Goal: Check status: Check status

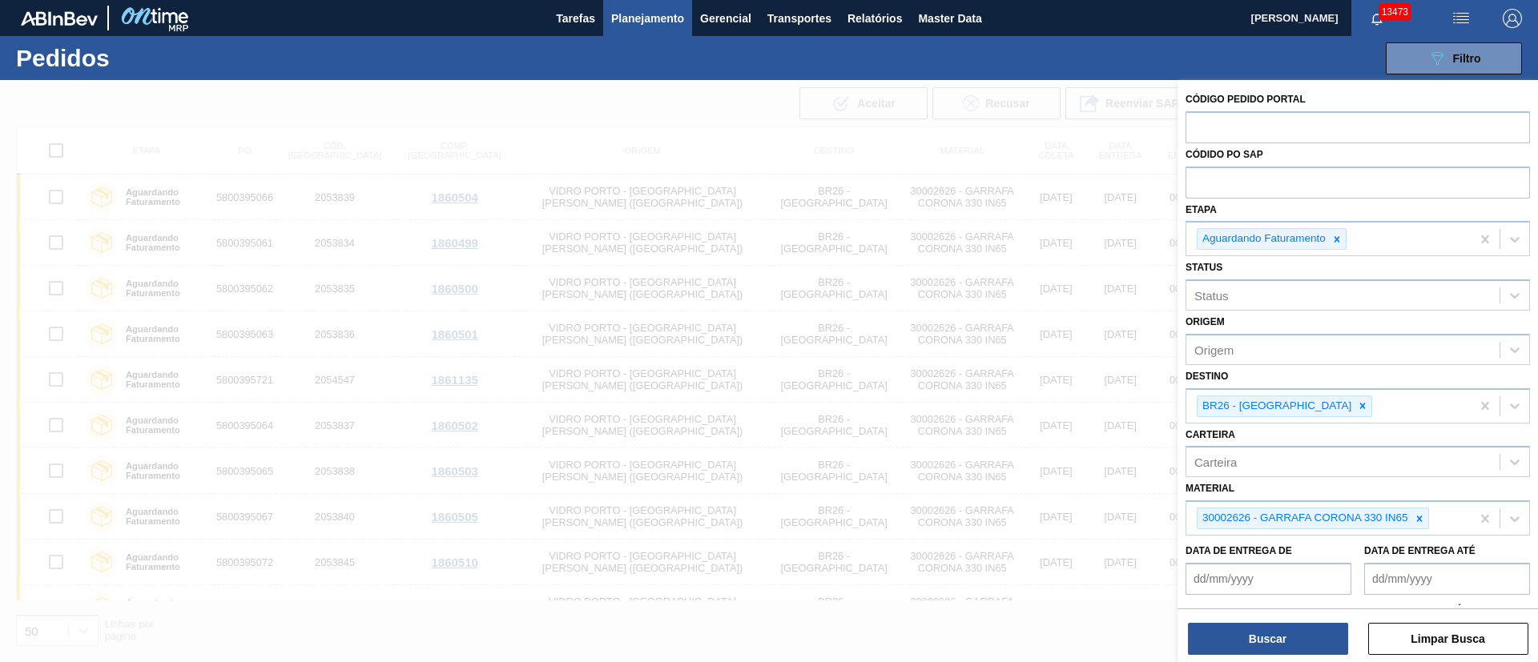
drag, startPoint x: 0, startPoint y: 0, endPoint x: 682, endPoint y: 99, distance: 689.6
click at [682, 99] on div at bounding box center [769, 411] width 1538 height 662
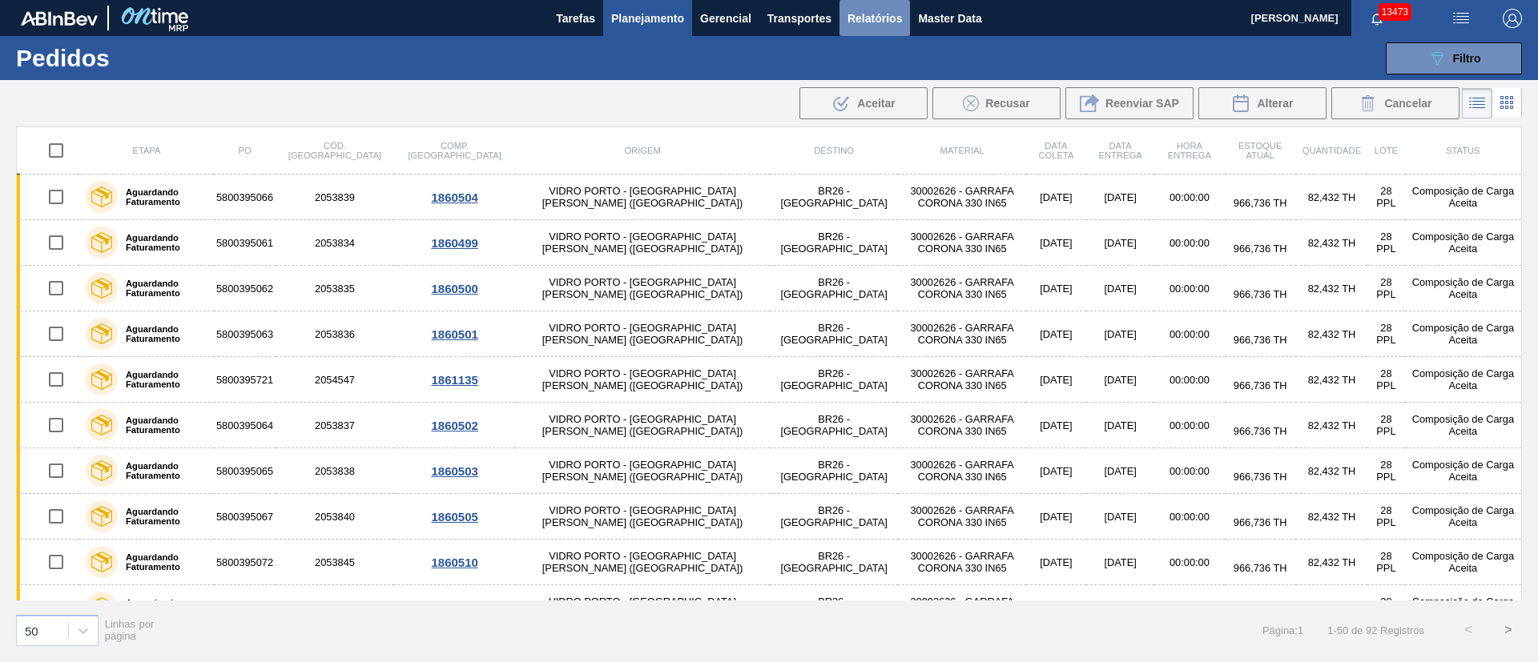
click at [868, 14] on span "Relatórios" at bounding box center [874, 18] width 54 height 19
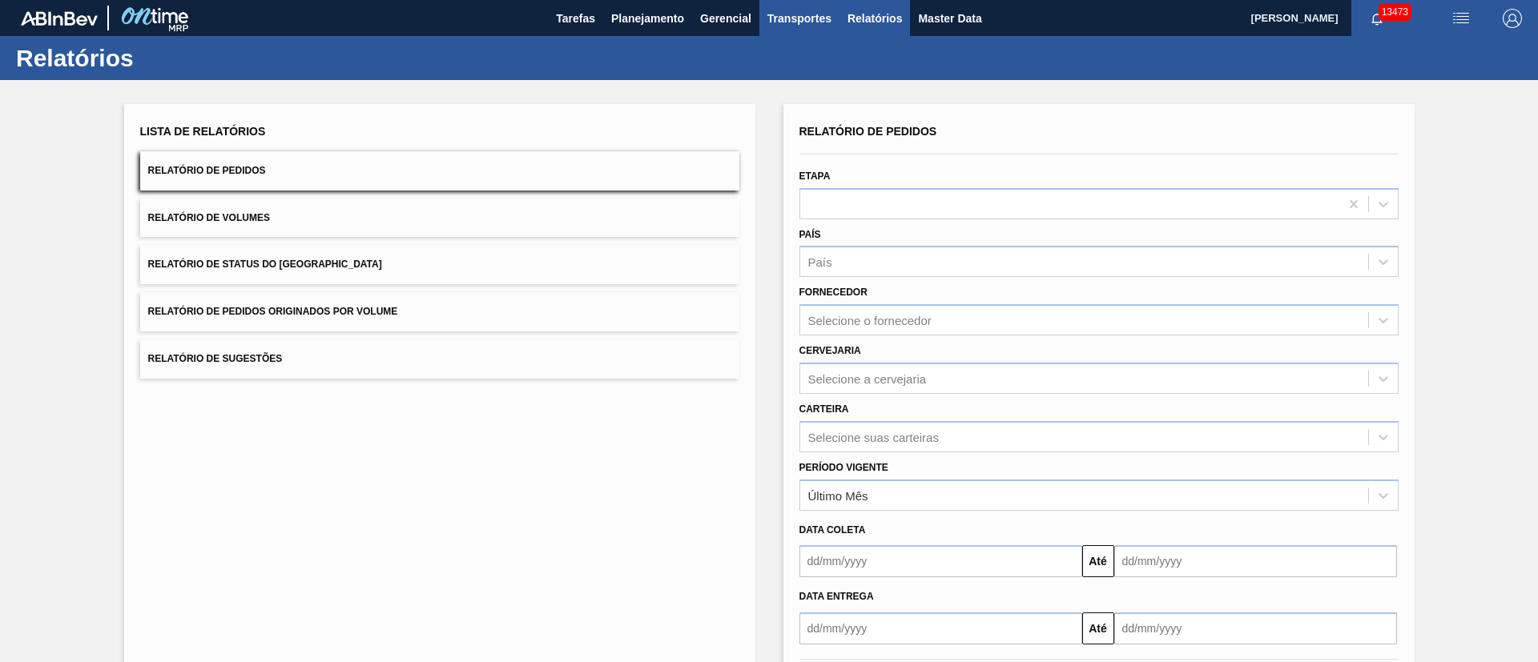
click at [793, 18] on span "Transportes" at bounding box center [799, 18] width 64 height 19
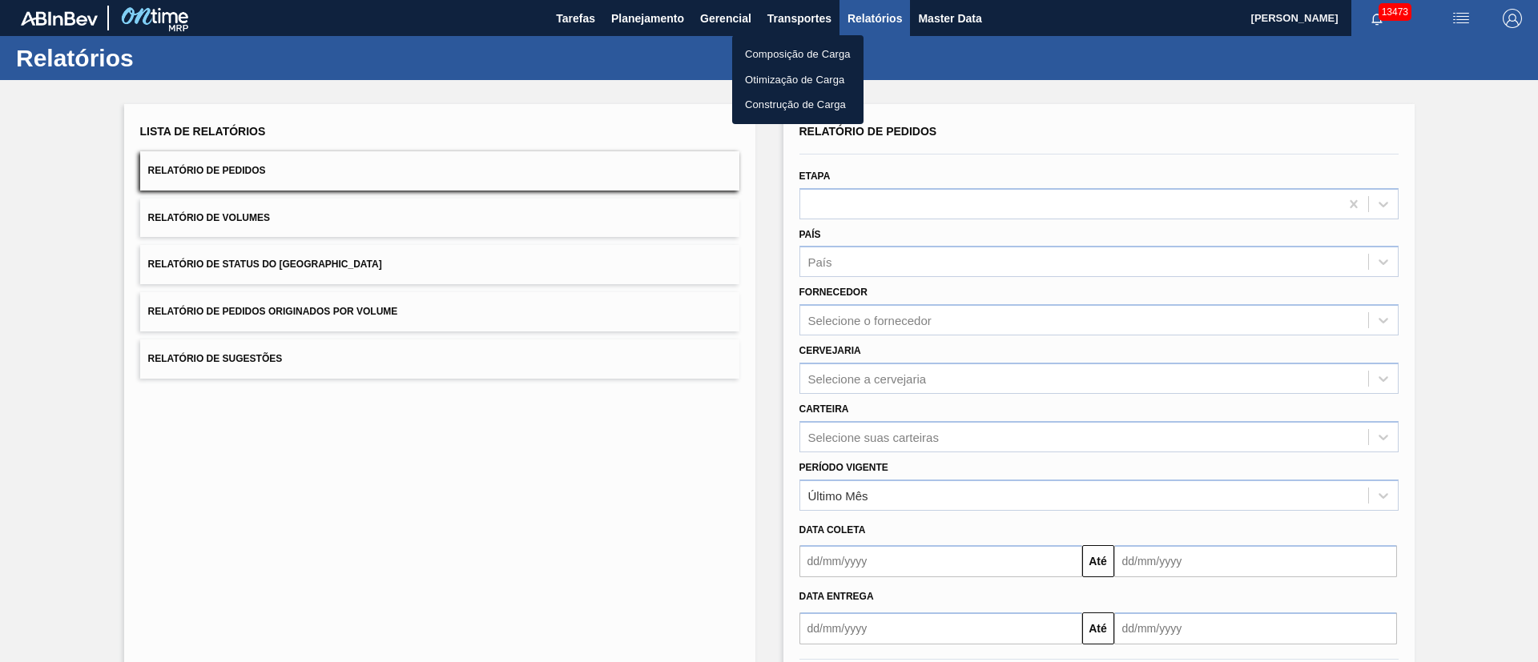
click at [642, 105] on div at bounding box center [769, 331] width 1538 height 662
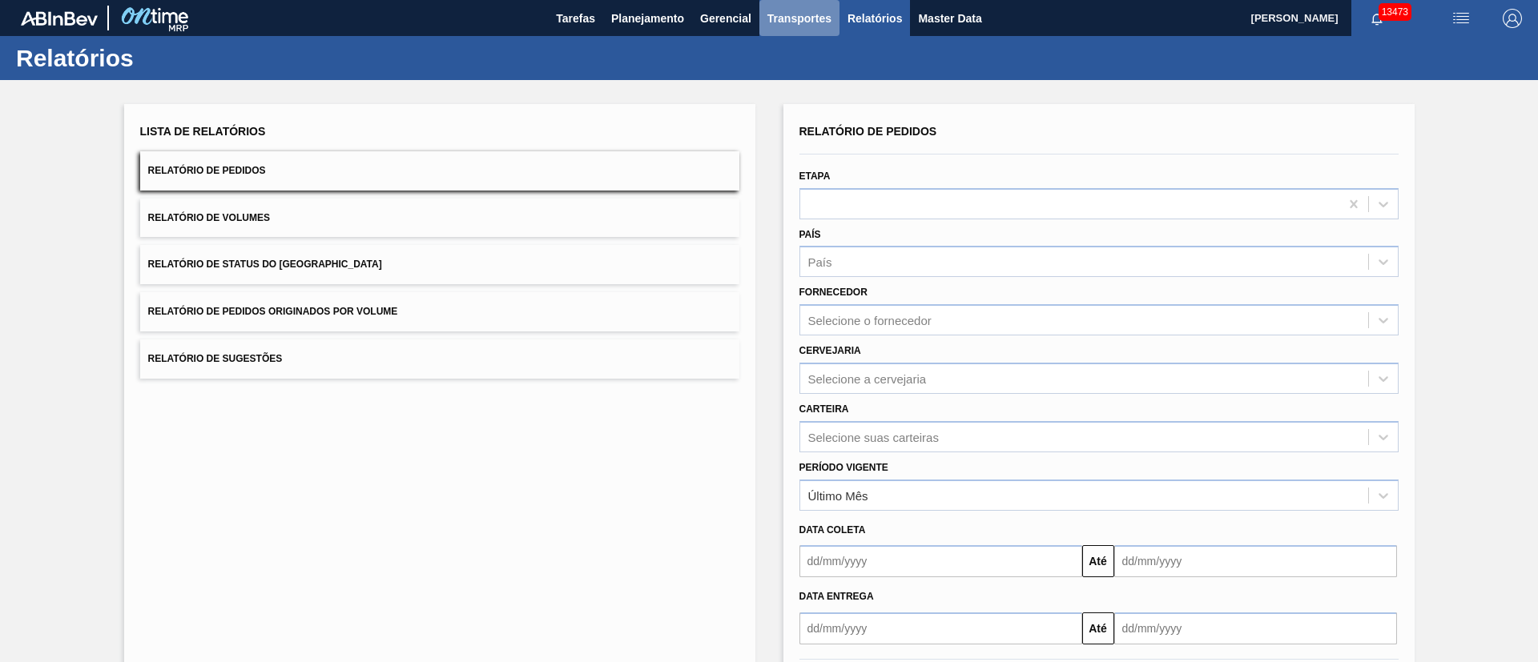
click at [783, 16] on span "Transportes" at bounding box center [799, 18] width 64 height 19
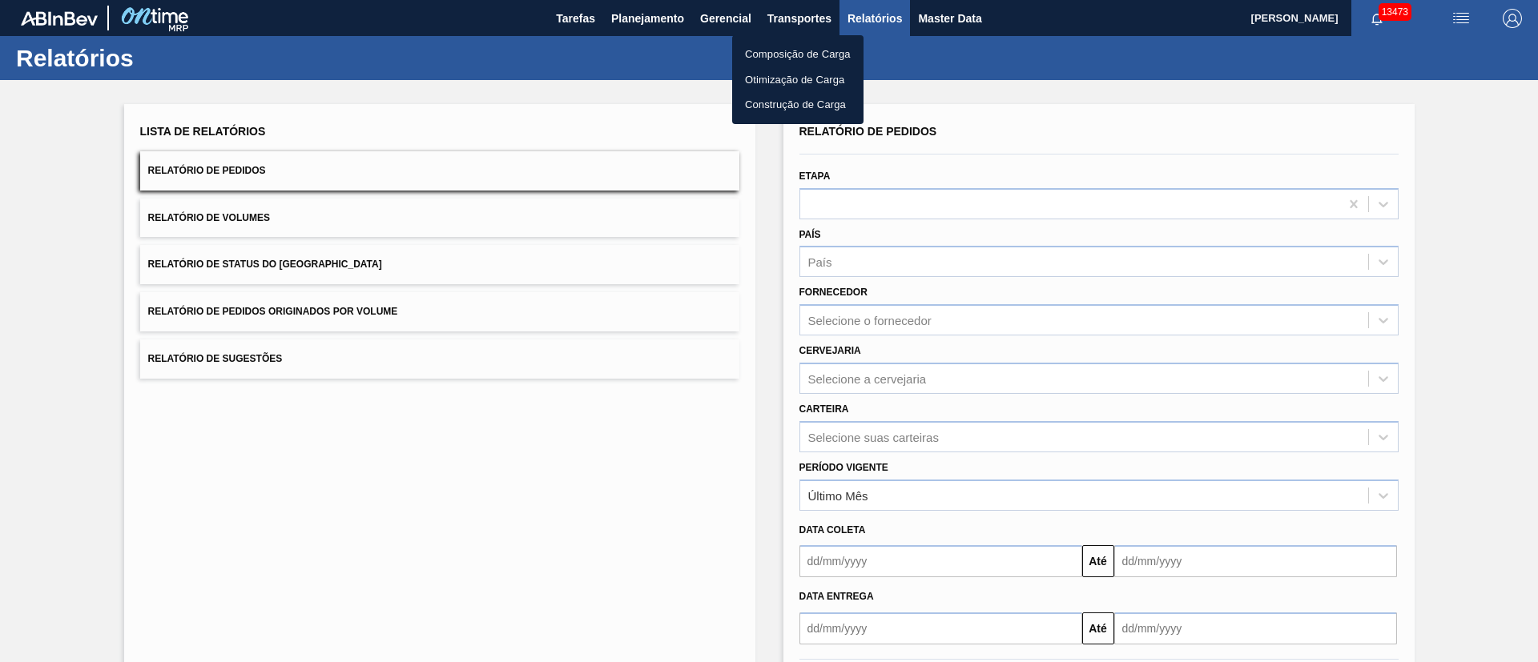
click at [345, 306] on div at bounding box center [769, 331] width 1538 height 662
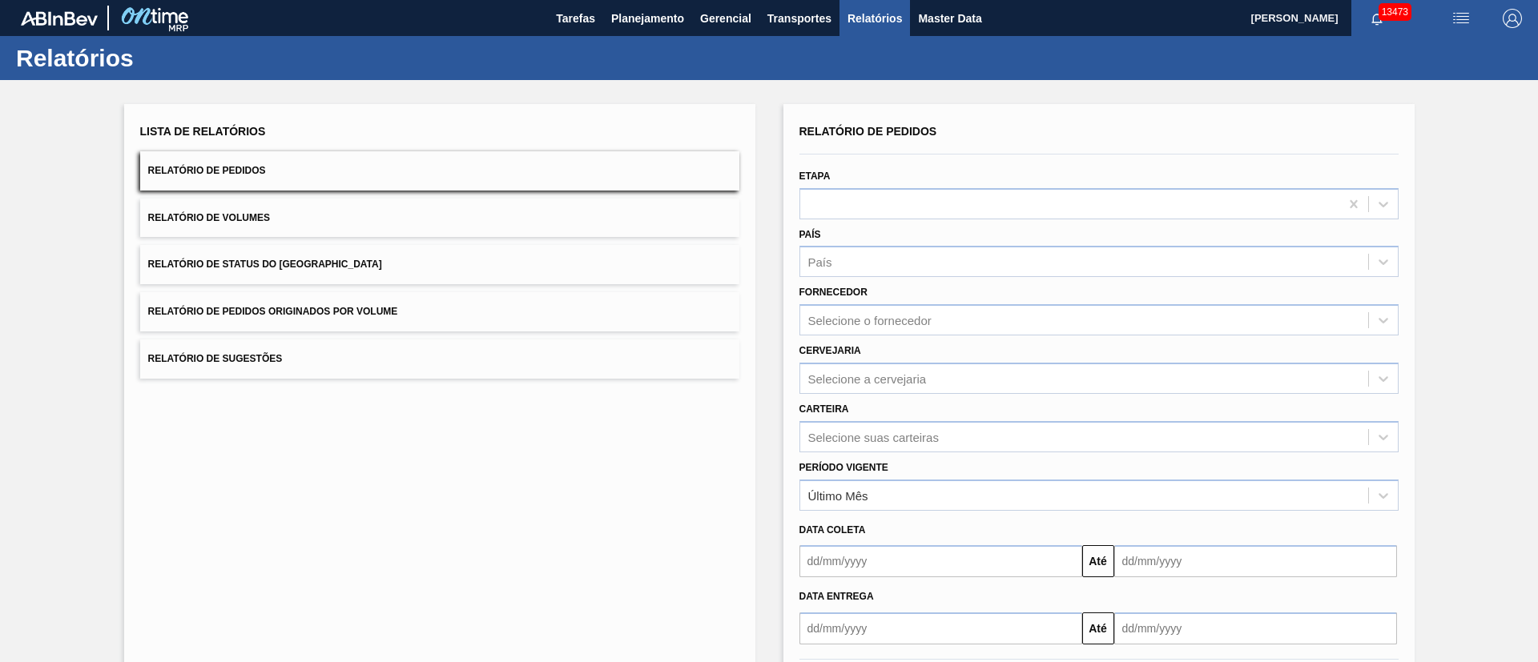
click at [376, 309] on span "Relatório de Pedidos Originados por Volume" at bounding box center [273, 311] width 250 height 11
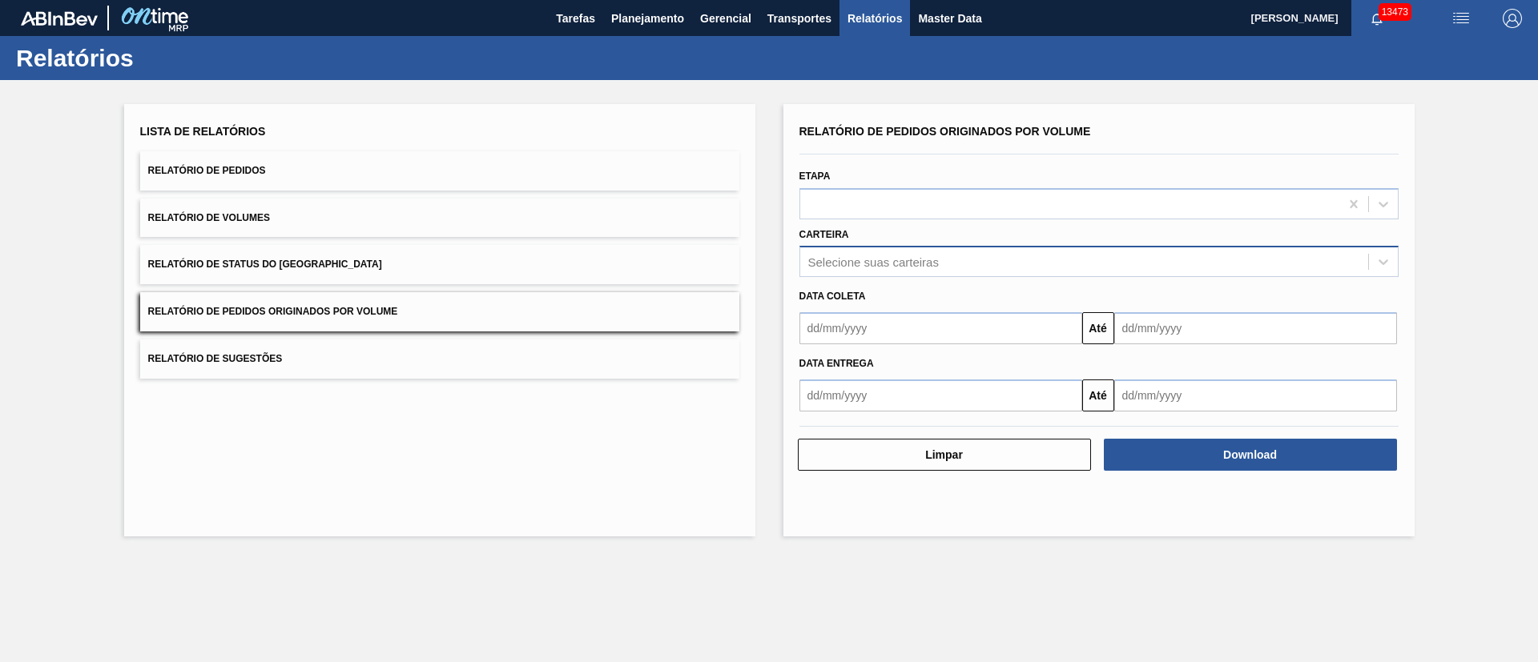
click at [855, 256] on div "Selecione suas carteiras" at bounding box center [873, 263] width 131 height 14
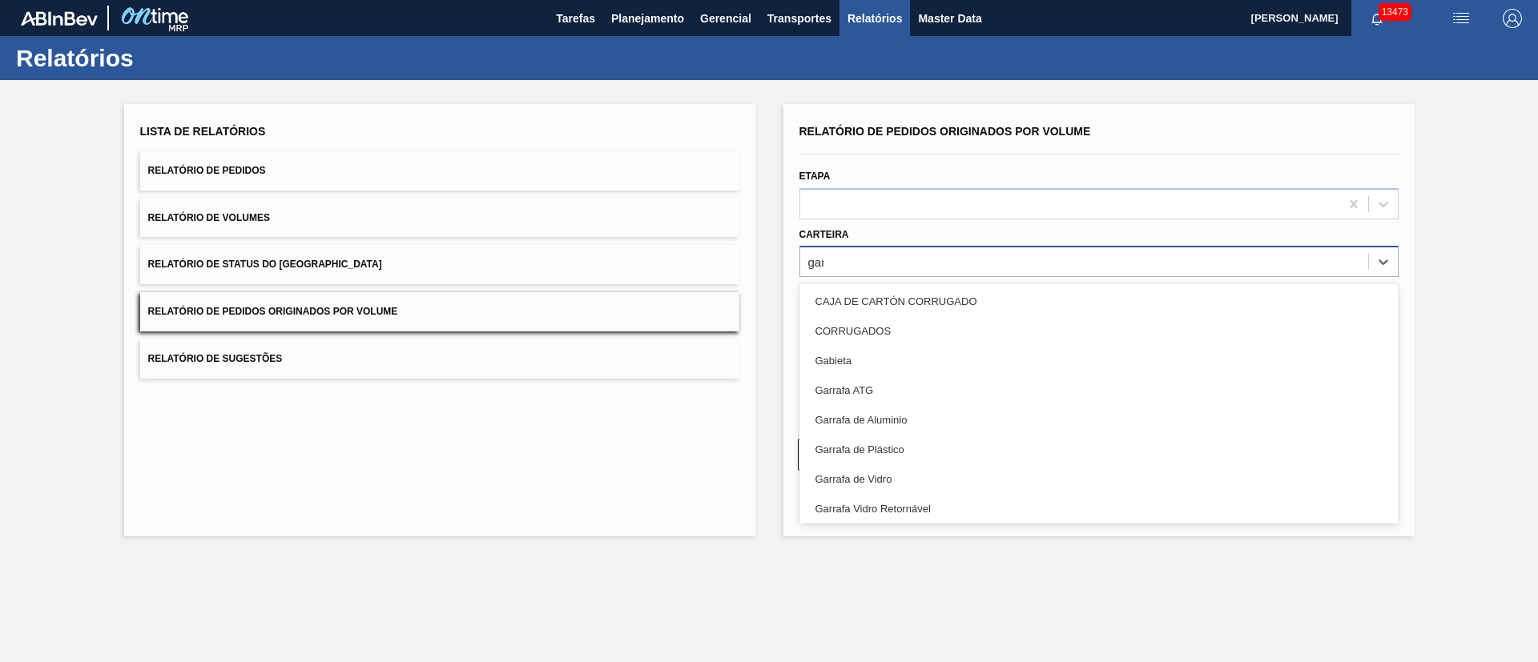
type input "garr"
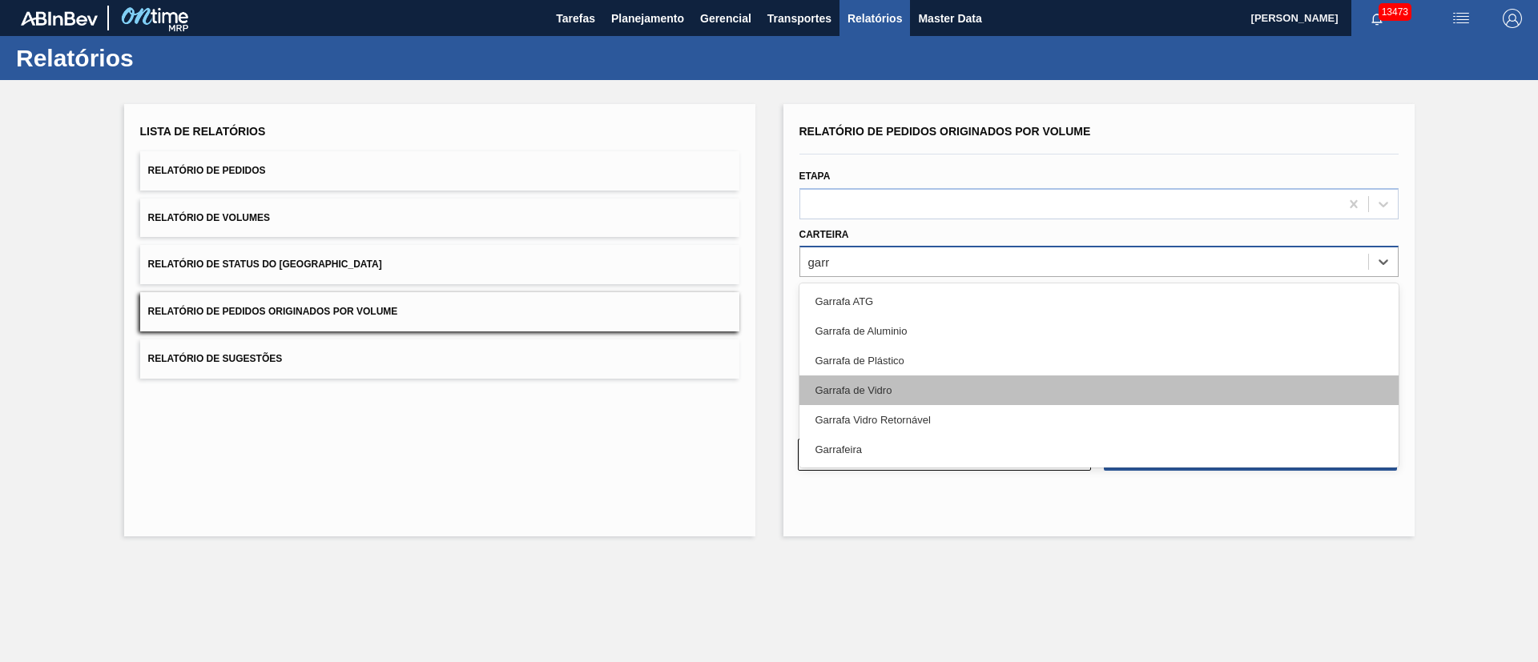
click at [886, 390] on div "Garrafa de Vidro" at bounding box center [1098, 391] width 599 height 30
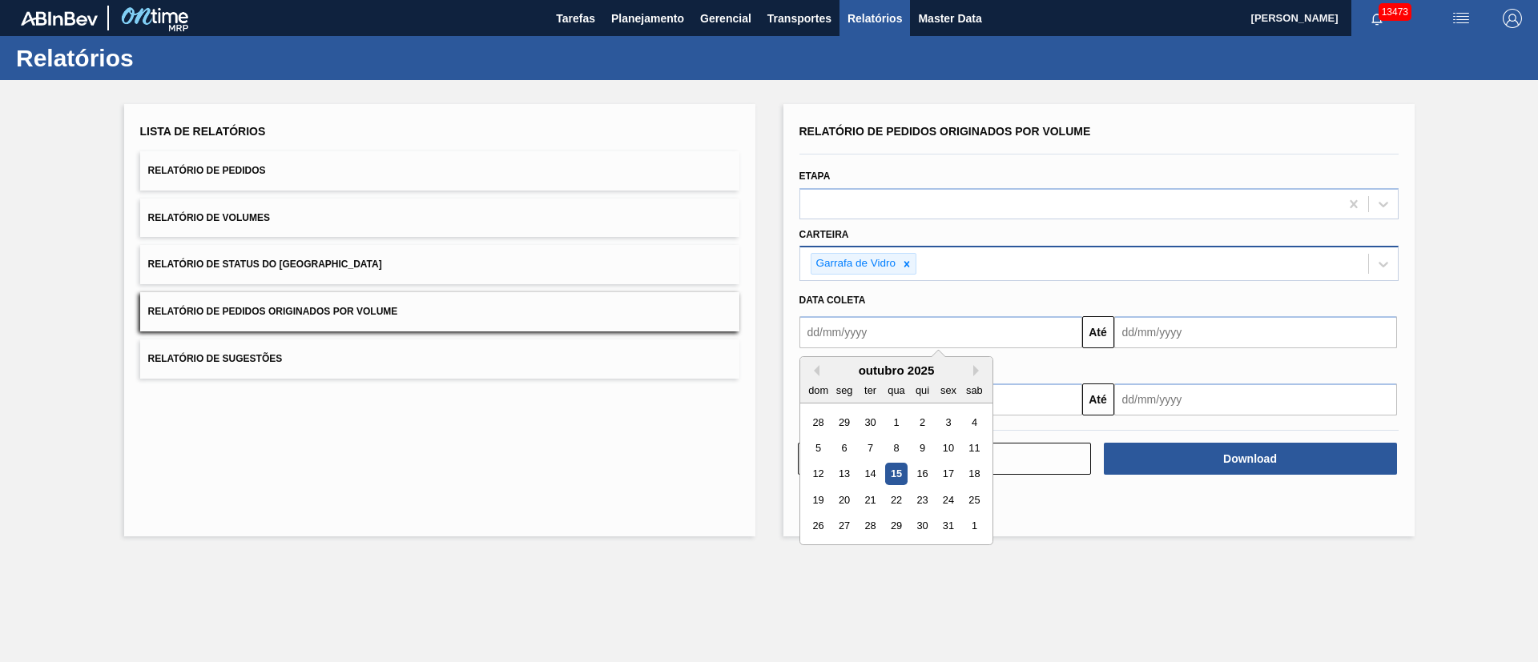
click at [872, 338] on input "text" at bounding box center [940, 332] width 283 height 32
click at [892, 421] on div "1" at bounding box center [896, 423] width 22 height 22
type input "01/10/2025"
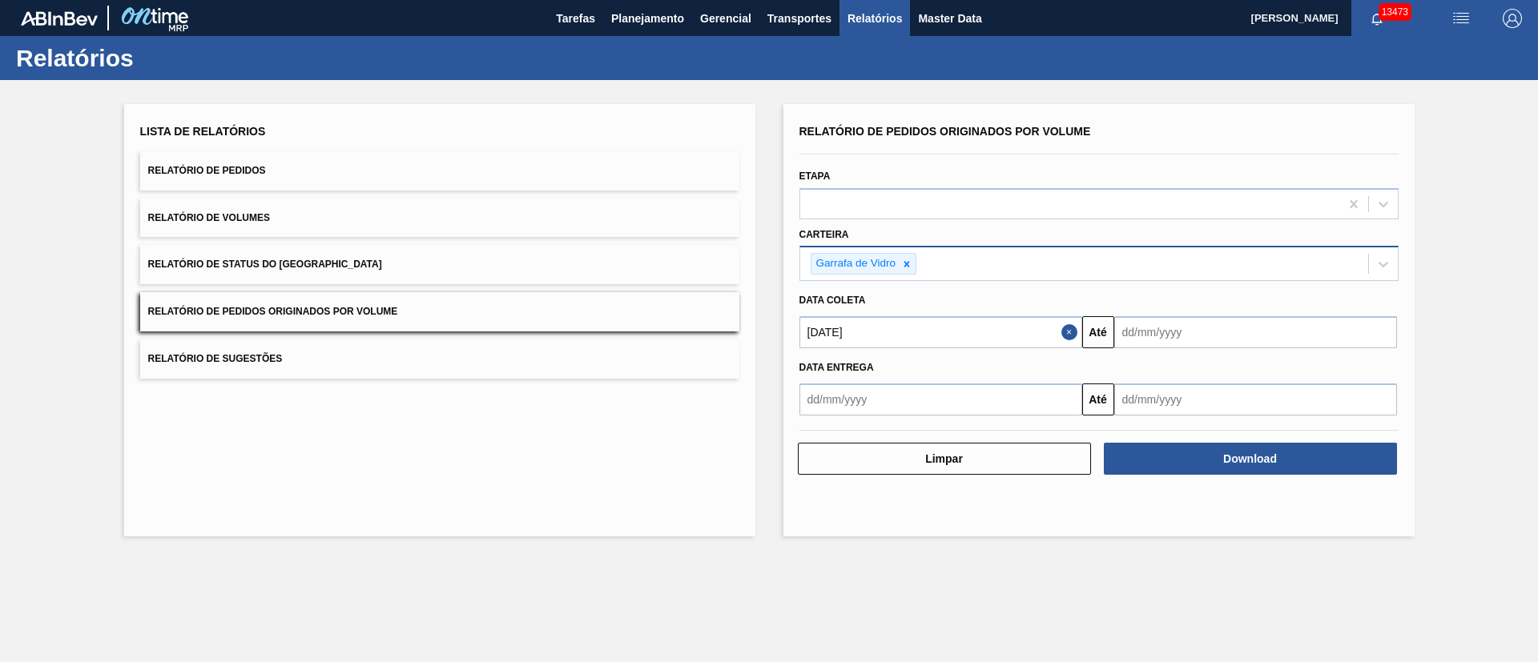
click at [1144, 337] on input "text" at bounding box center [1255, 332] width 283 height 32
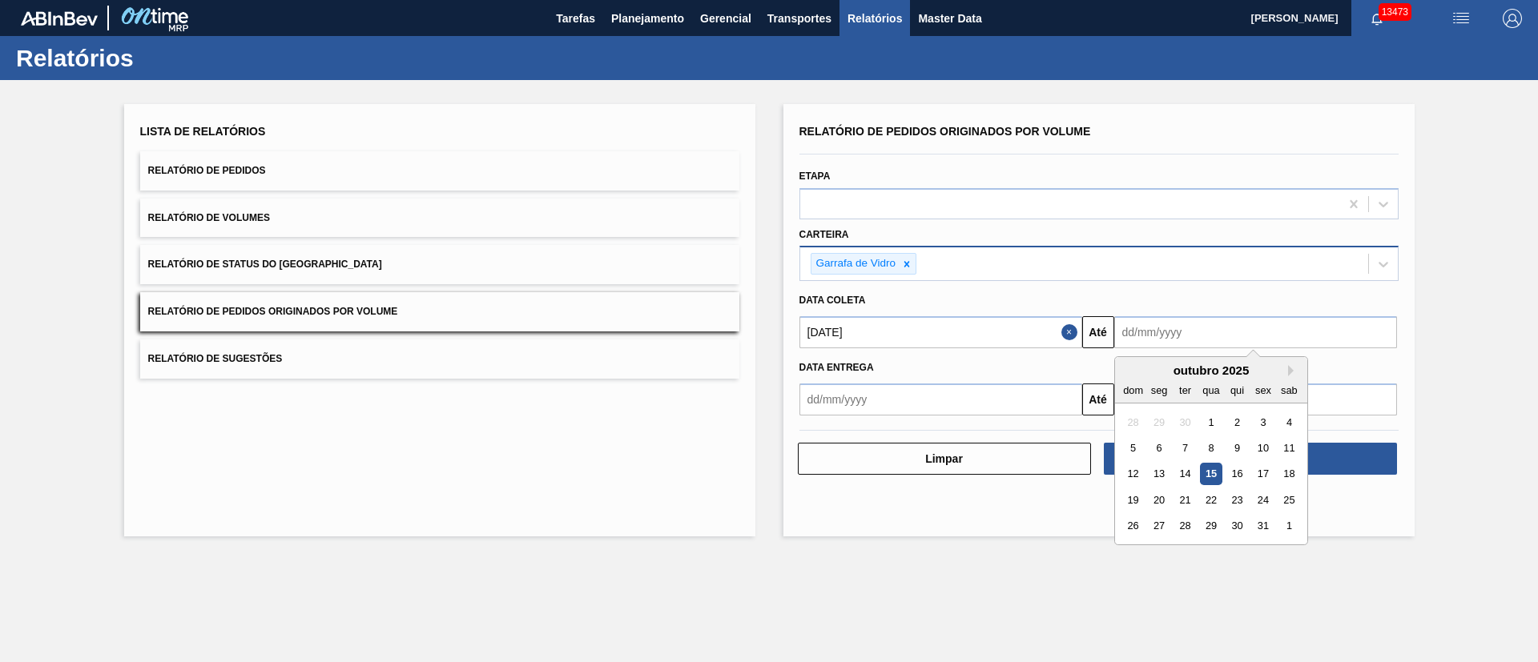
drag, startPoint x: 1208, startPoint y: 527, endPoint x: 1208, endPoint y: 516, distance: 11.2
click at [1208, 527] on div "29" at bounding box center [1211, 527] width 22 height 22
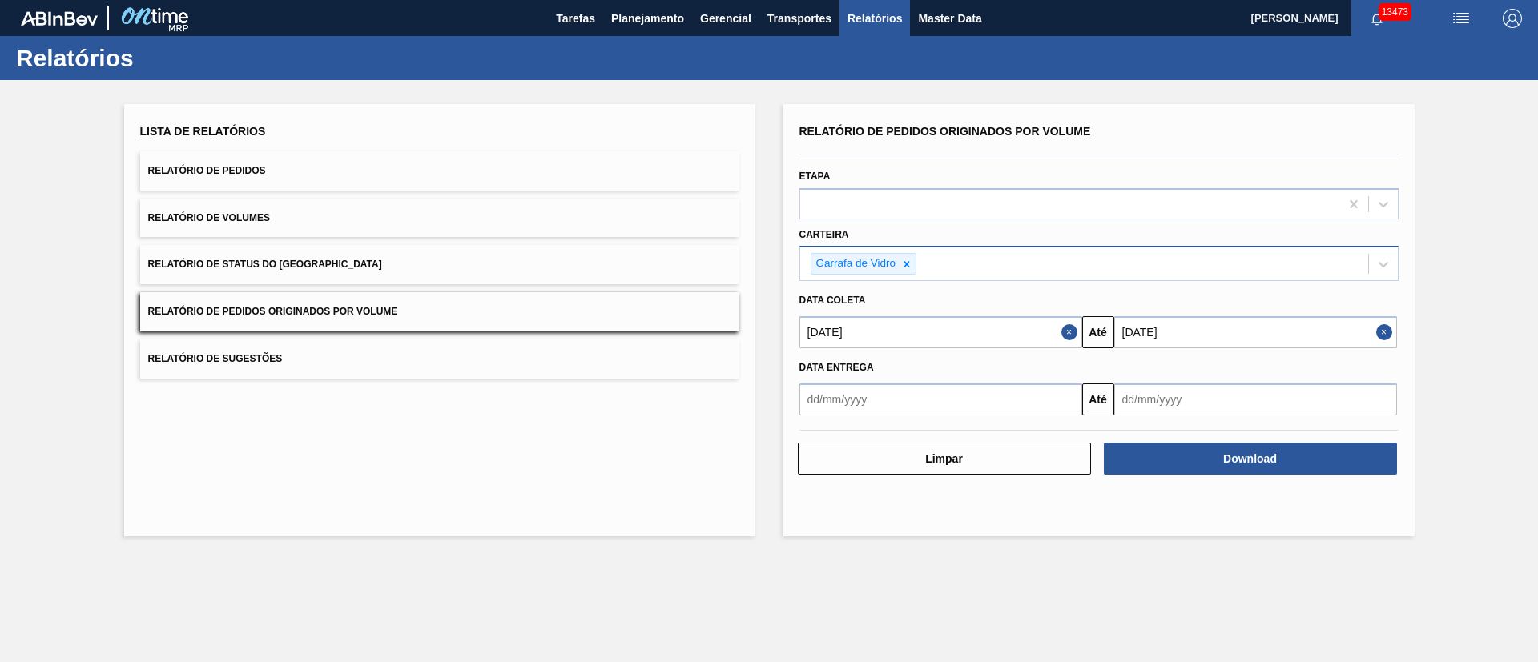
click at [1222, 324] on input "[DATE]" at bounding box center [1255, 332] width 283 height 32
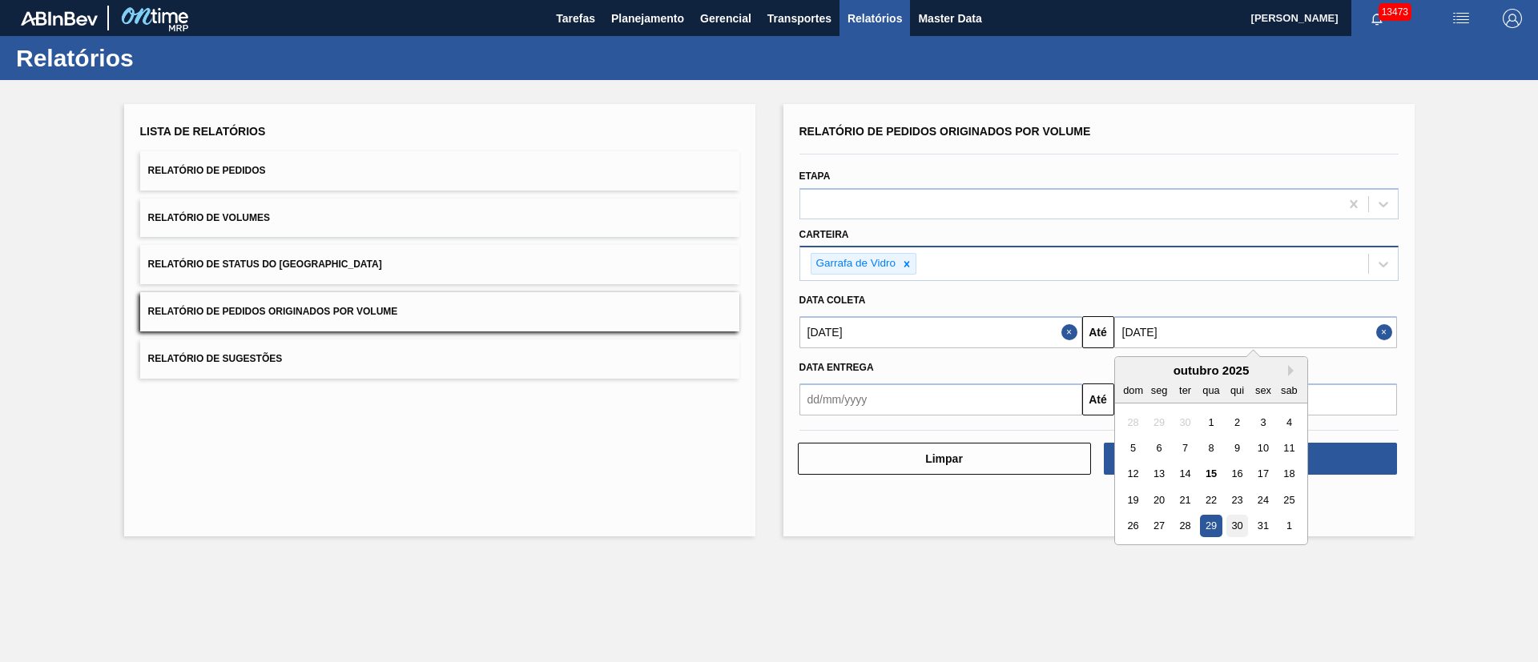
click at [1234, 525] on div "30" at bounding box center [1237, 527] width 22 height 22
type input "30/10/2025"
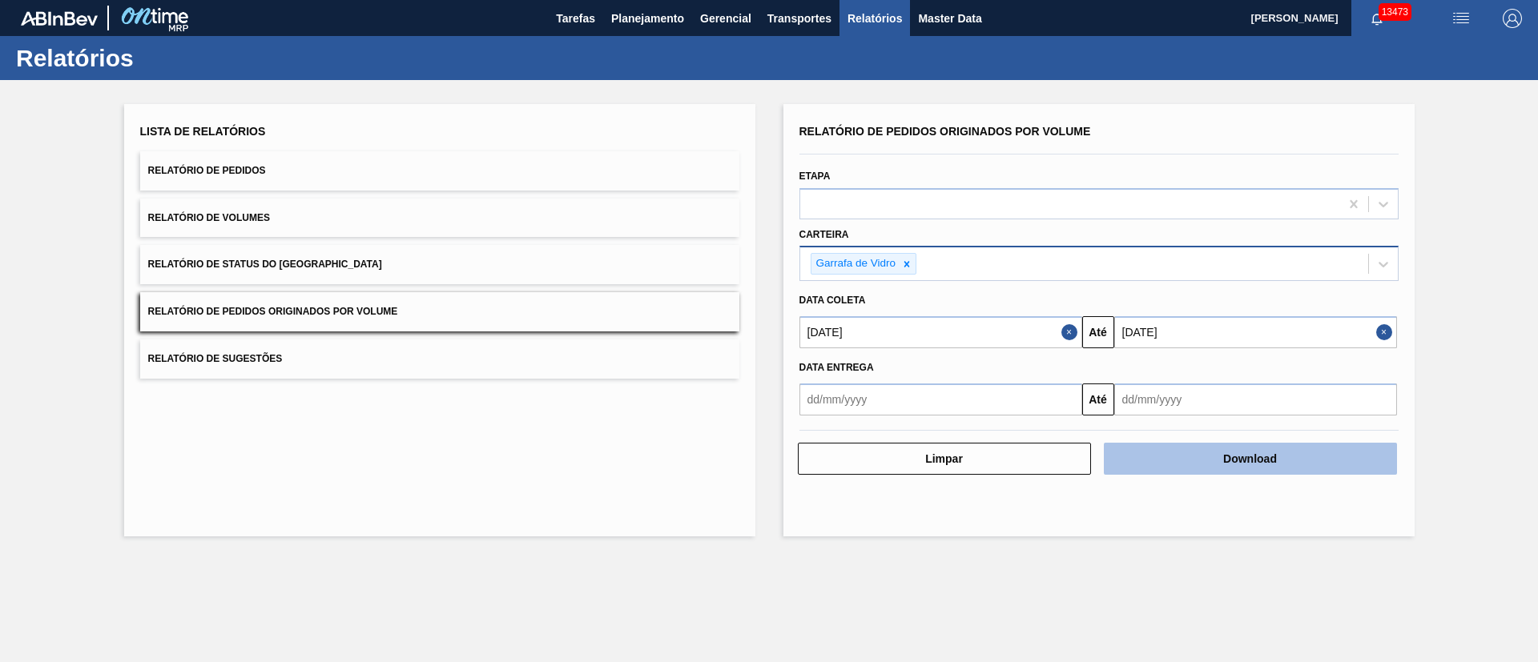
click at [1282, 461] on button "Download" at bounding box center [1250, 459] width 293 height 32
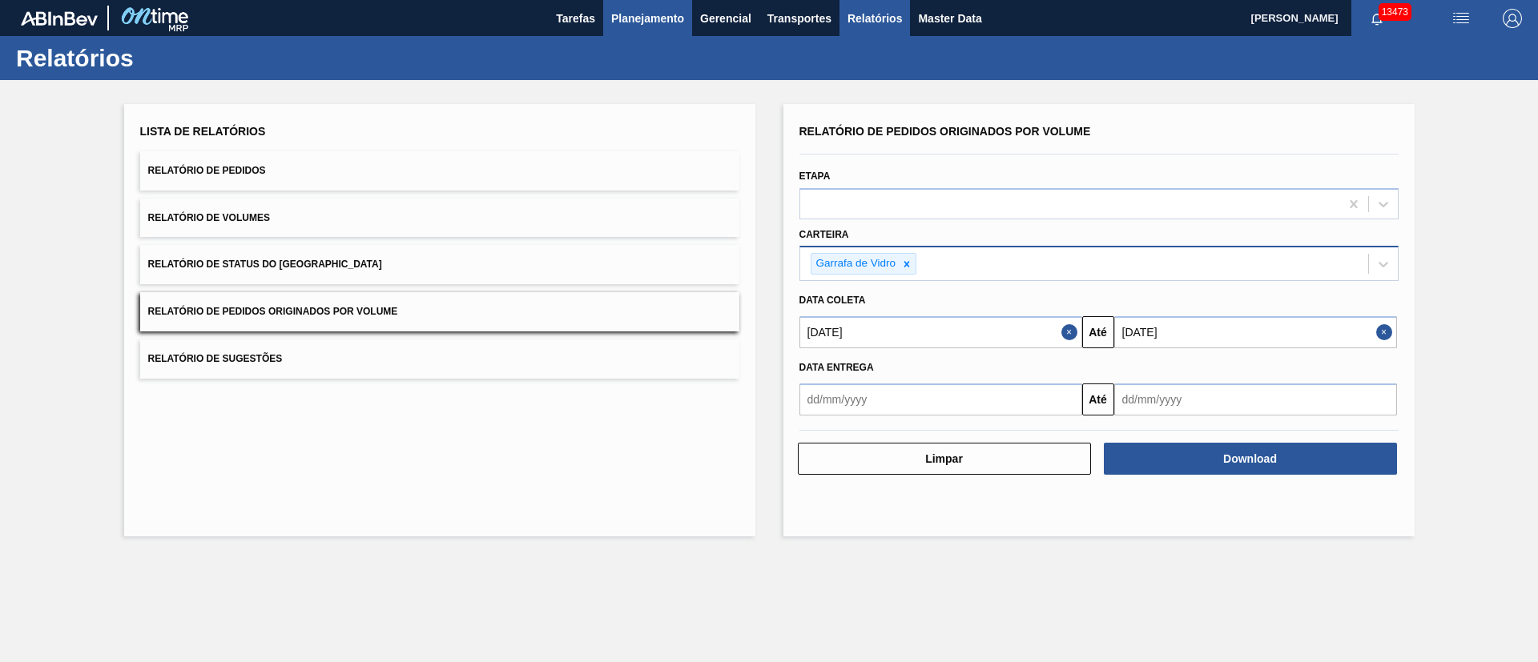
click at [655, 15] on span "Planejamento" at bounding box center [647, 18] width 73 height 19
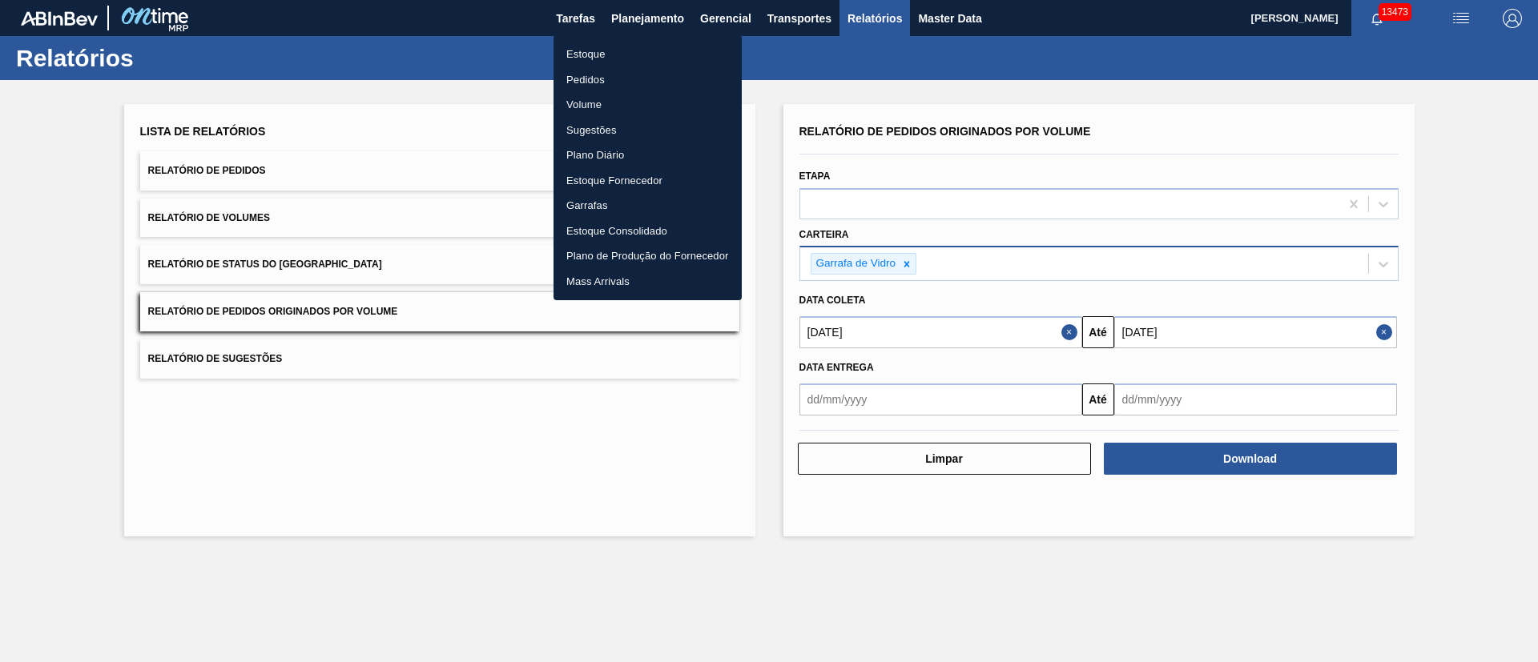
click at [577, 78] on li "Pedidos" at bounding box center [647, 80] width 188 height 26
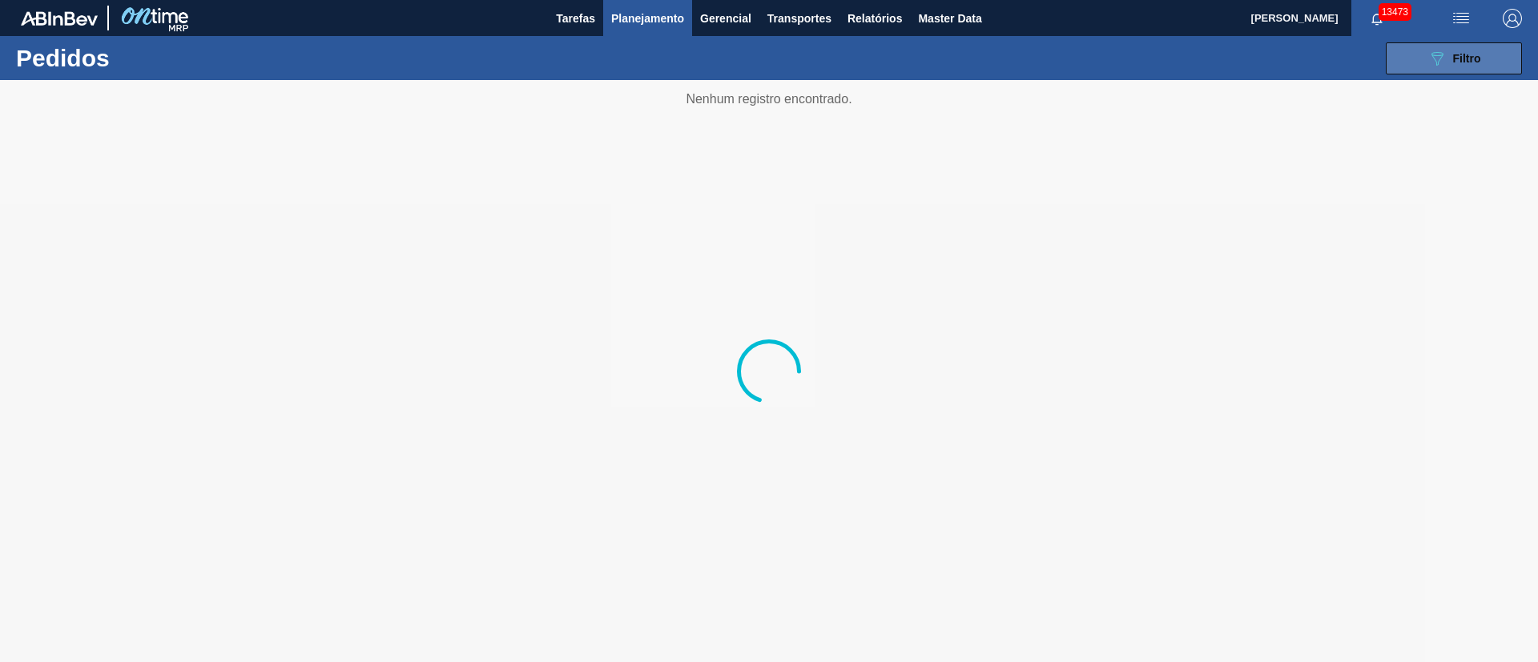
click at [1484, 58] on button "089F7B8B-B2A5-4AFE-B5C0-19BA573D28AC Filtro" at bounding box center [1454, 58] width 136 height 32
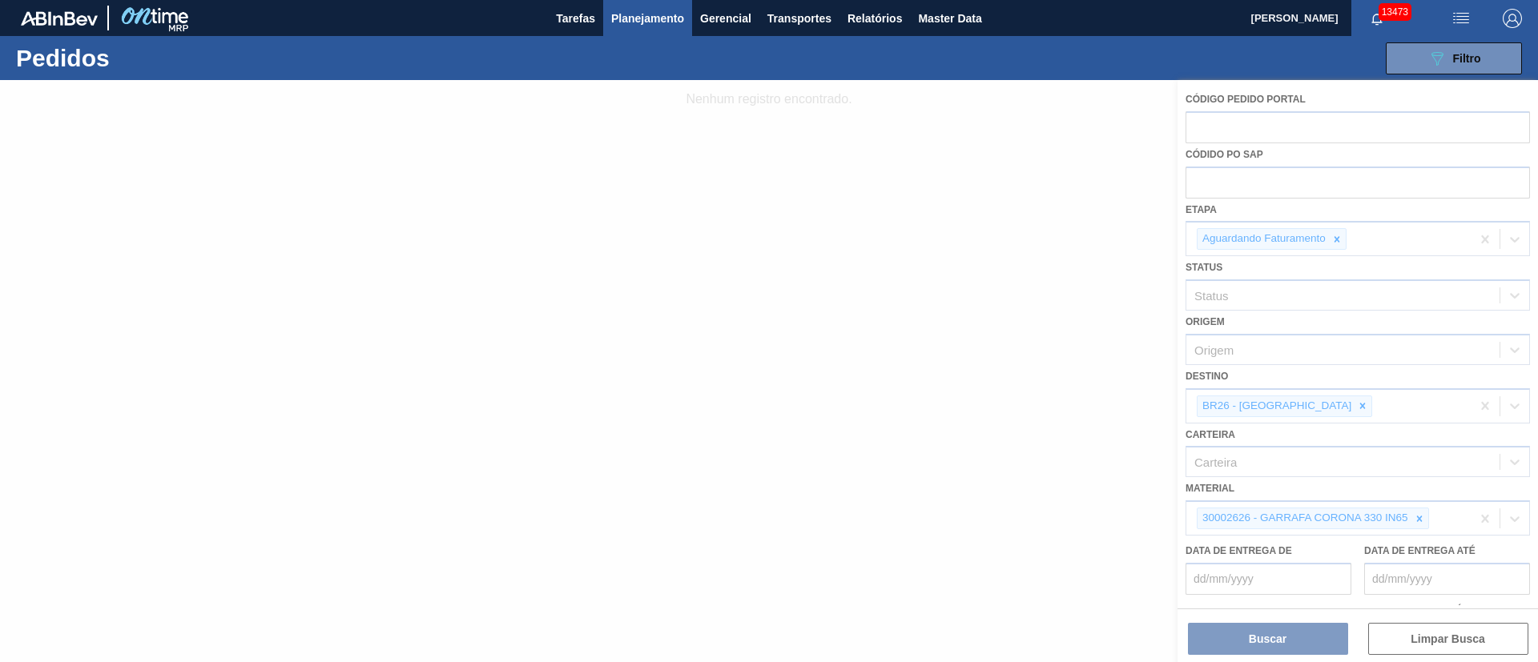
click at [1333, 237] on div at bounding box center [769, 371] width 1538 height 582
click at [1338, 235] on div at bounding box center [769, 371] width 1538 height 582
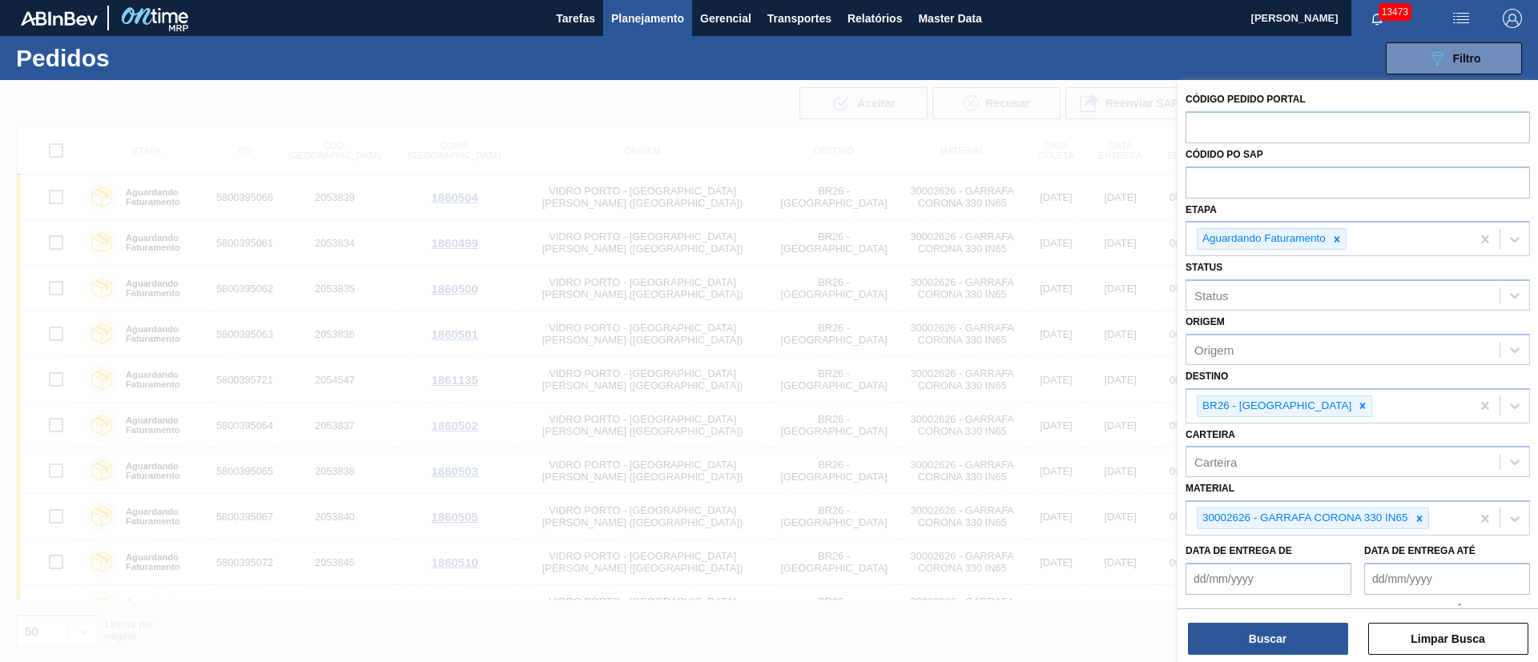
click at [1338, 235] on icon at bounding box center [1336, 239] width 11 height 11
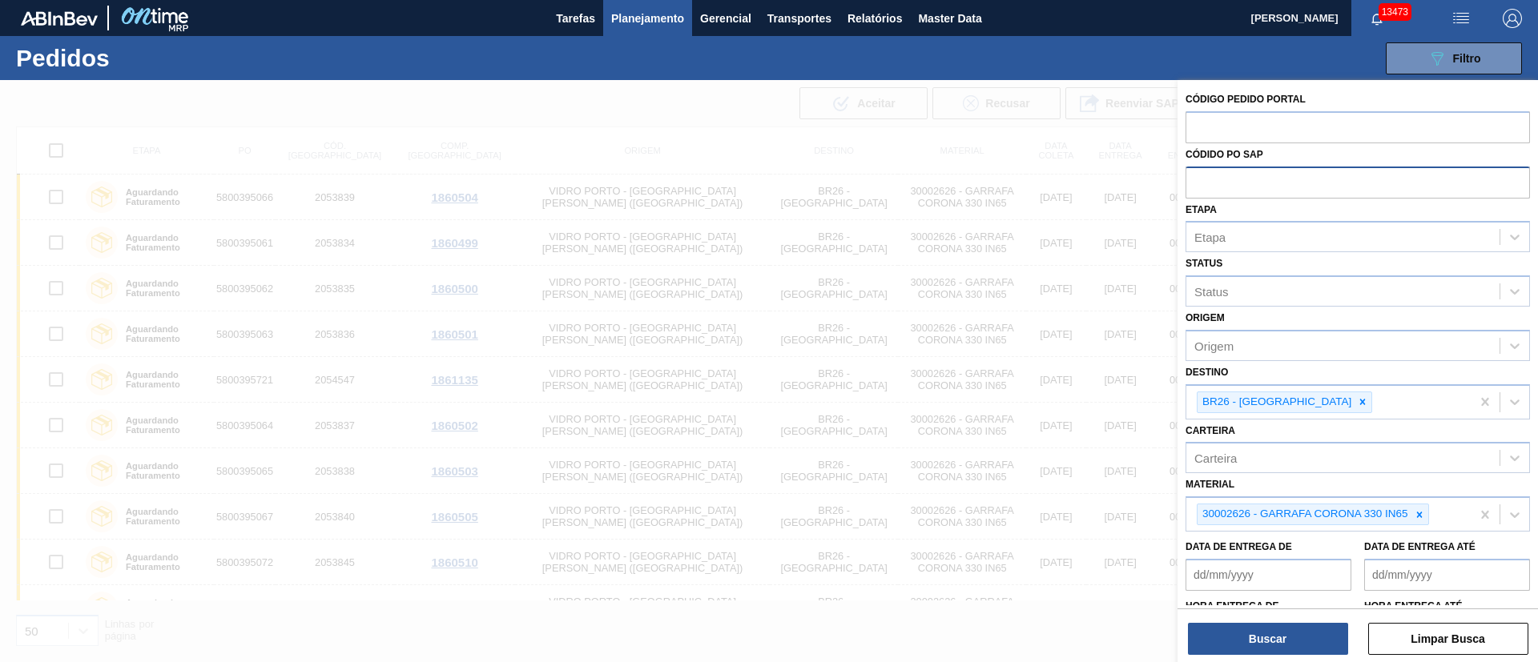
click at [1325, 186] on input "text" at bounding box center [1357, 182] width 344 height 30
paste input "text"
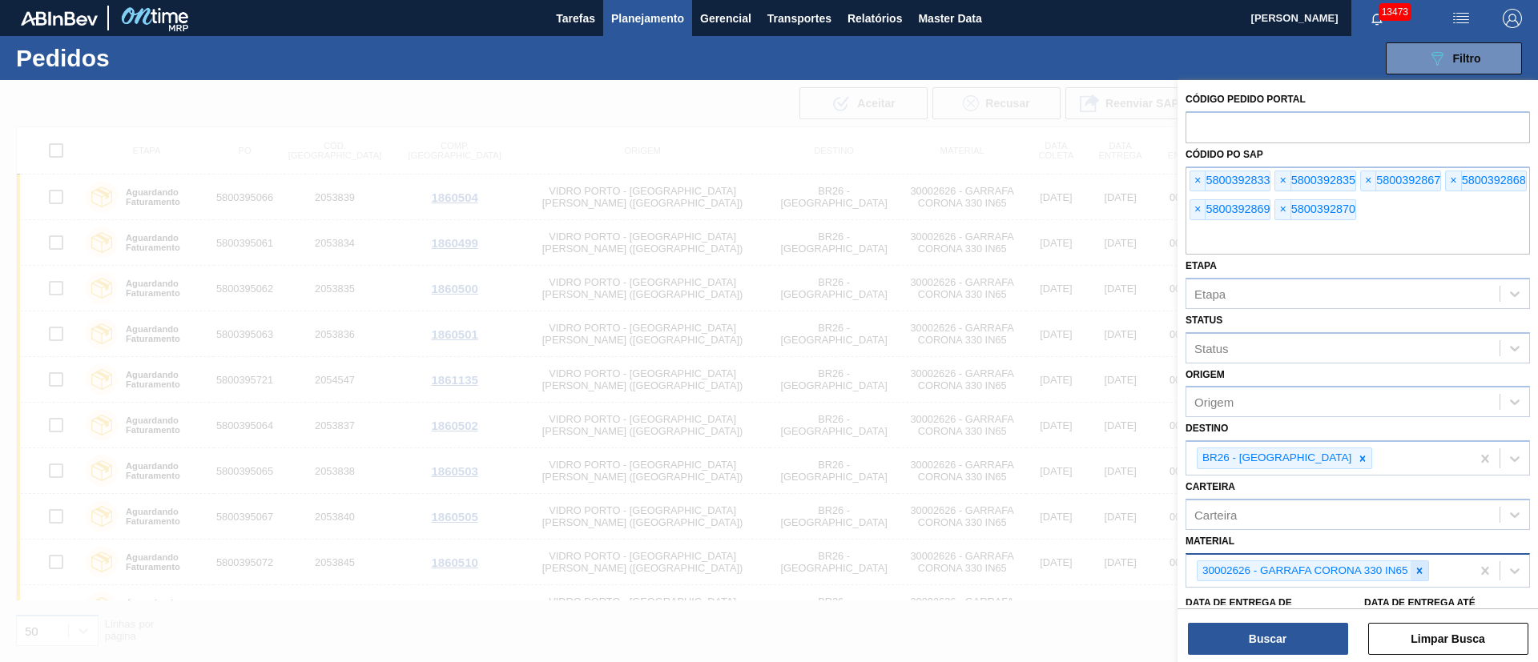
click at [1423, 570] on icon at bounding box center [1419, 570] width 11 height 11
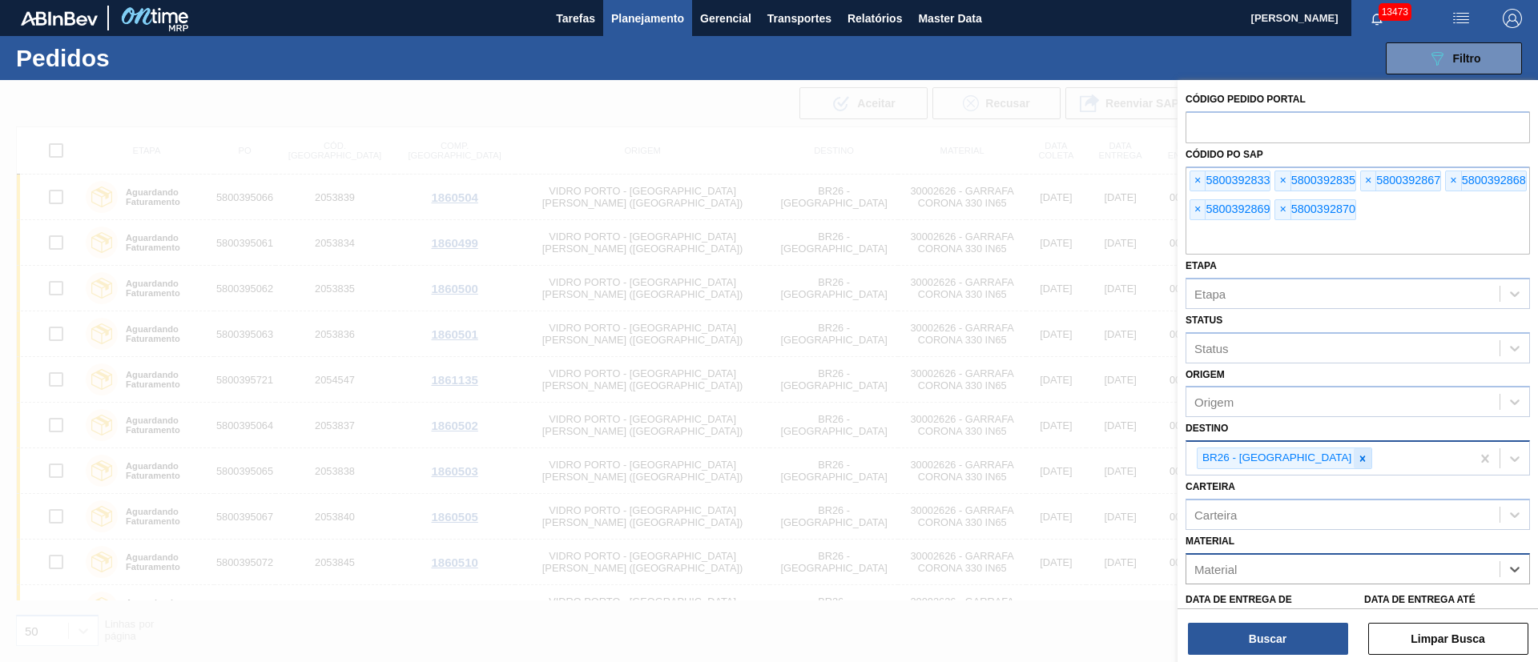
click at [1357, 455] on icon at bounding box center [1362, 458] width 11 height 11
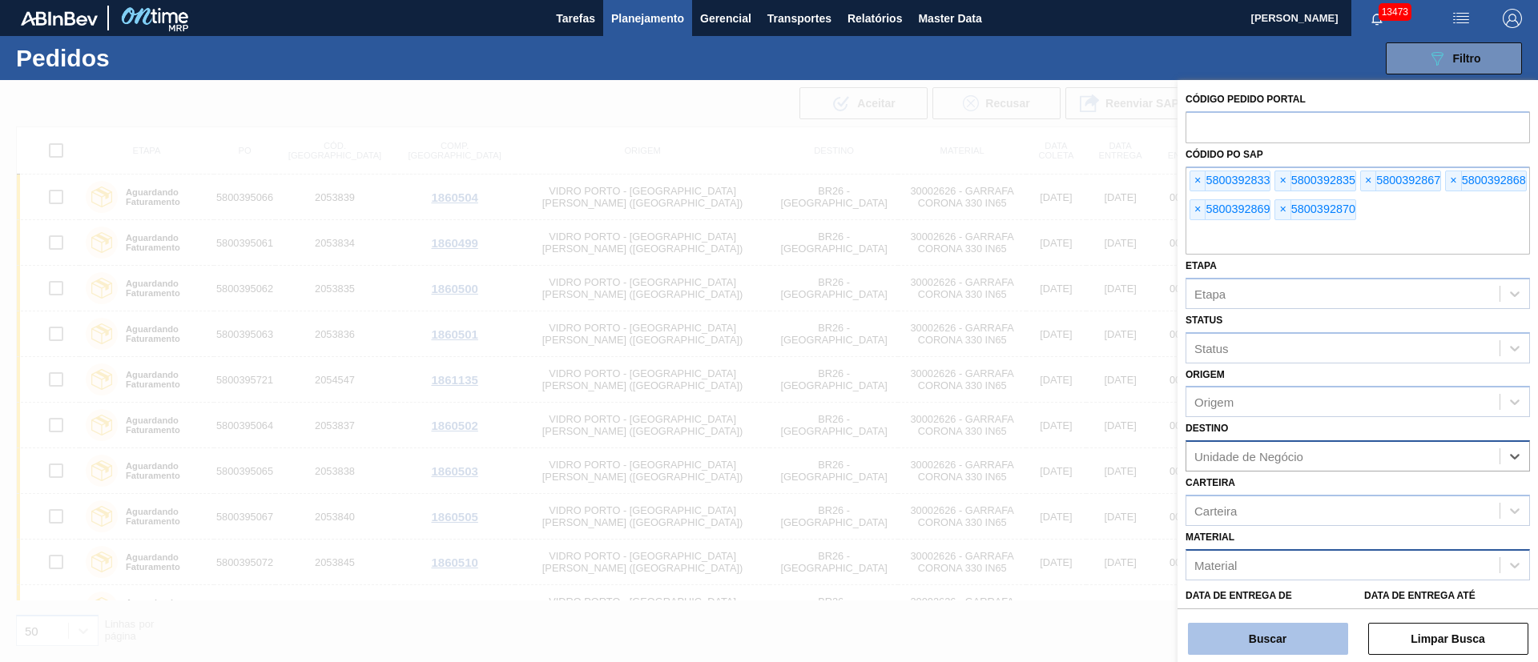
click at [1290, 632] on button "Buscar" at bounding box center [1268, 639] width 160 height 32
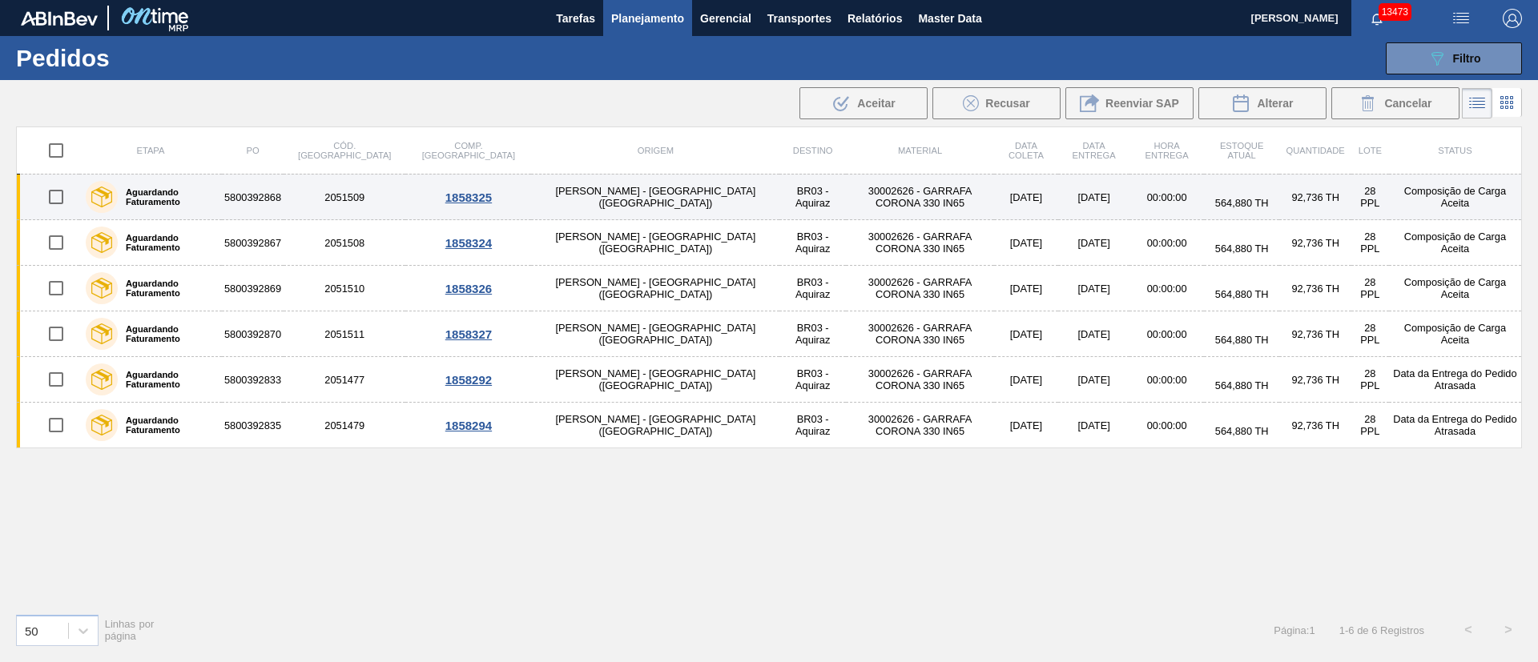
click at [62, 197] on input "checkbox" at bounding box center [56, 197] width 34 height 34
checkbox input "true"
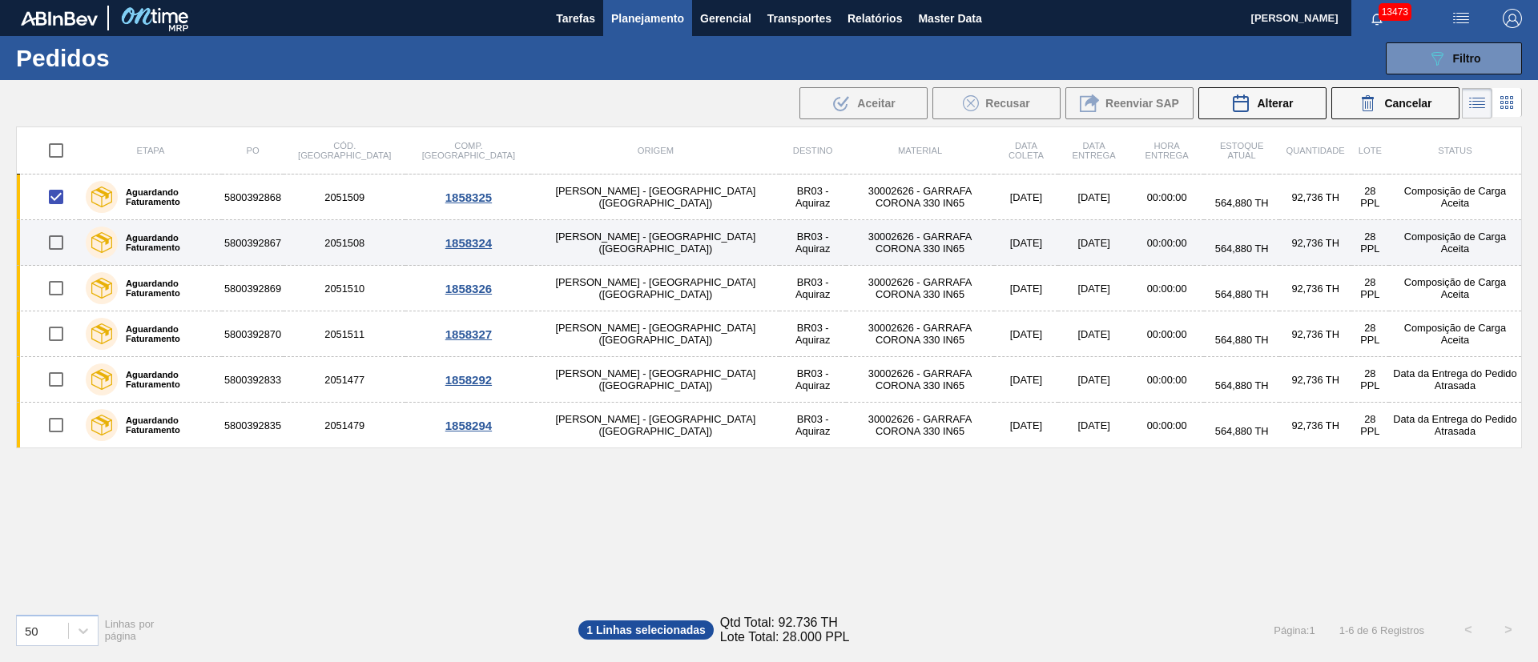
click at [66, 254] on input "checkbox" at bounding box center [56, 243] width 34 height 34
checkbox input "true"
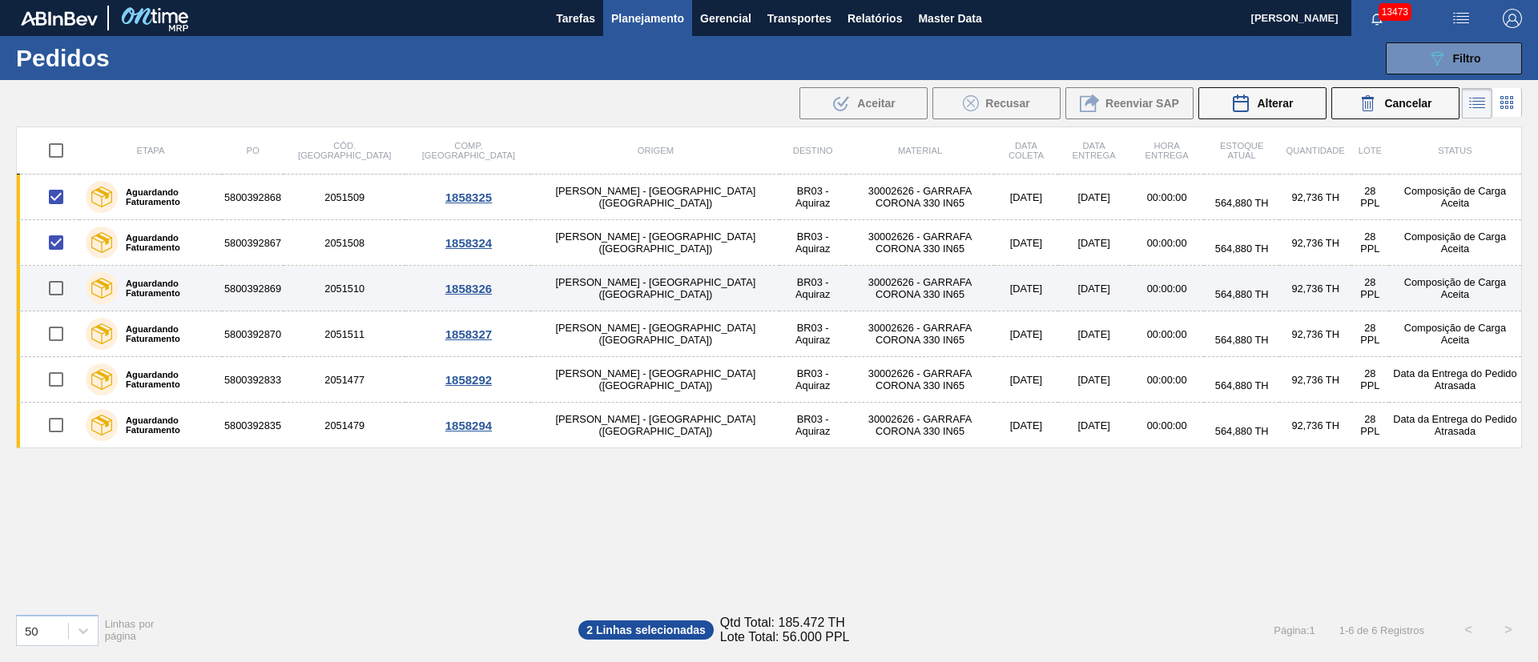
click at [65, 293] on input "checkbox" at bounding box center [56, 289] width 34 height 34
checkbox input "true"
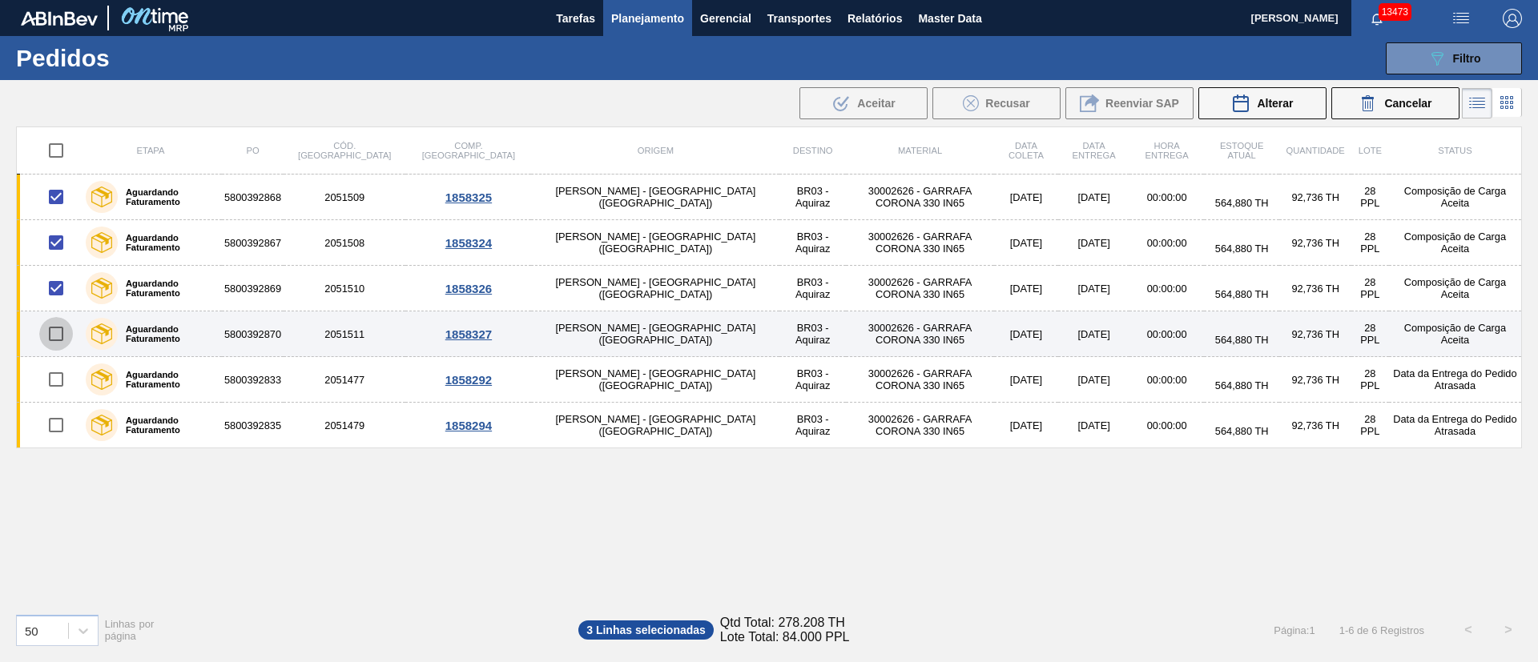
click at [67, 326] on input "checkbox" at bounding box center [56, 334] width 34 height 34
checkbox input "true"
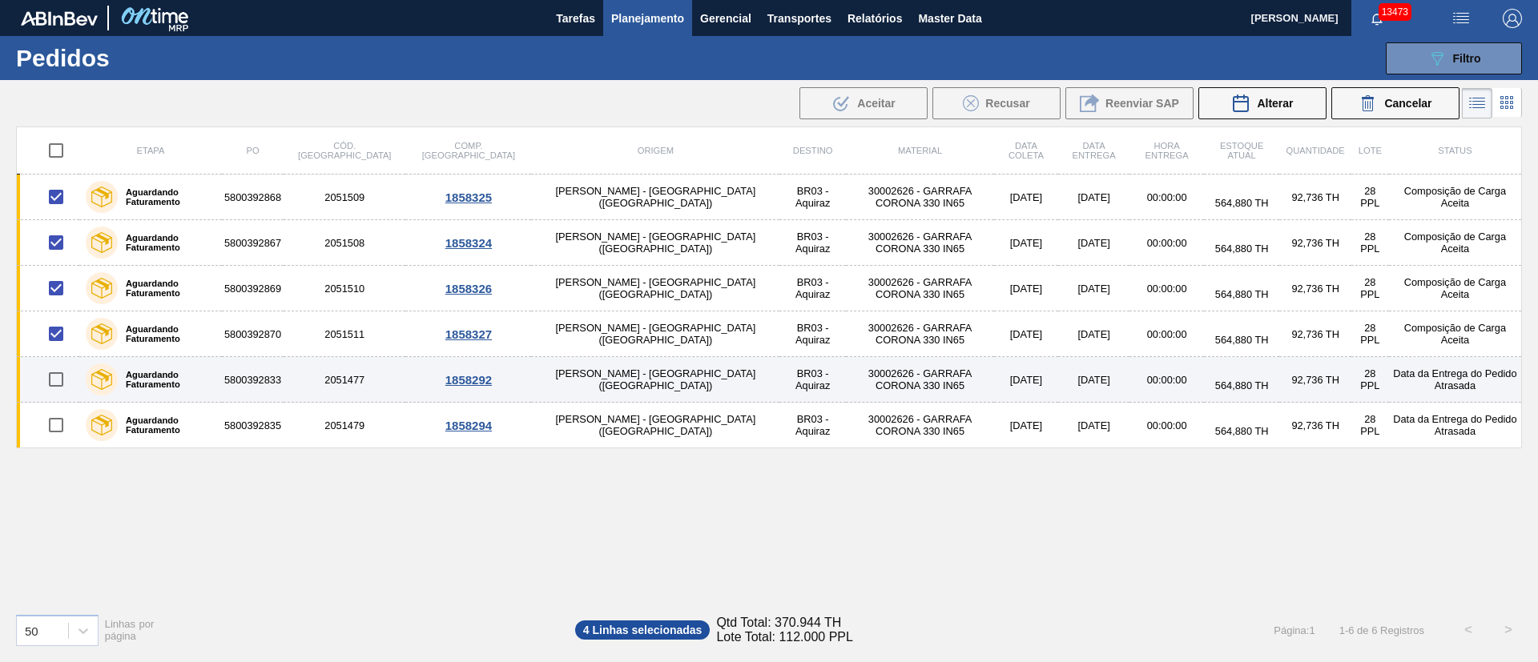
click at [64, 372] on input "checkbox" at bounding box center [56, 380] width 34 height 34
checkbox input "true"
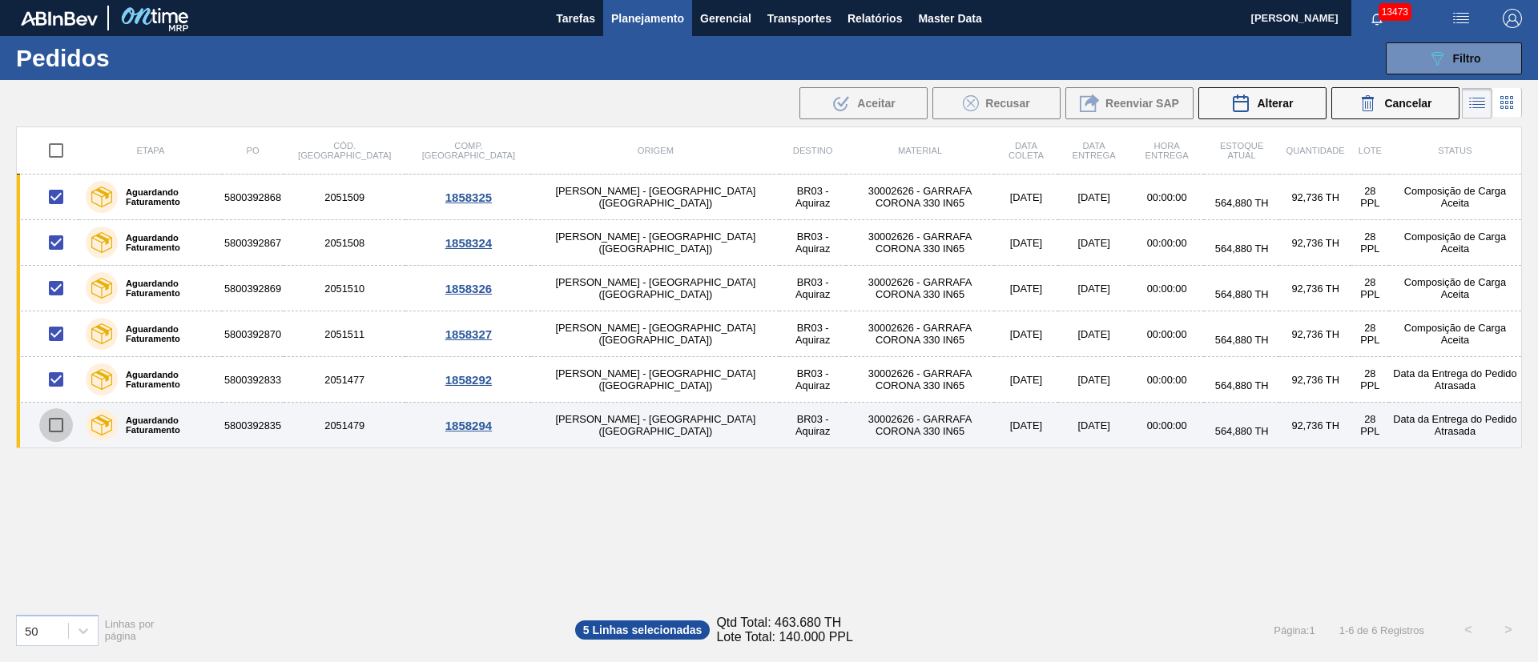
click at [62, 421] on input "checkbox" at bounding box center [56, 426] width 34 height 34
checkbox input "true"
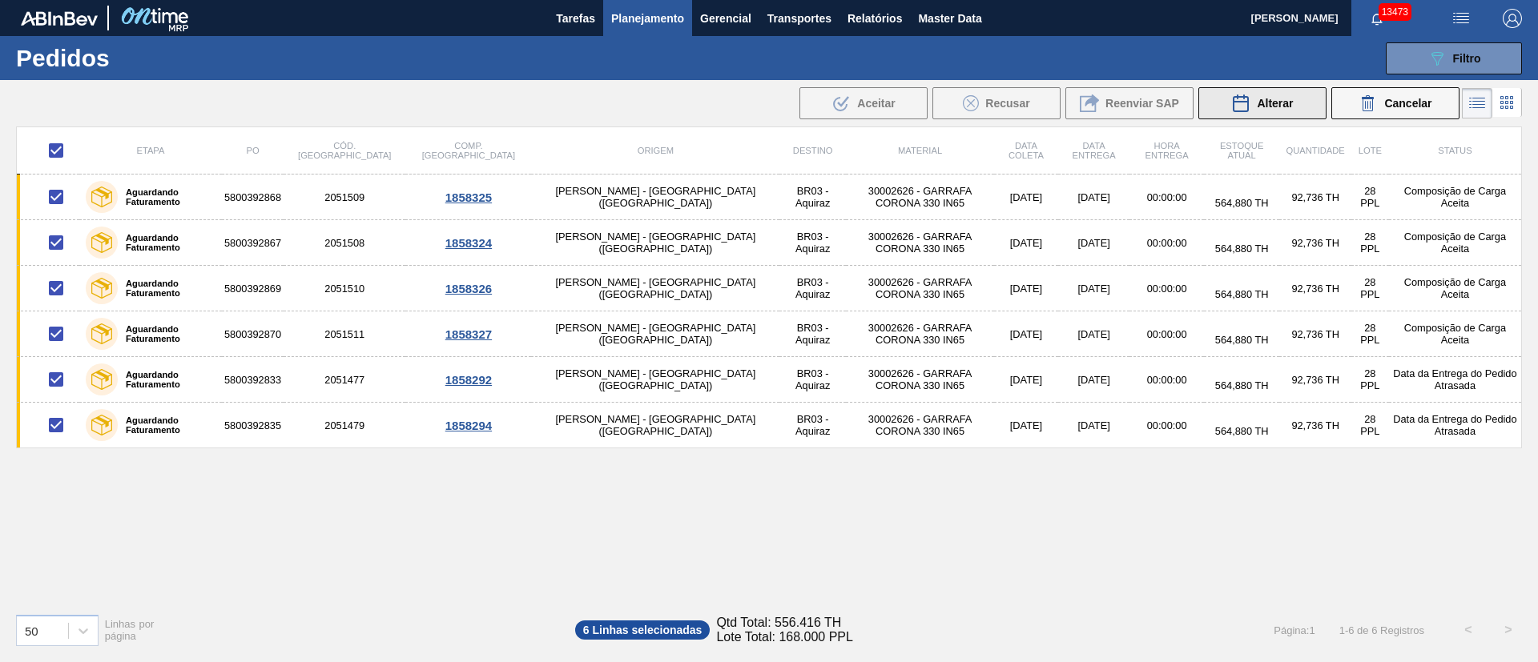
click at [1279, 107] on span "Alterar" at bounding box center [1275, 103] width 36 height 13
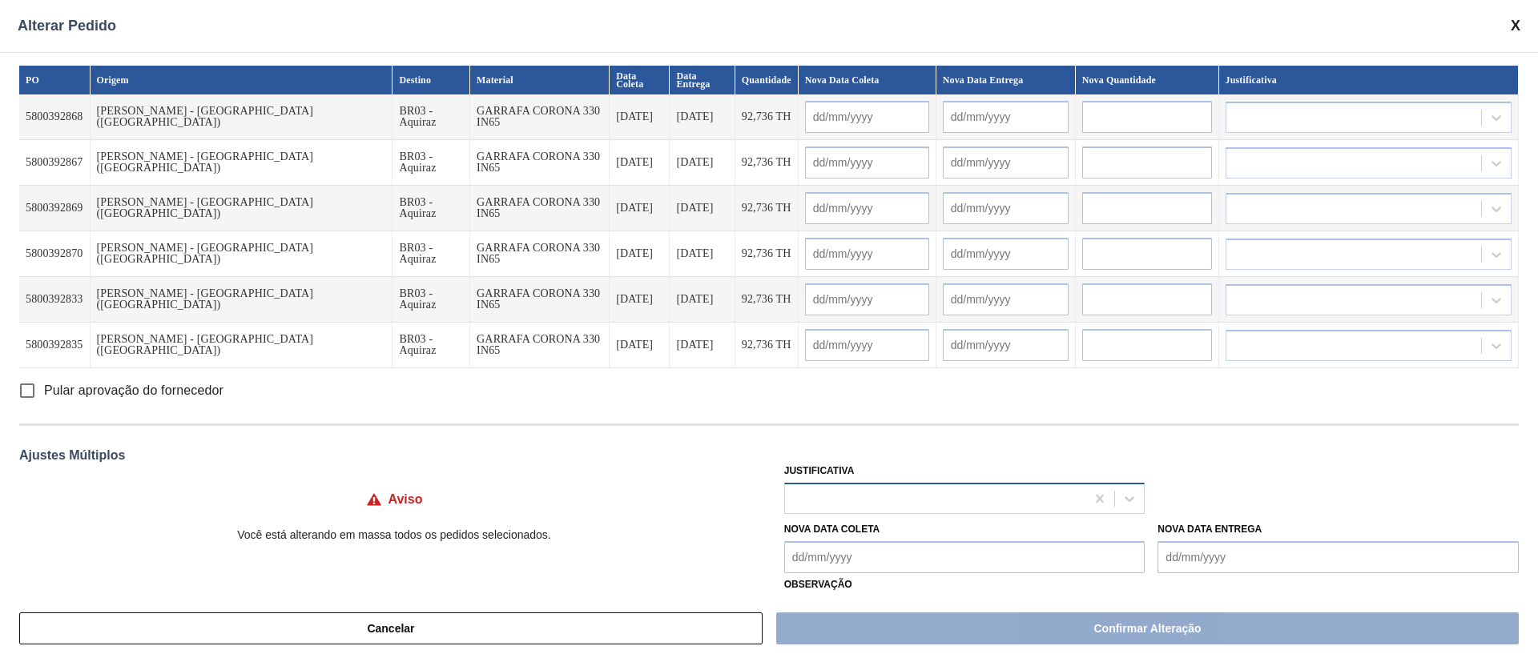
click at [845, 499] on div at bounding box center [935, 498] width 301 height 23
type input "OU"
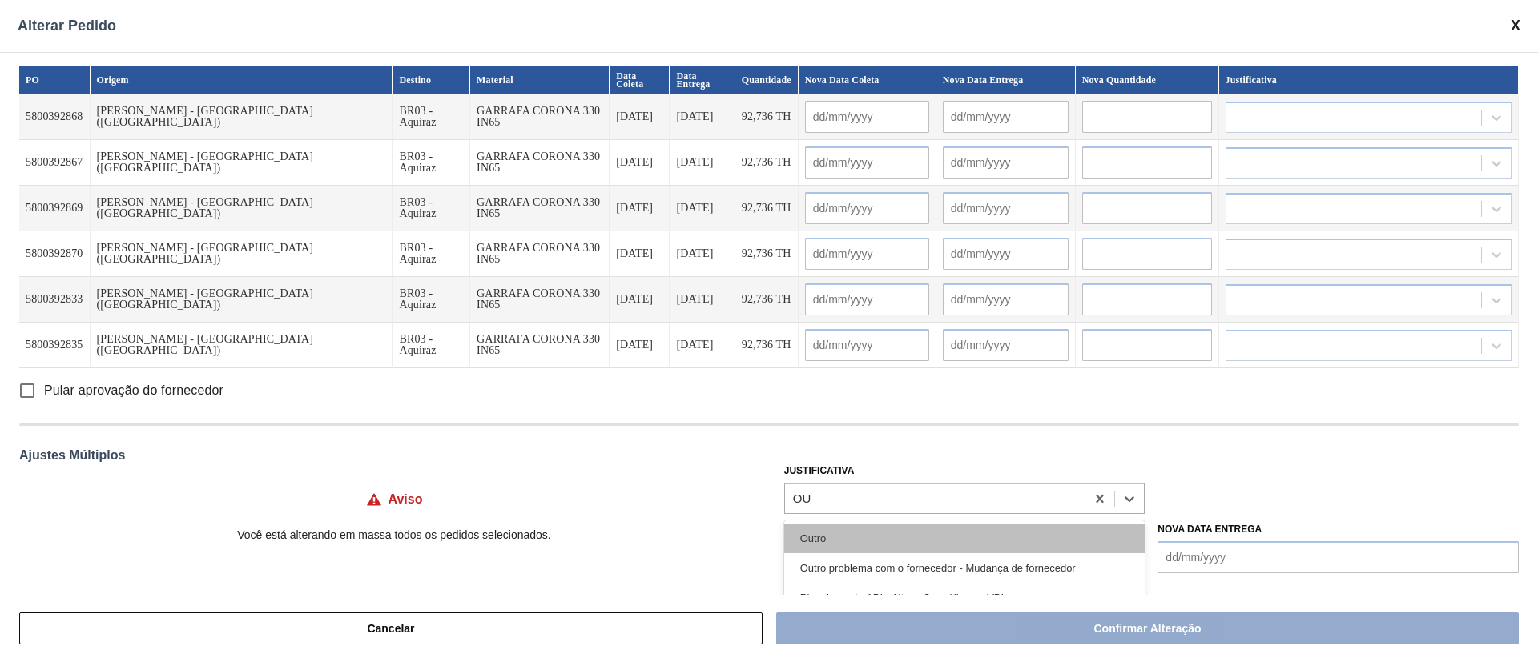
click at [824, 541] on div "Outro" at bounding box center [964, 539] width 361 height 30
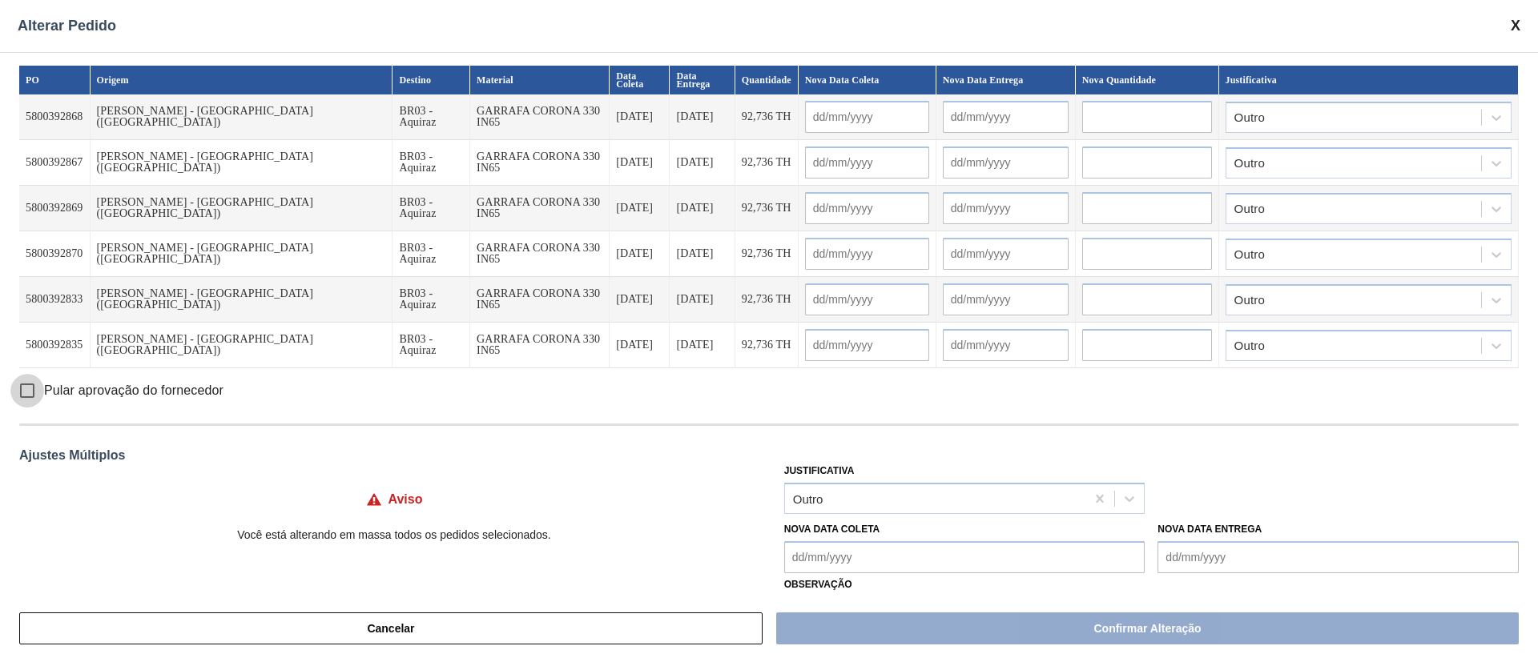
click at [24, 396] on input "Pular aprovação do fornecedor" at bounding box center [27, 391] width 34 height 34
checkbox input "true"
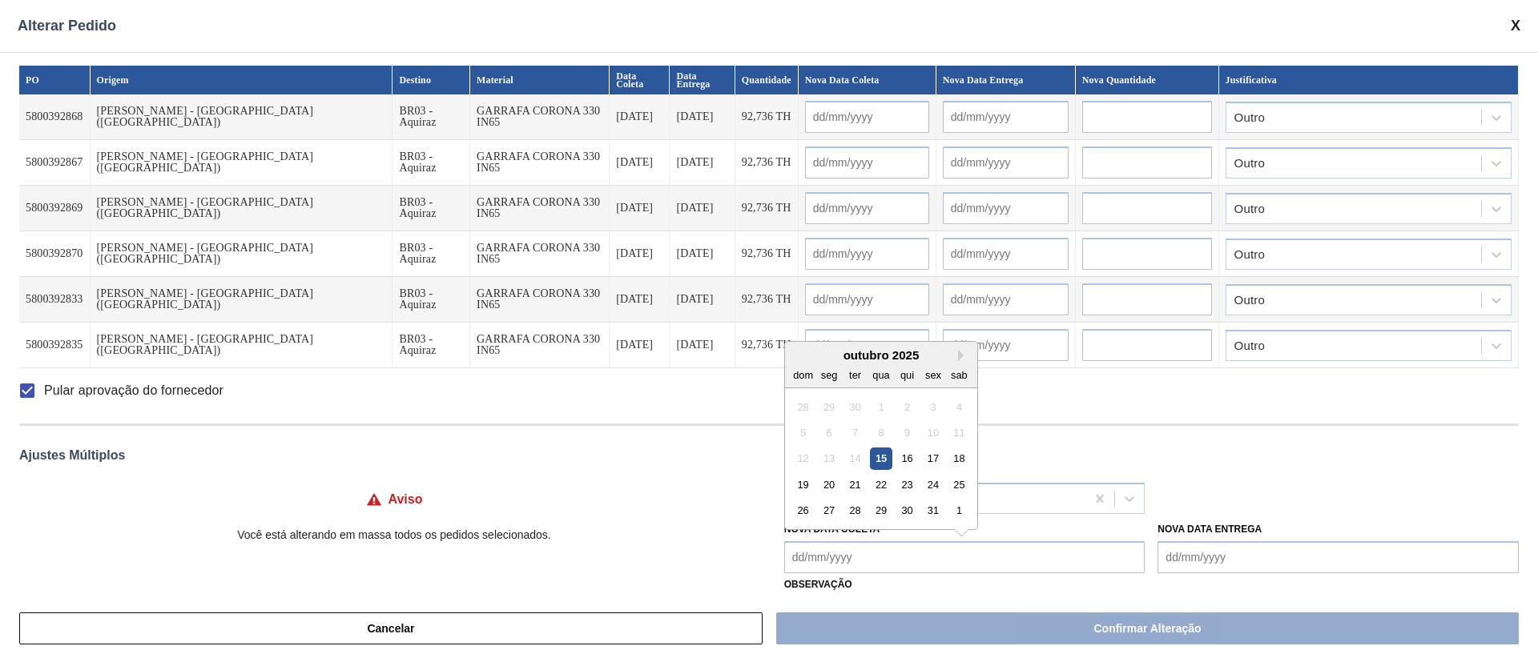
click at [822, 555] on Coleta "Nova Data Coleta" at bounding box center [964, 557] width 361 height 32
click at [880, 484] on div "22" at bounding box center [881, 485] width 22 height 22
type Coleta "[DATE]"
type input "[DATE]"
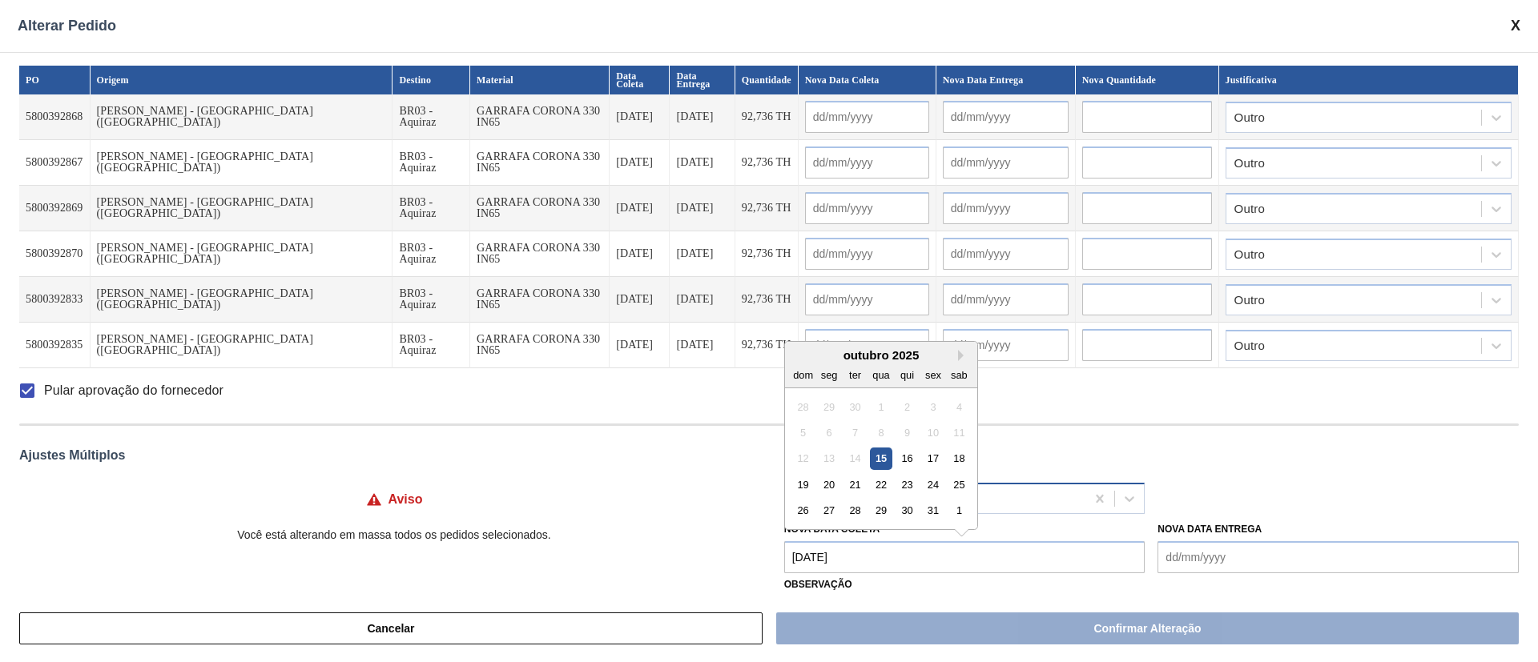
type input "[DATE]"
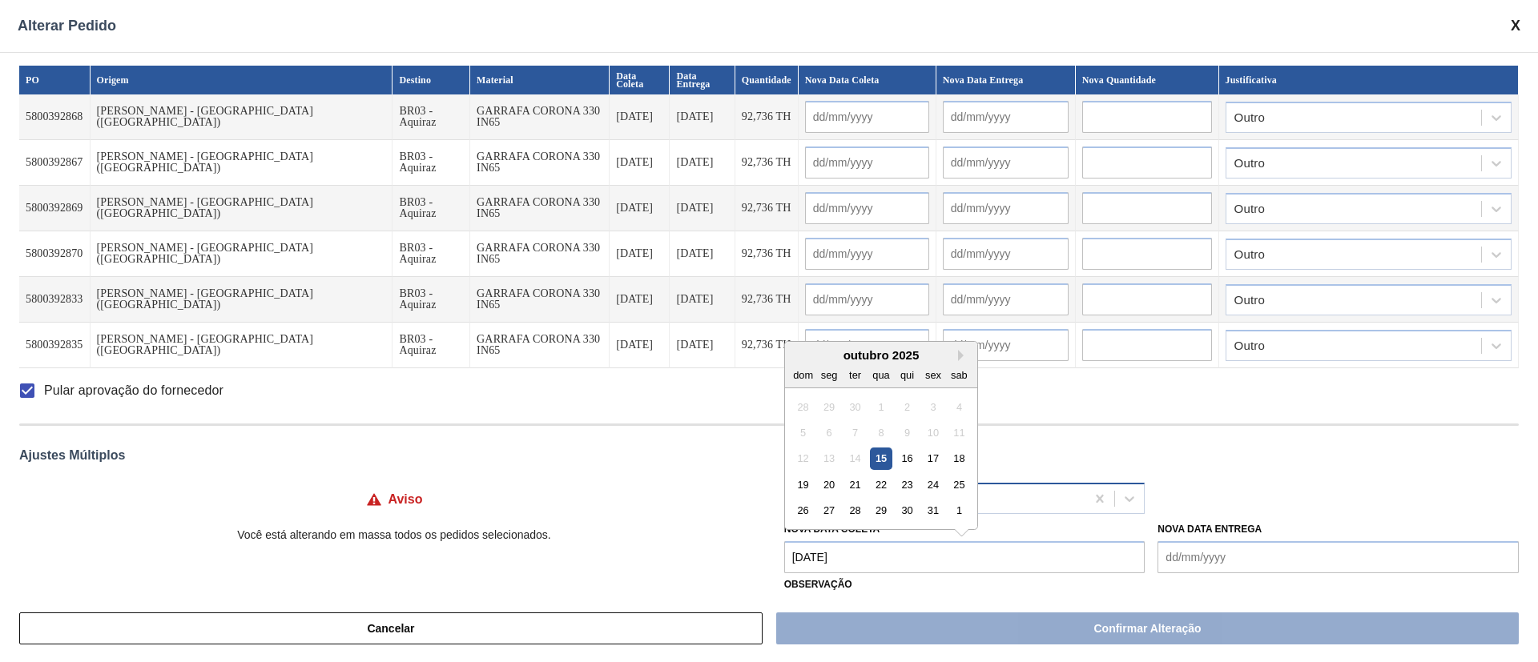
type input "[DATE]"
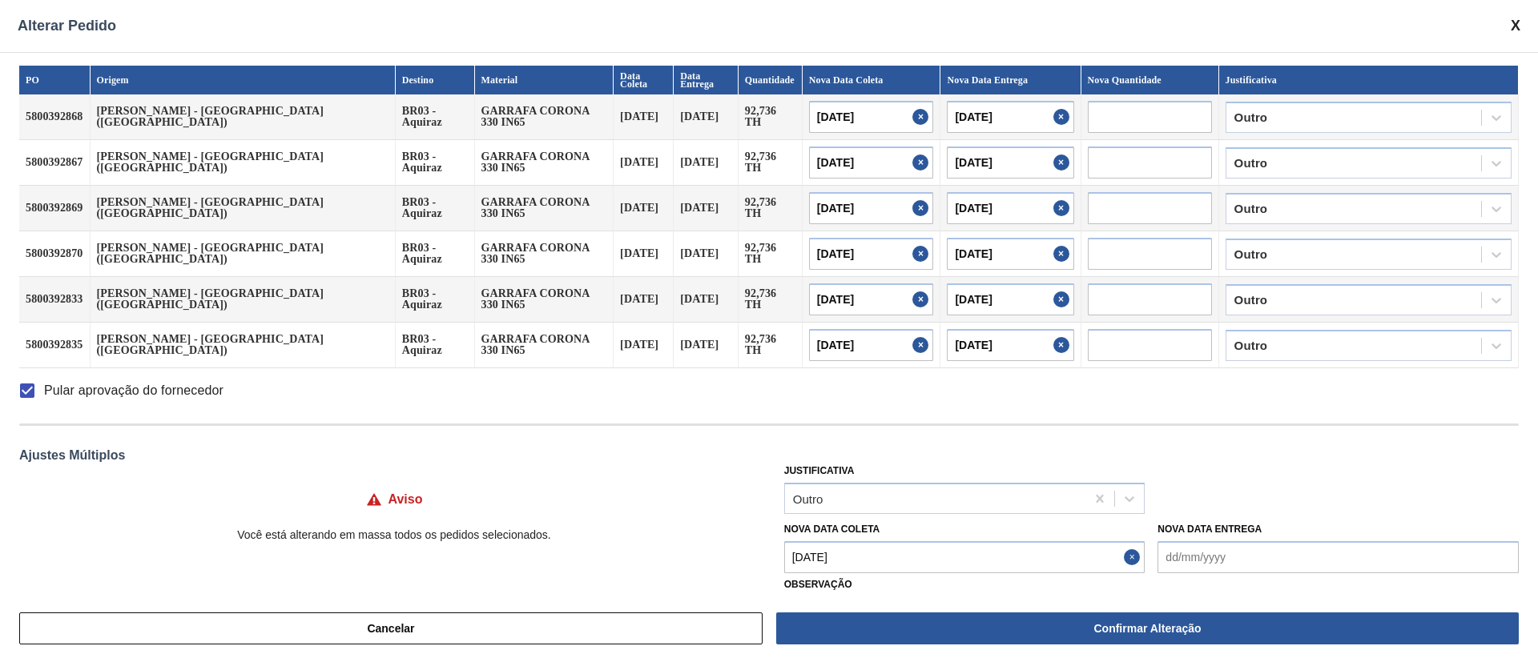
click at [887, 549] on Coleta "[DATE]" at bounding box center [964, 557] width 361 height 32
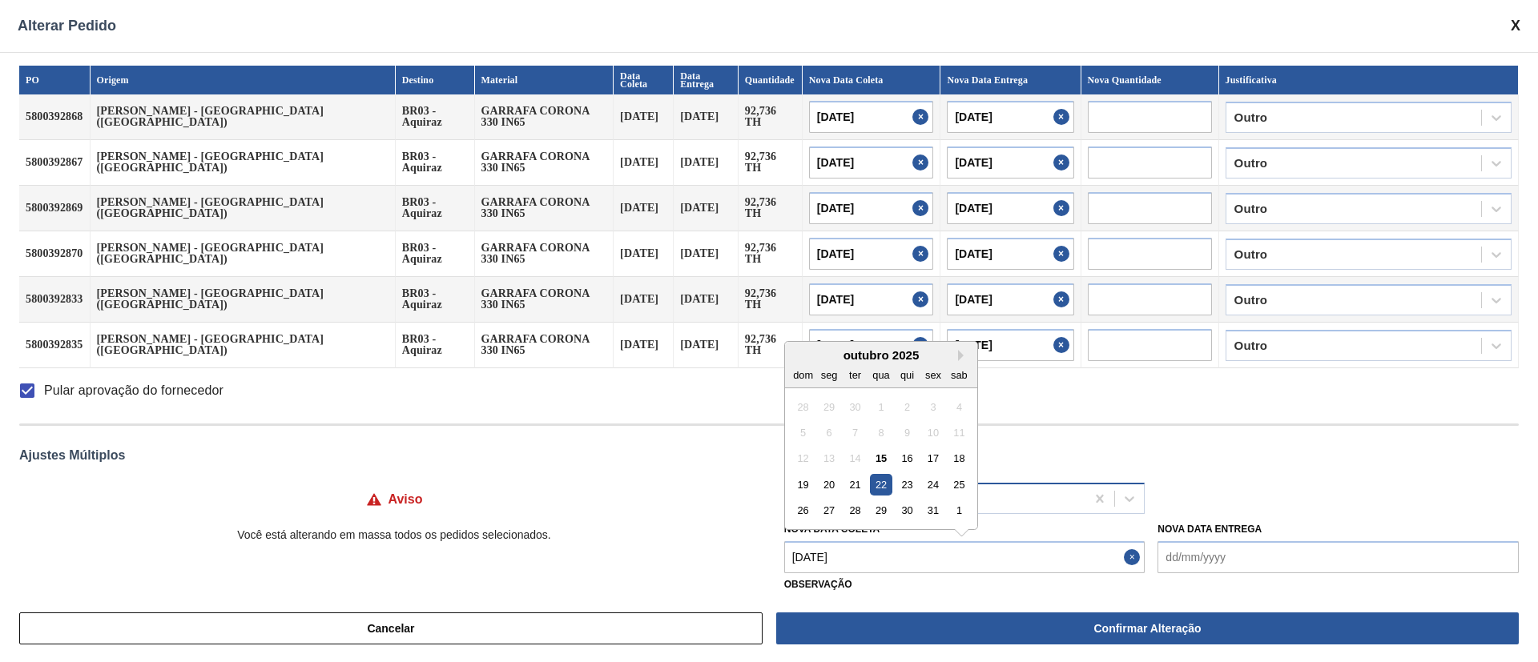
click at [928, 485] on div "24" at bounding box center [933, 485] width 22 height 22
type Coleta "[DATE]"
type input "[DATE]"
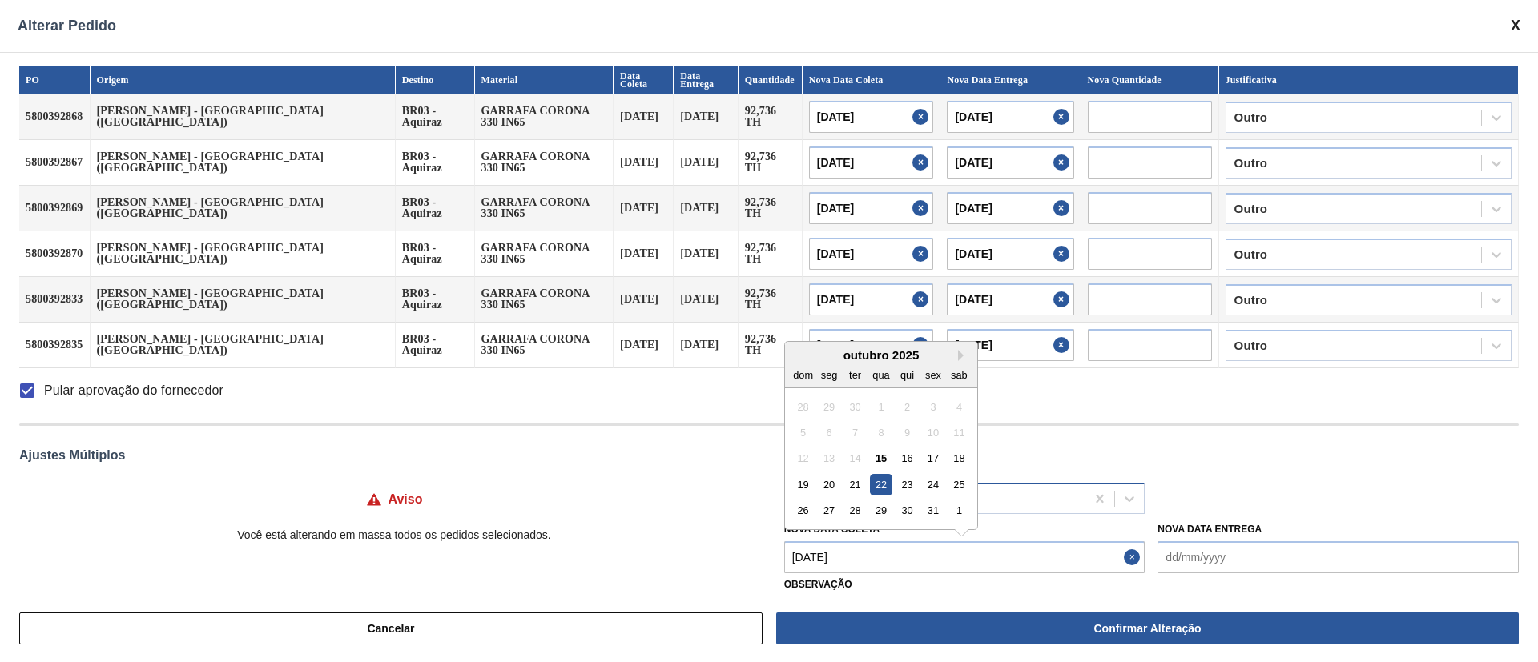
type input "[DATE]"
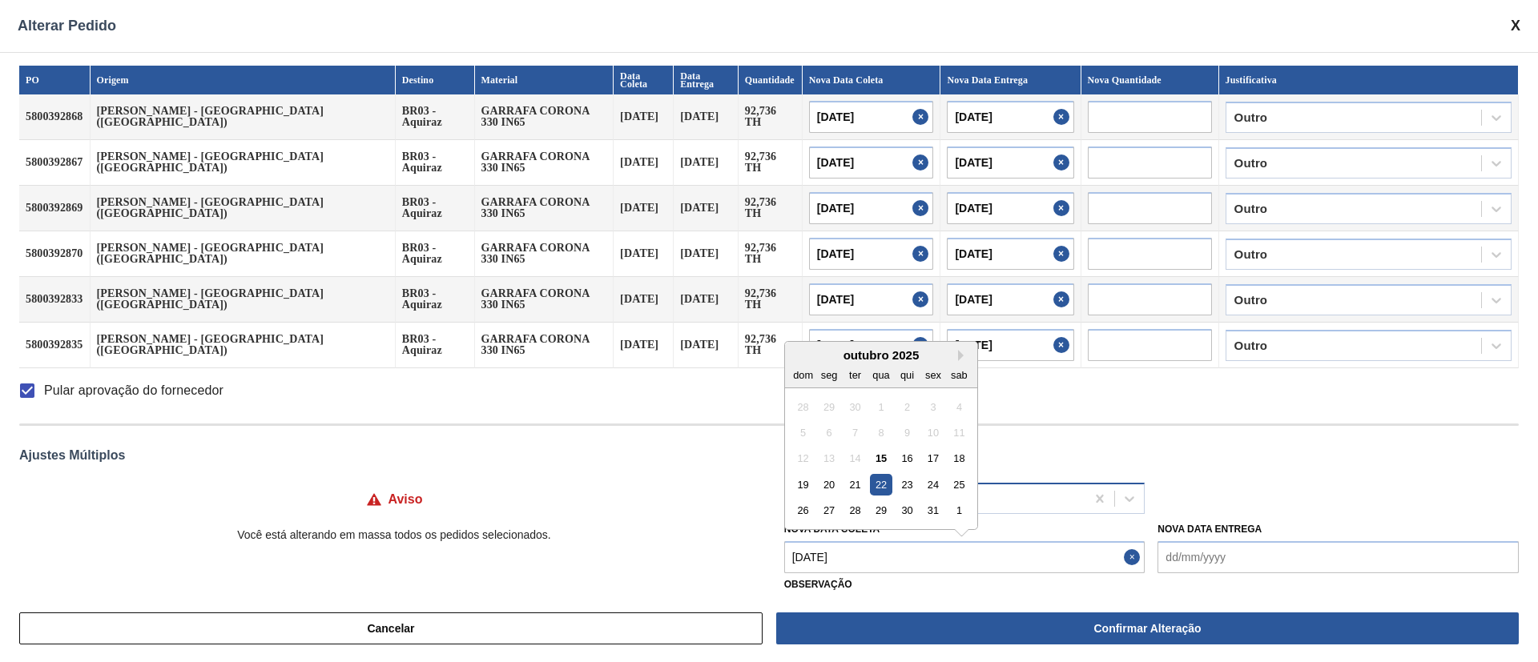
type input "[DATE]"
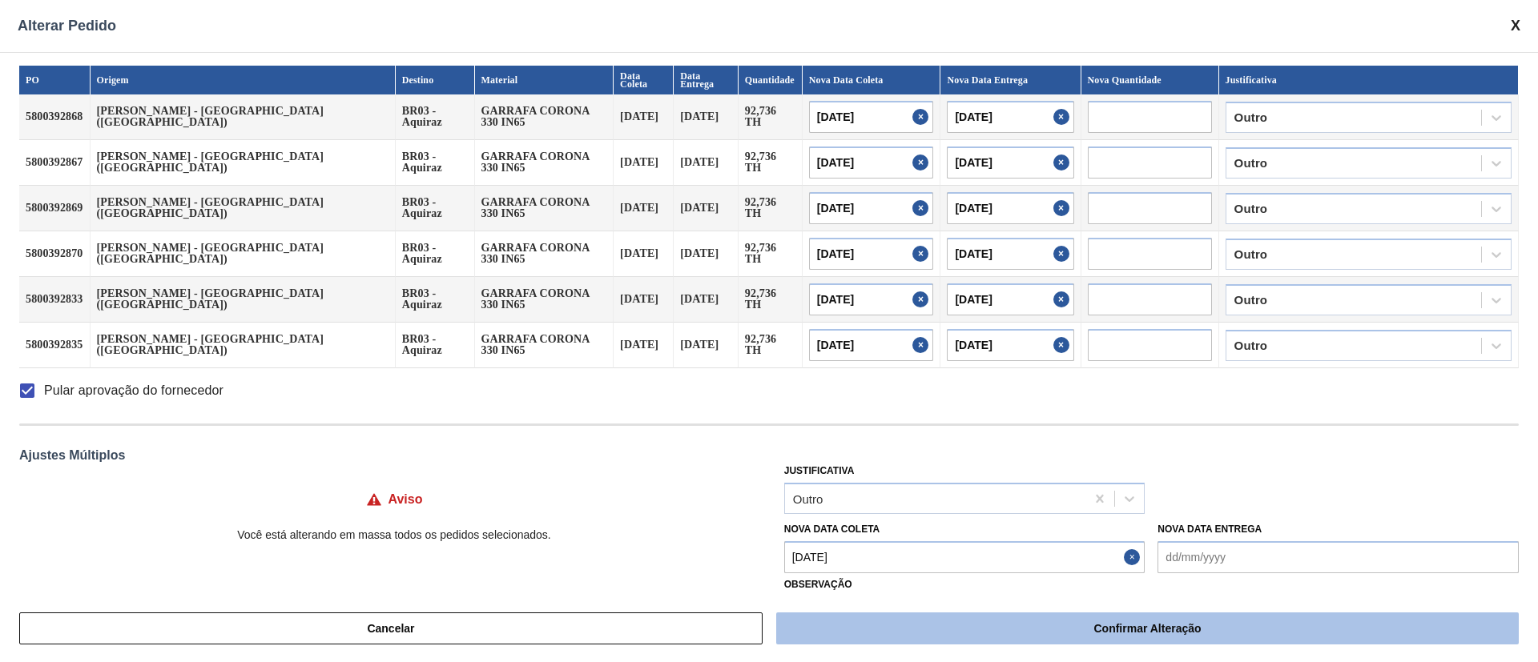
click at [984, 630] on button "Confirmar Alteração" at bounding box center [1147, 629] width 743 height 32
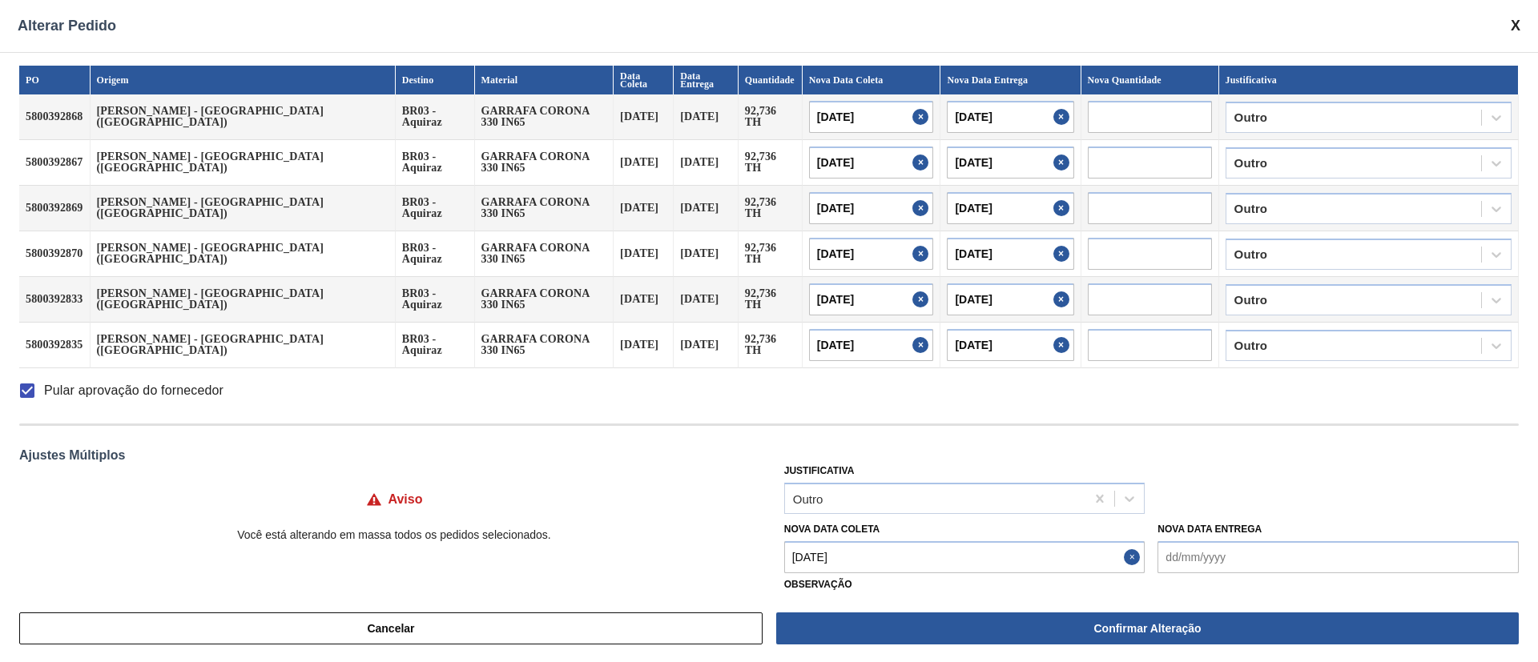
checkbox input "false"
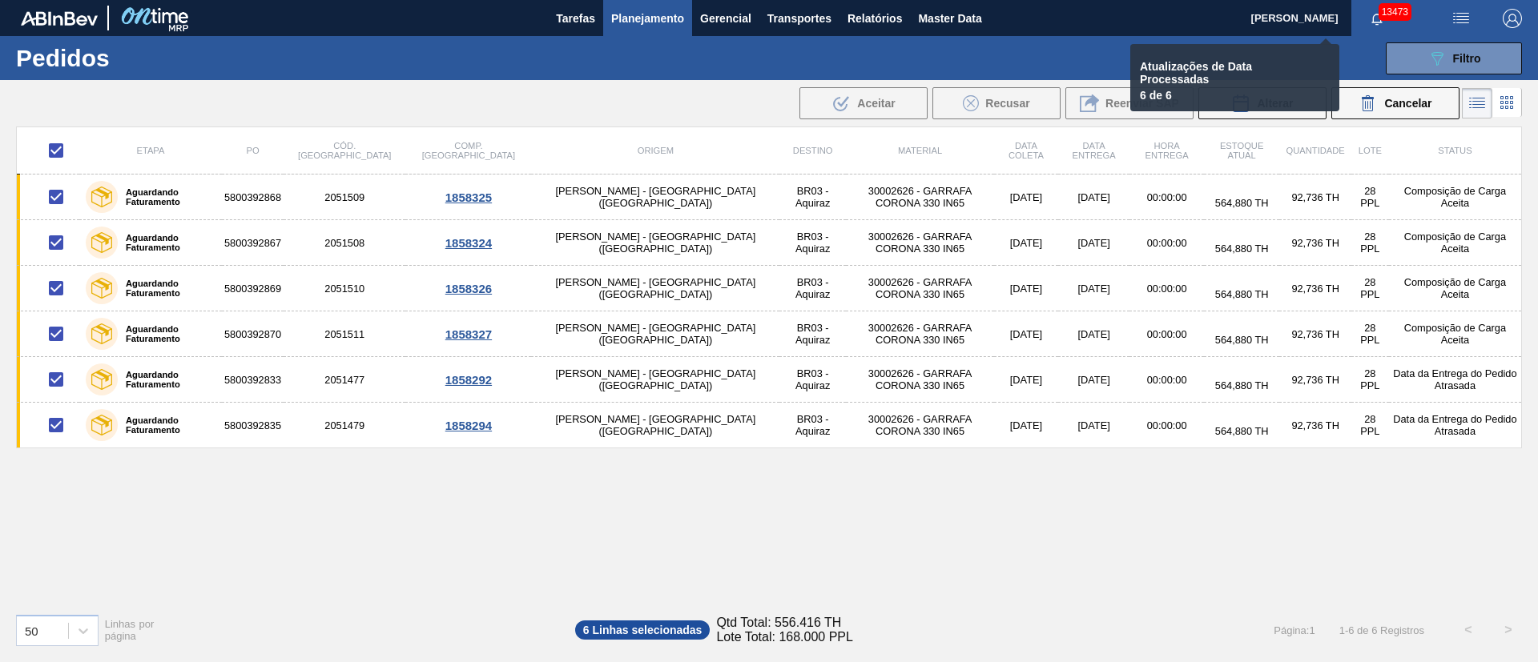
checkbox input "false"
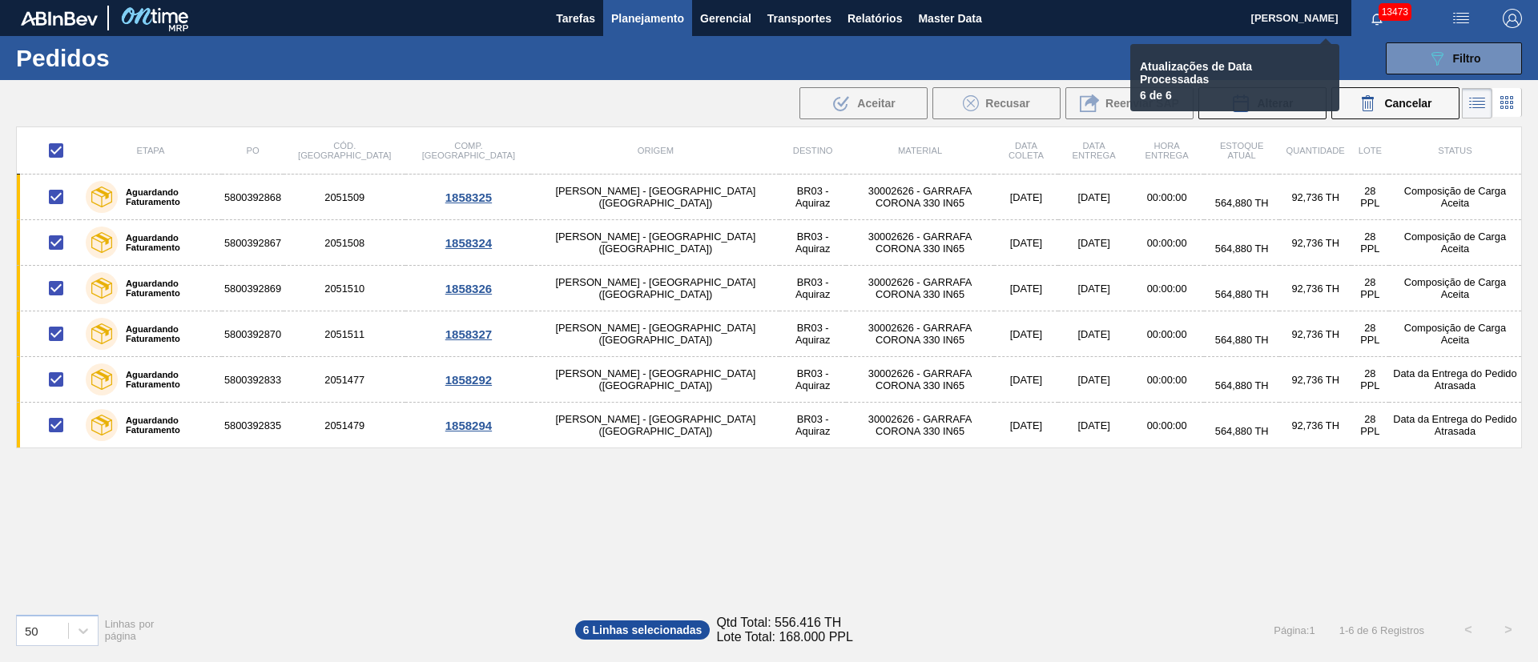
checkbox input "false"
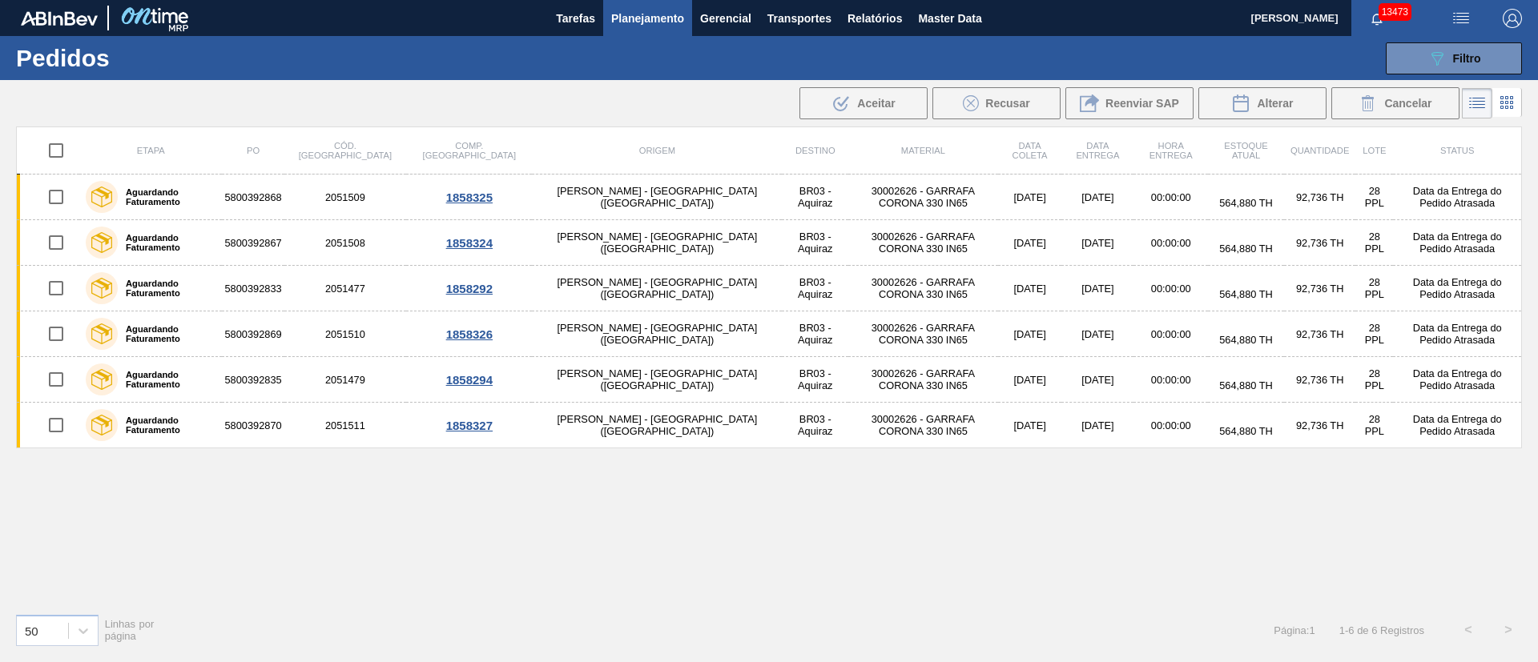
click at [656, 19] on span "Planejamento" at bounding box center [647, 18] width 73 height 19
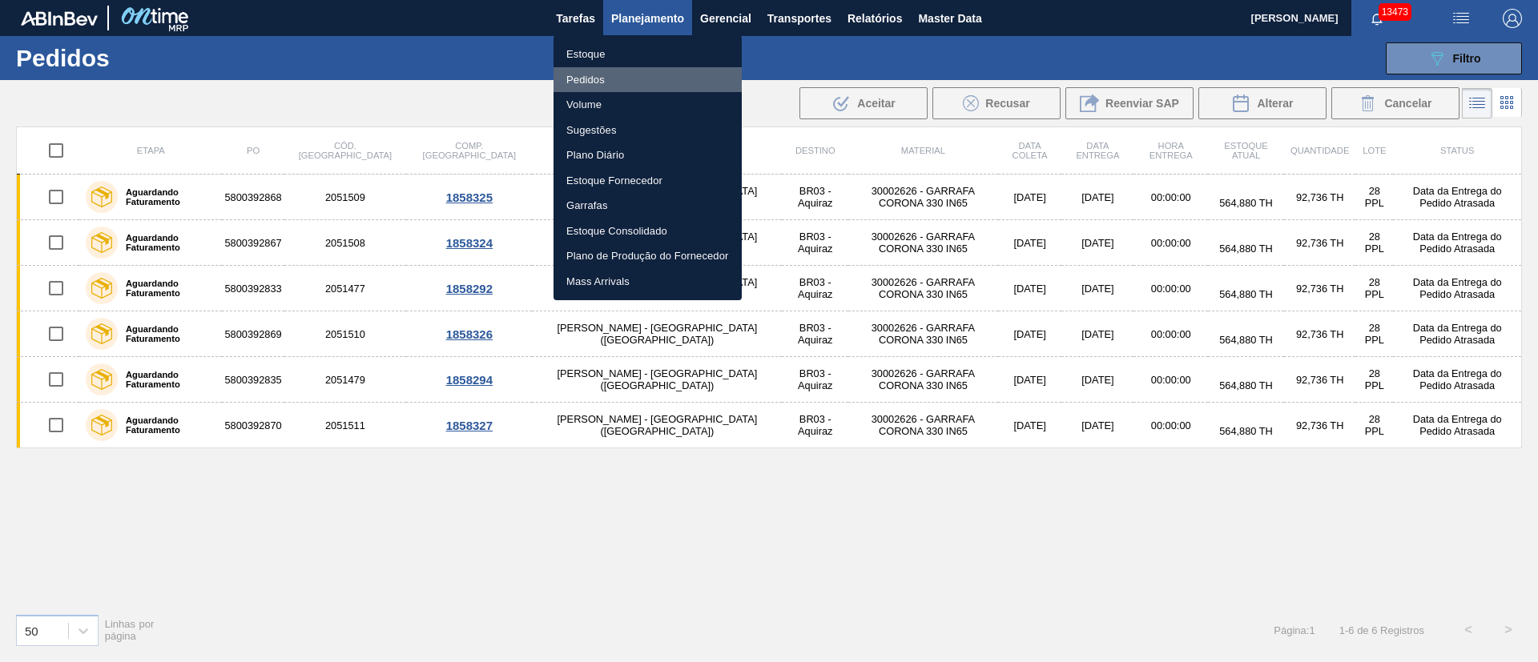
click at [598, 84] on li "Pedidos" at bounding box center [647, 80] width 188 height 26
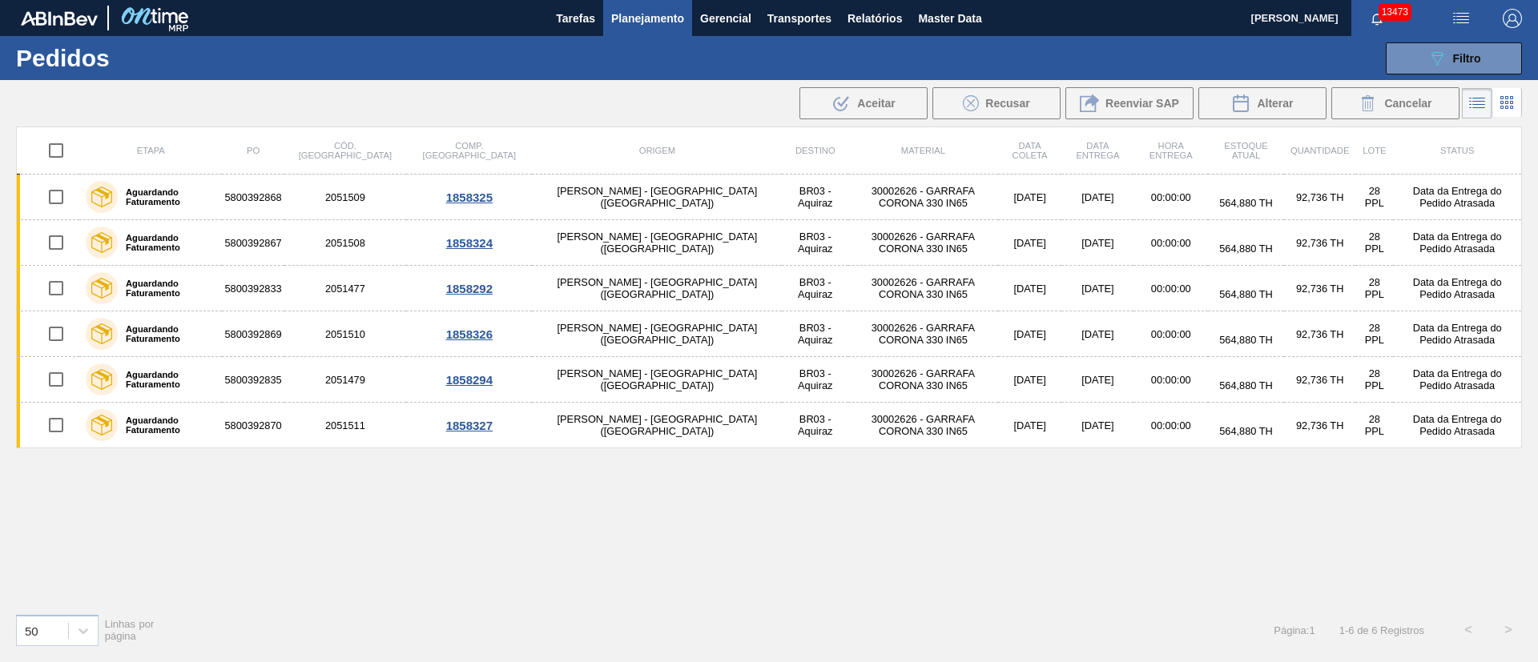
click at [645, 13] on span "Planejamento" at bounding box center [647, 18] width 73 height 19
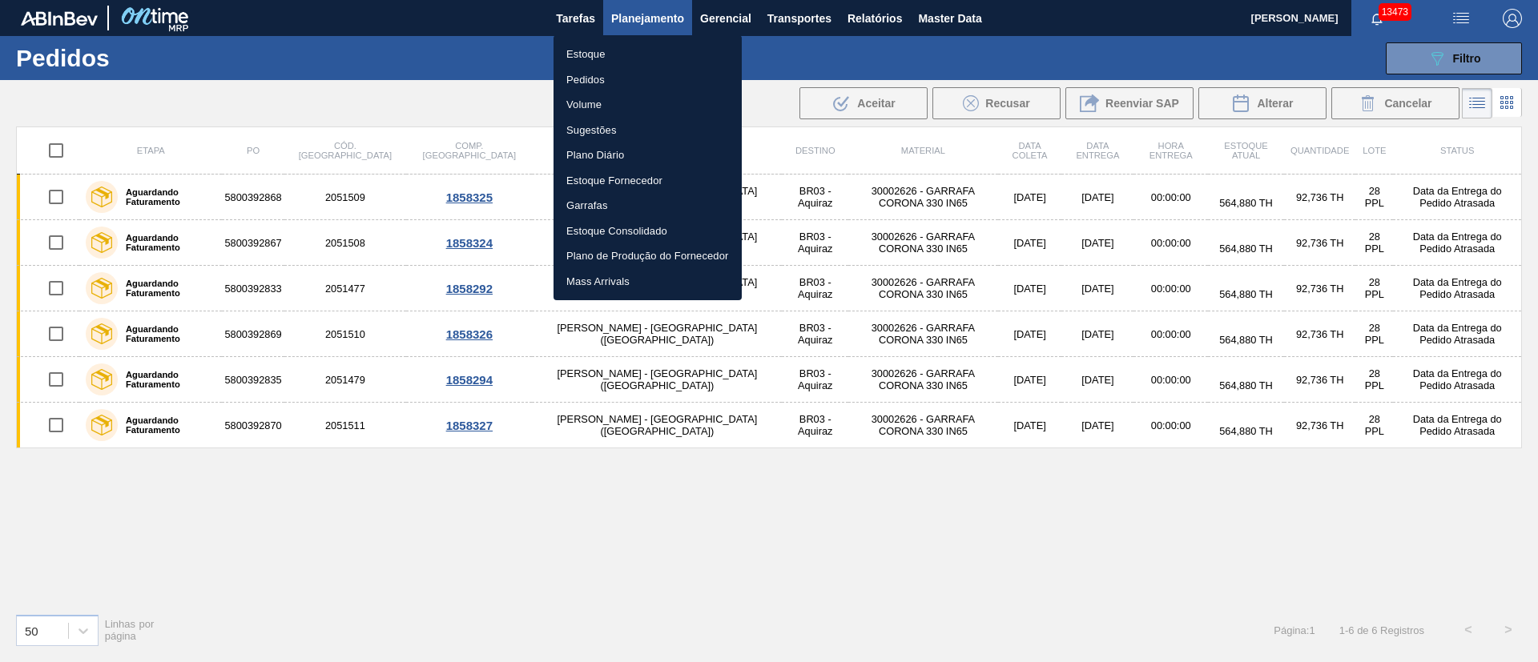
click at [588, 55] on li "Estoque" at bounding box center [647, 55] width 188 height 26
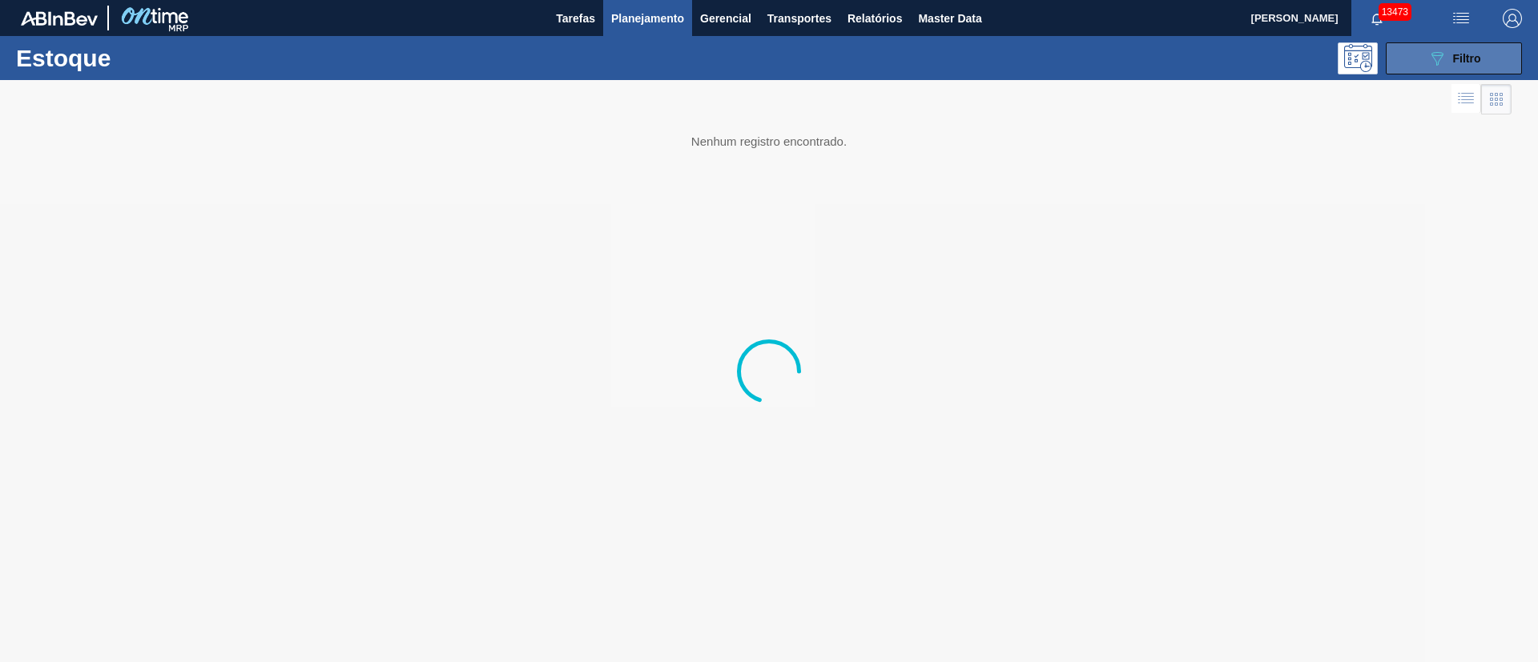
click at [1419, 57] on button "089F7B8B-B2A5-4AFE-B5C0-19BA573D28AC Filtro" at bounding box center [1454, 58] width 136 height 32
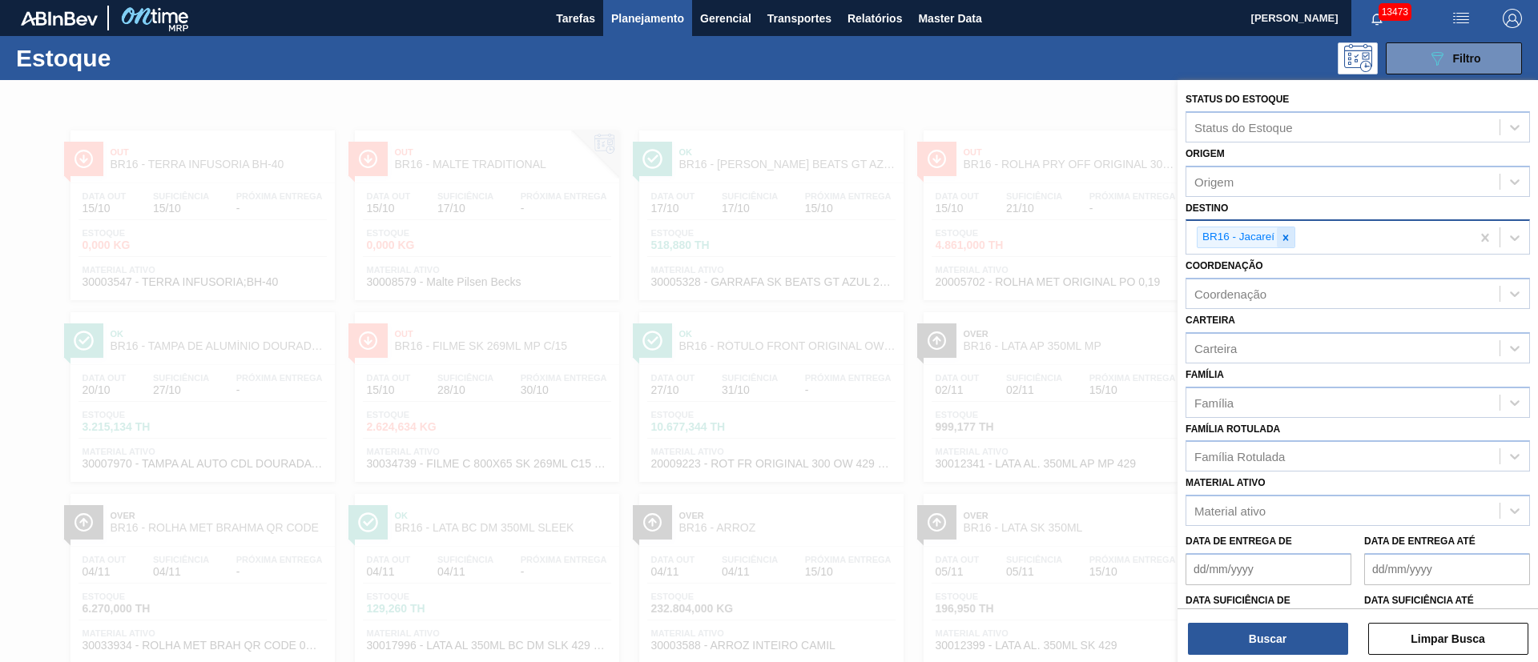
click at [1284, 236] on icon at bounding box center [1286, 238] width 6 height 6
type input "16"
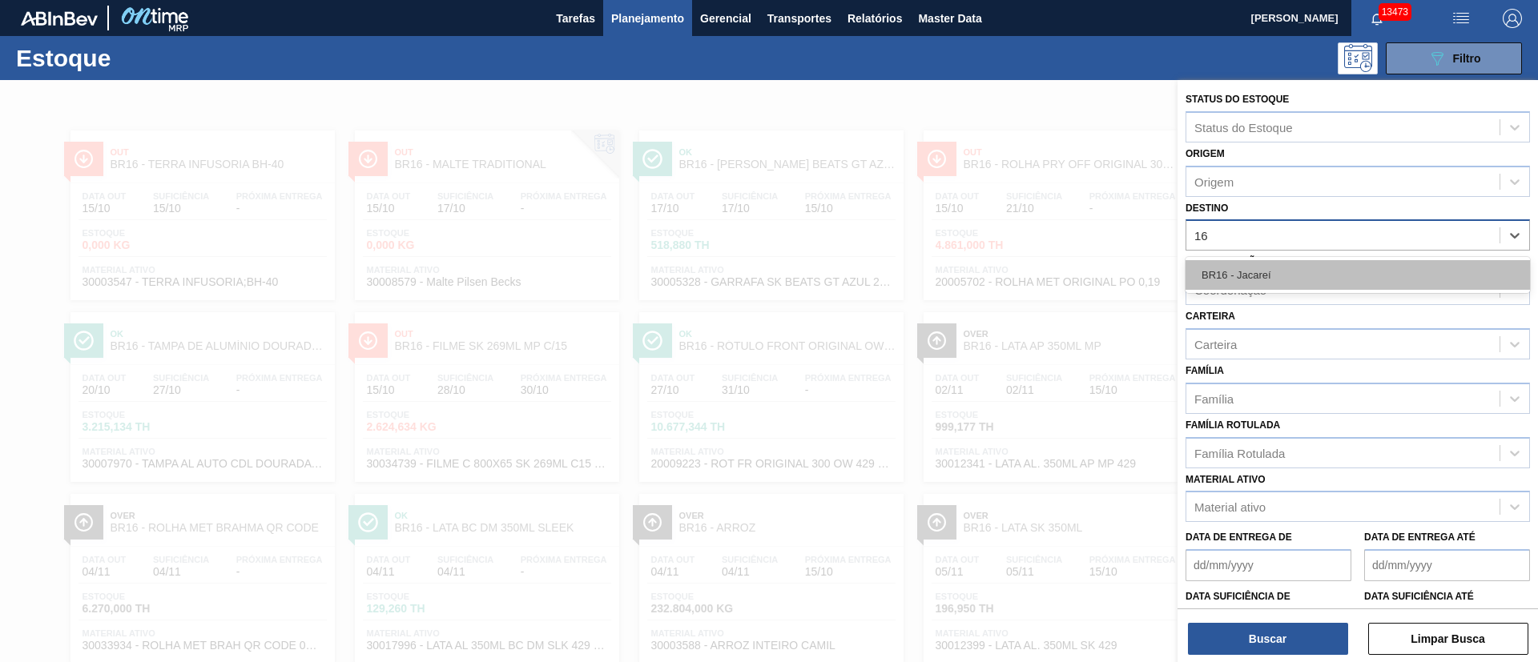
click at [1276, 277] on div "BR16 - Jacareí" at bounding box center [1357, 275] width 344 height 30
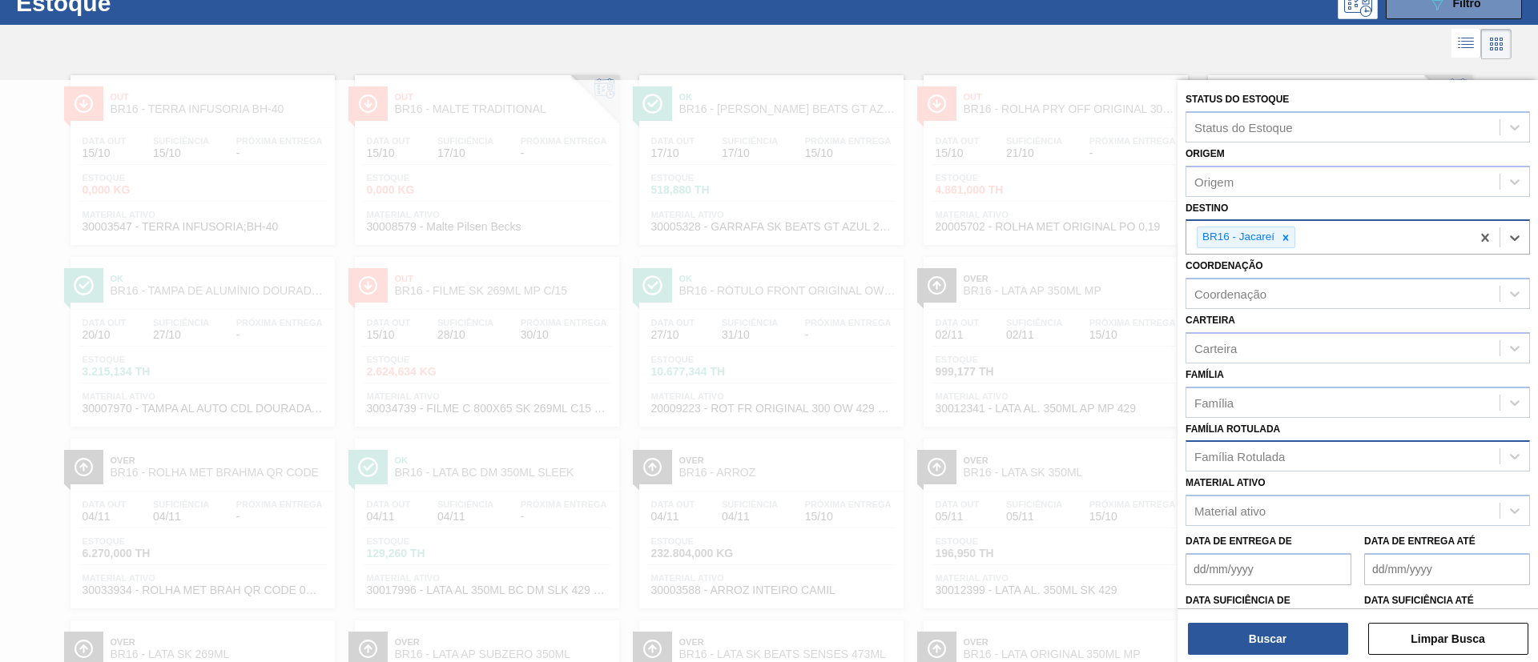
click at [1234, 453] on div "Família Rotulada" at bounding box center [1239, 457] width 91 height 14
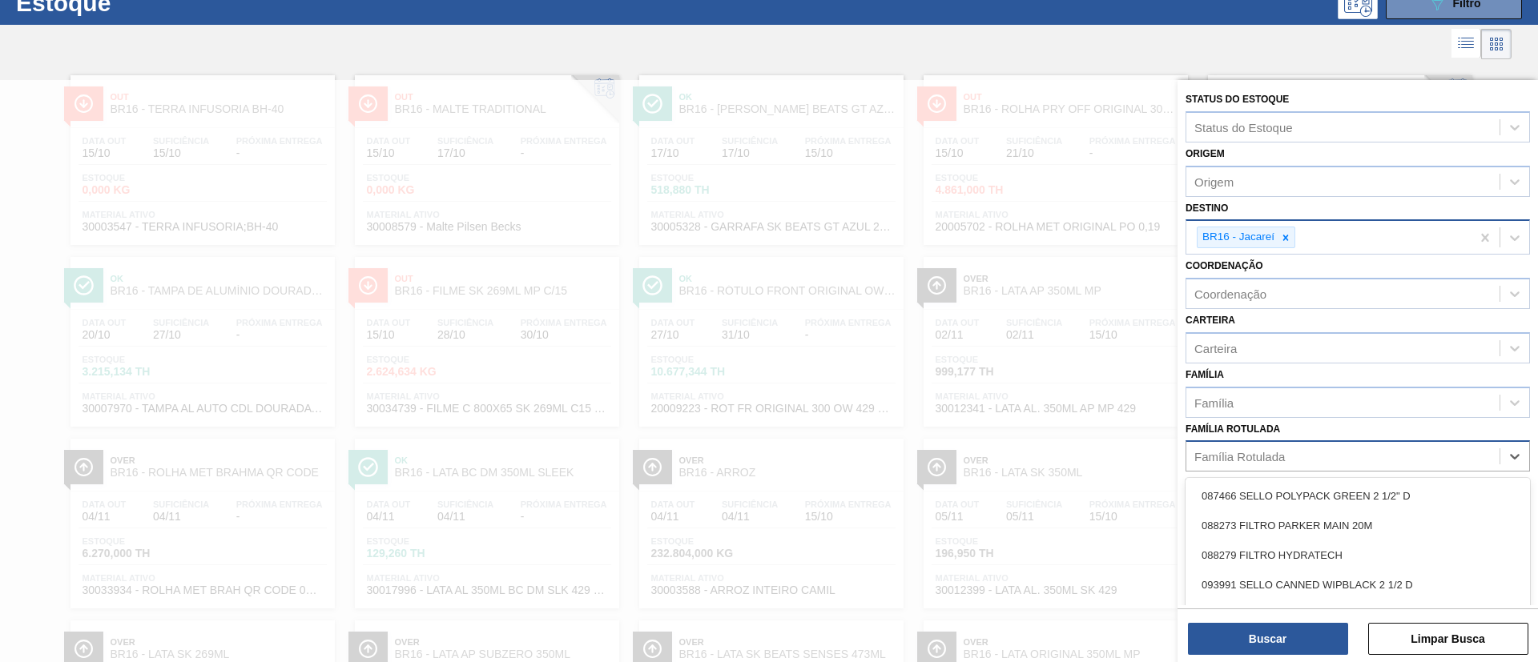
scroll to position [62, 0]
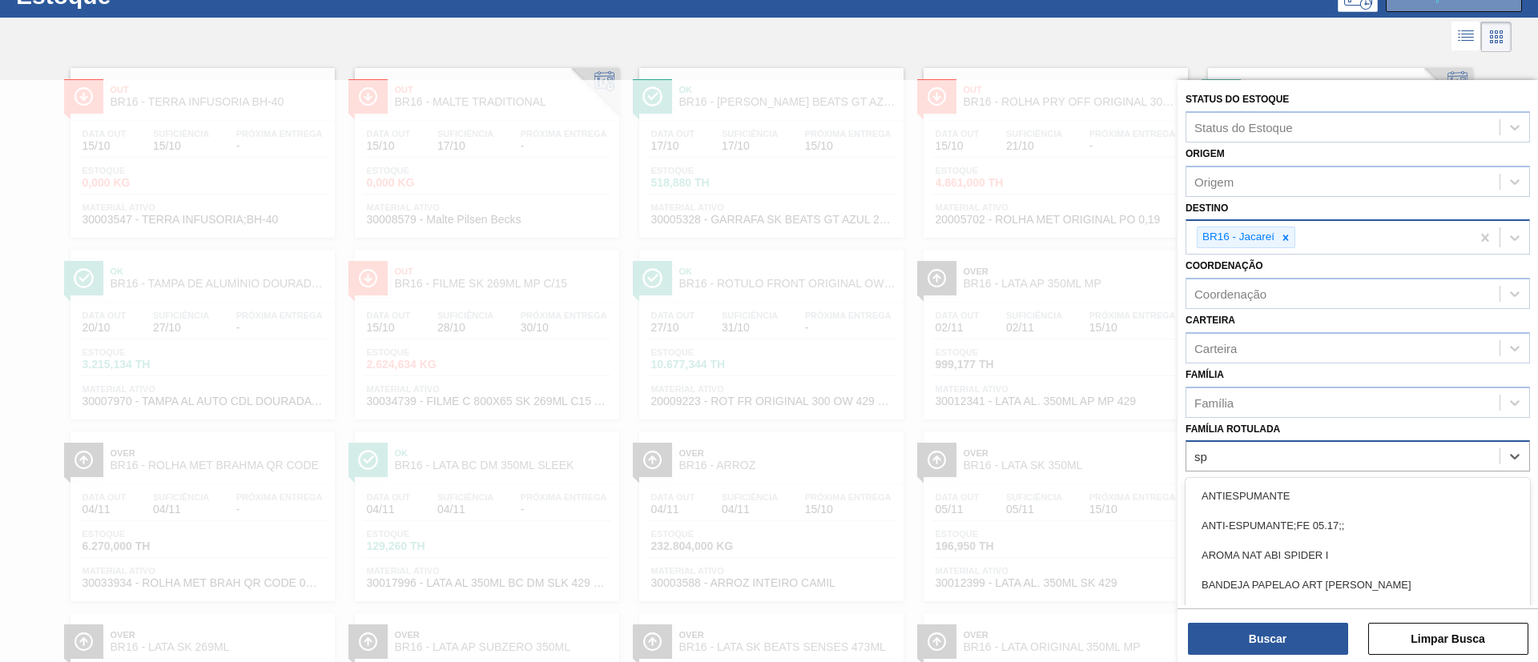
type Rotulada "s"
type Rotulada "g"
click at [1362, 46] on div at bounding box center [755, 37] width 1511 height 38
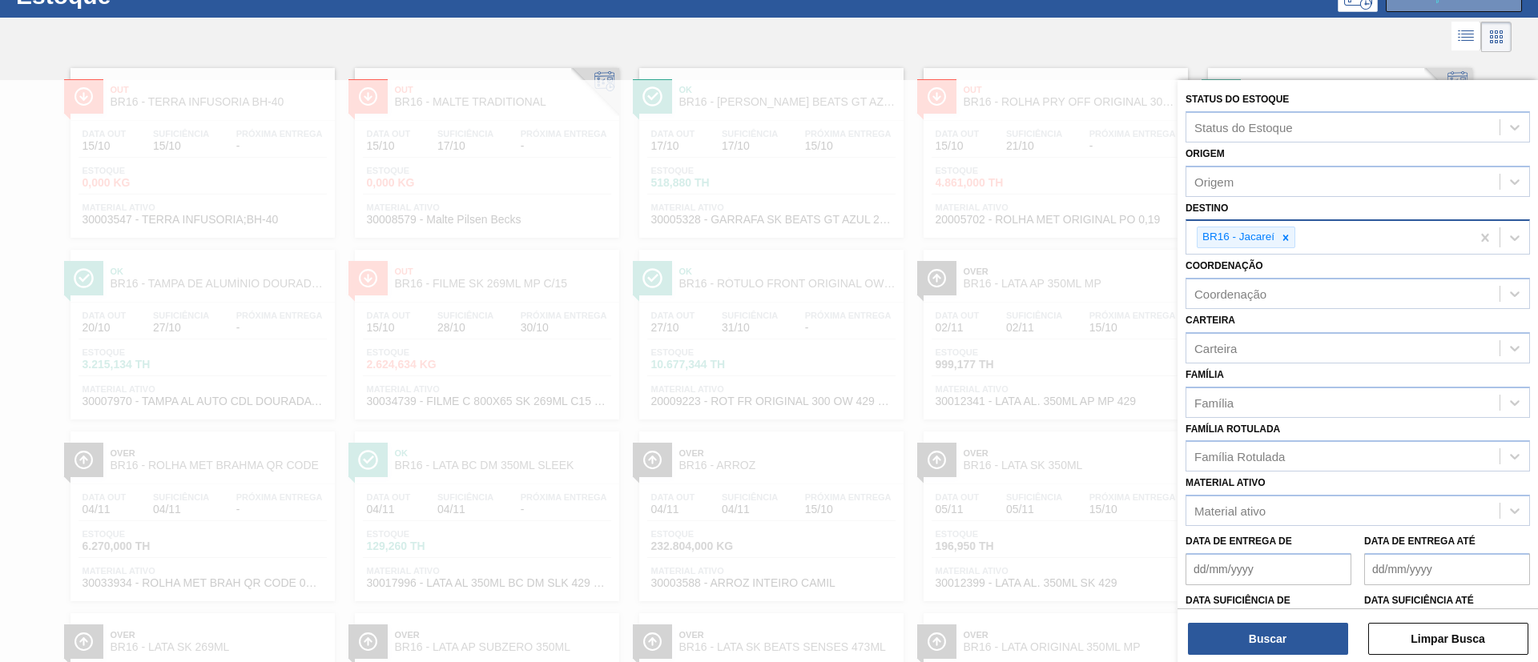
click at [1360, 60] on link "Ok BR16 - MALTE BUDWEISER Data out 15/10 Suficiência 22/10 Próxima Entrega - Es…" at bounding box center [1338, 147] width 284 height 182
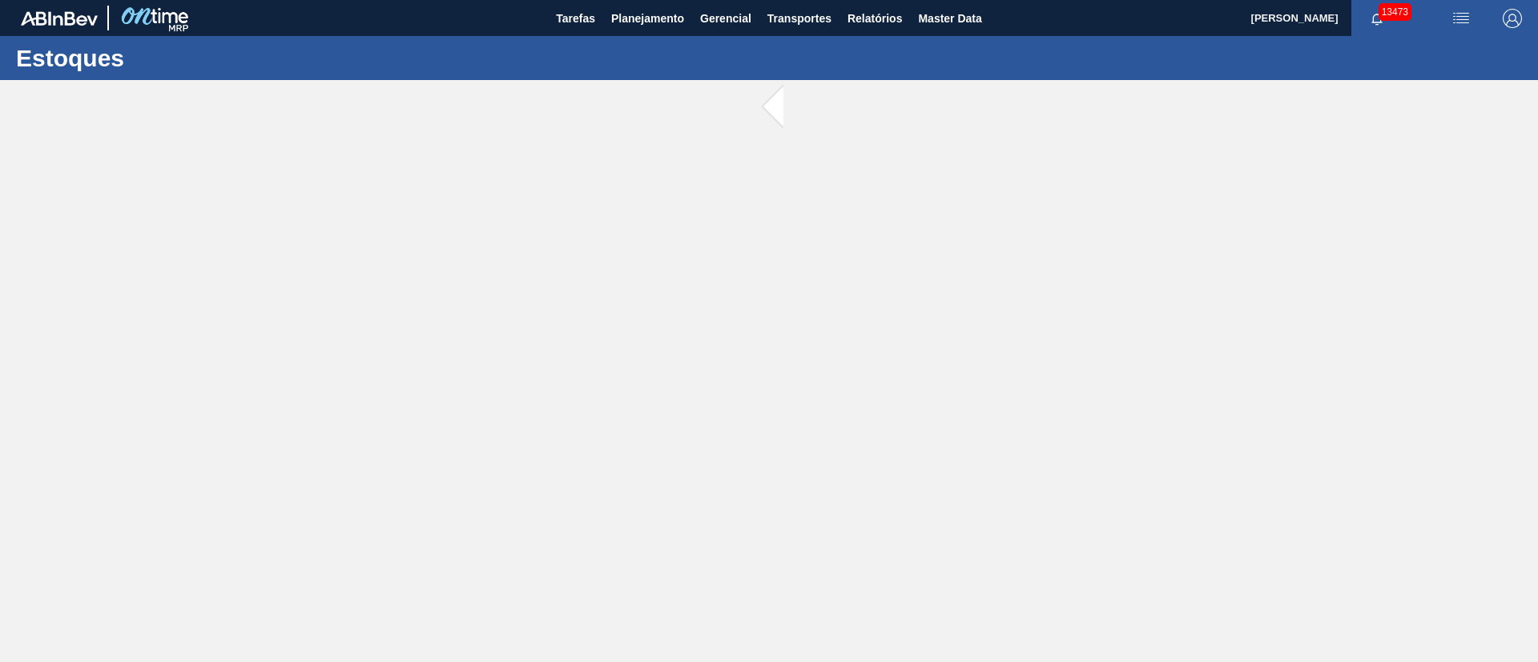
click at [1517, 15] on img "button" at bounding box center [1512, 18] width 19 height 19
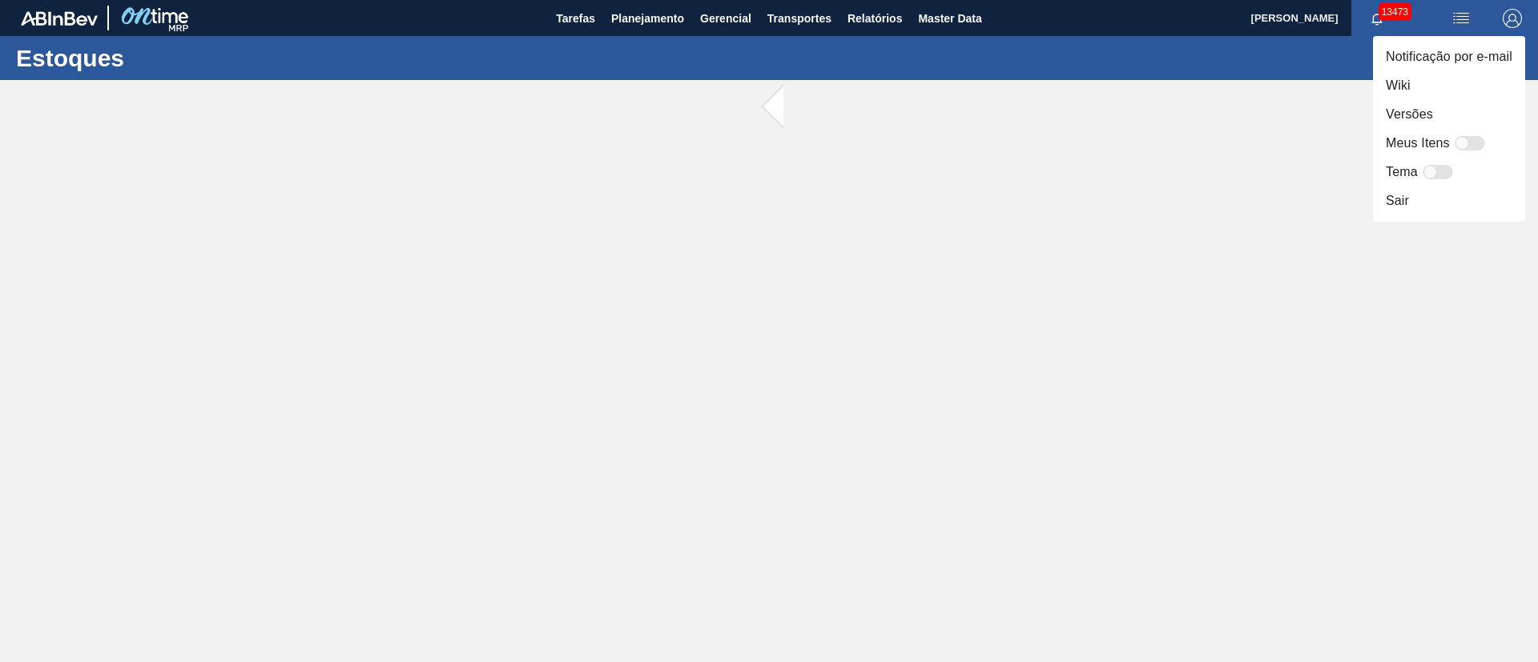
click at [1477, 143] on div at bounding box center [1470, 143] width 30 height 14
checkbox input "false"
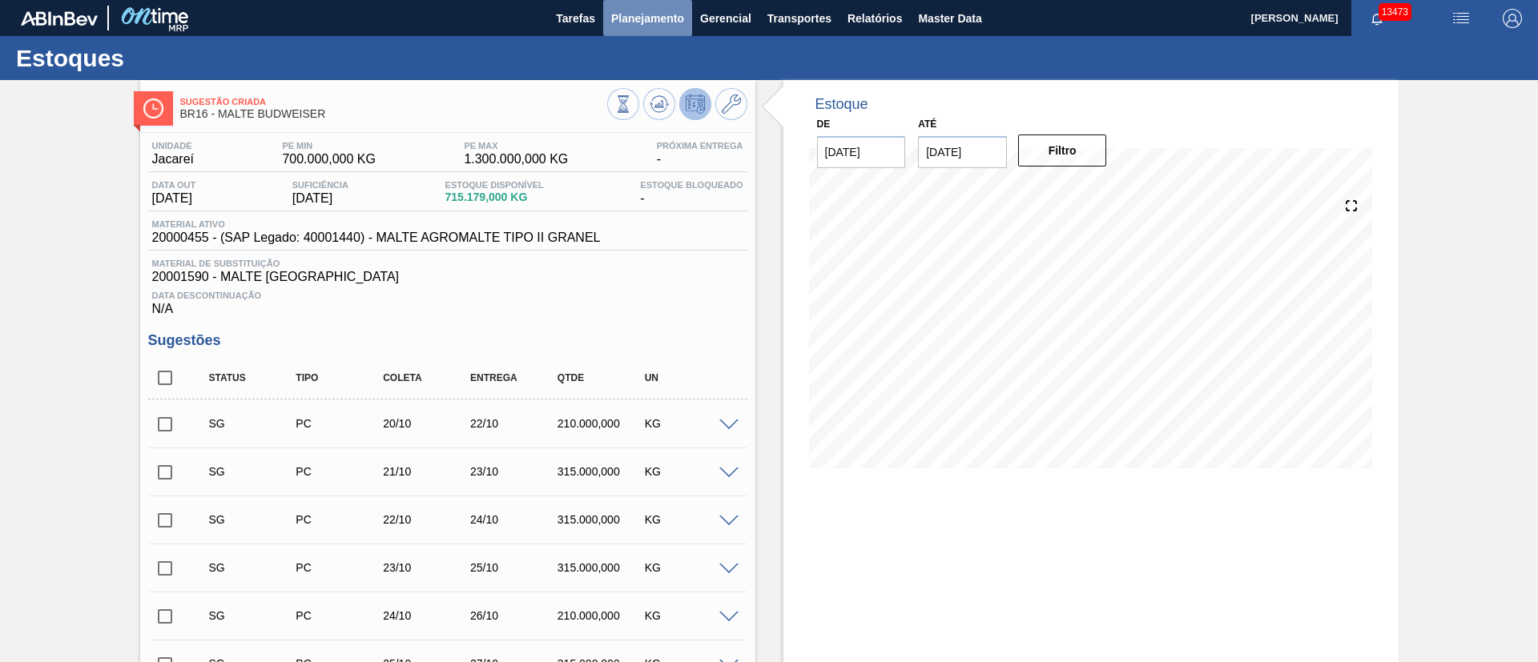
click at [657, 29] on button "Planejamento" at bounding box center [647, 18] width 89 height 36
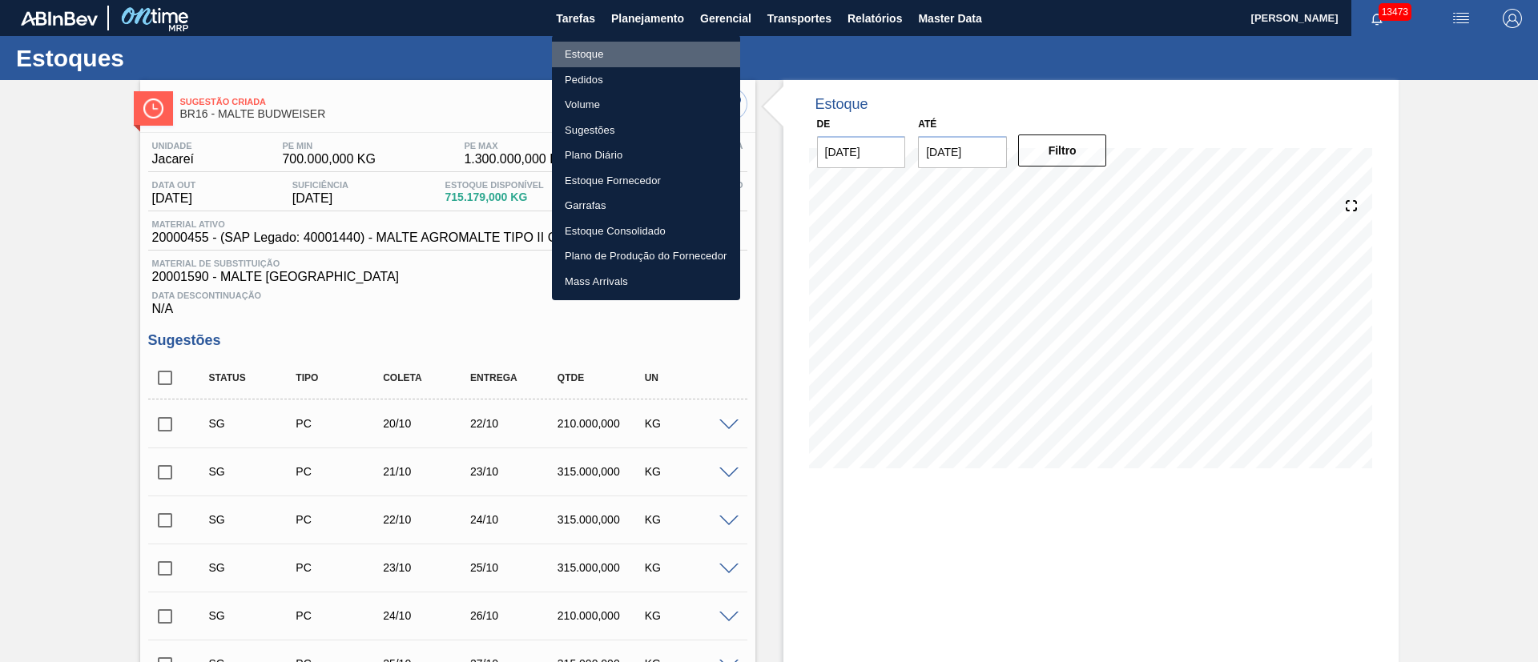
click at [616, 59] on li "Estoque" at bounding box center [646, 55] width 188 height 26
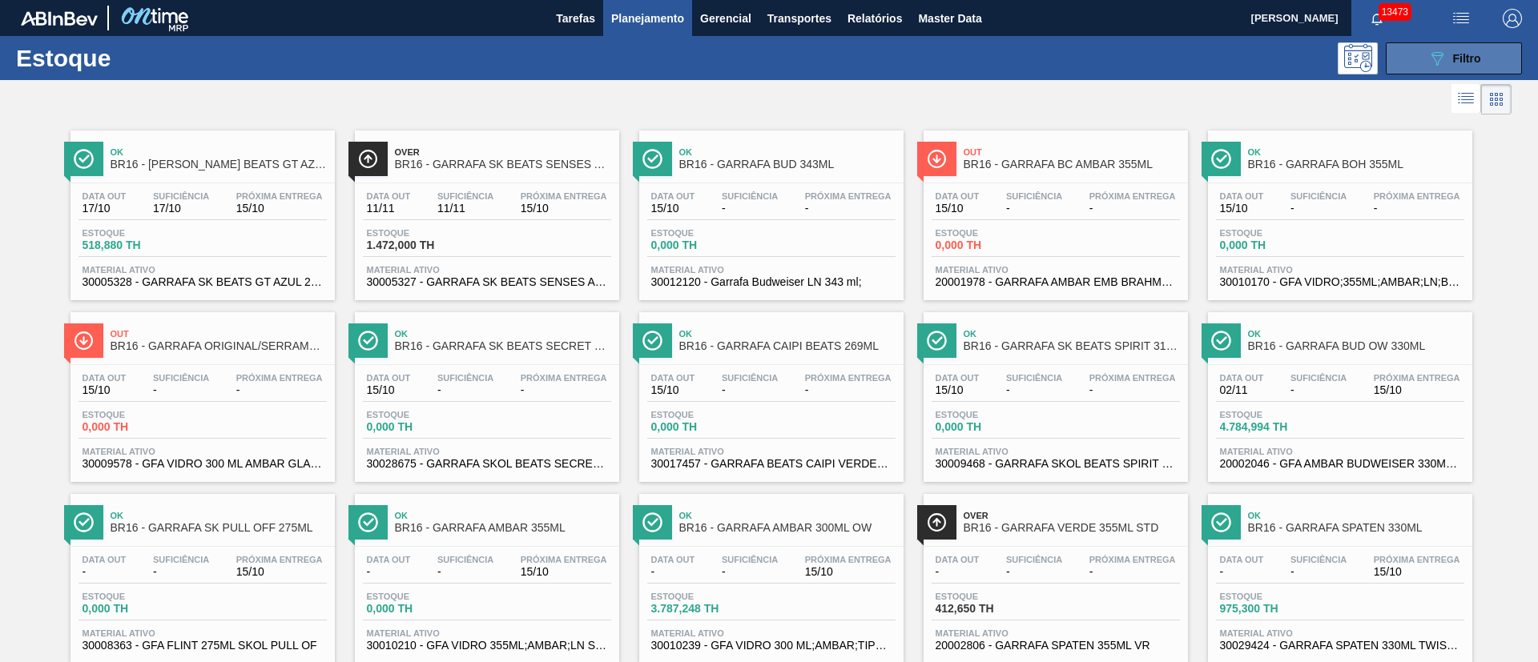
click at [1453, 62] on span "Filtro" at bounding box center [1467, 58] width 28 height 13
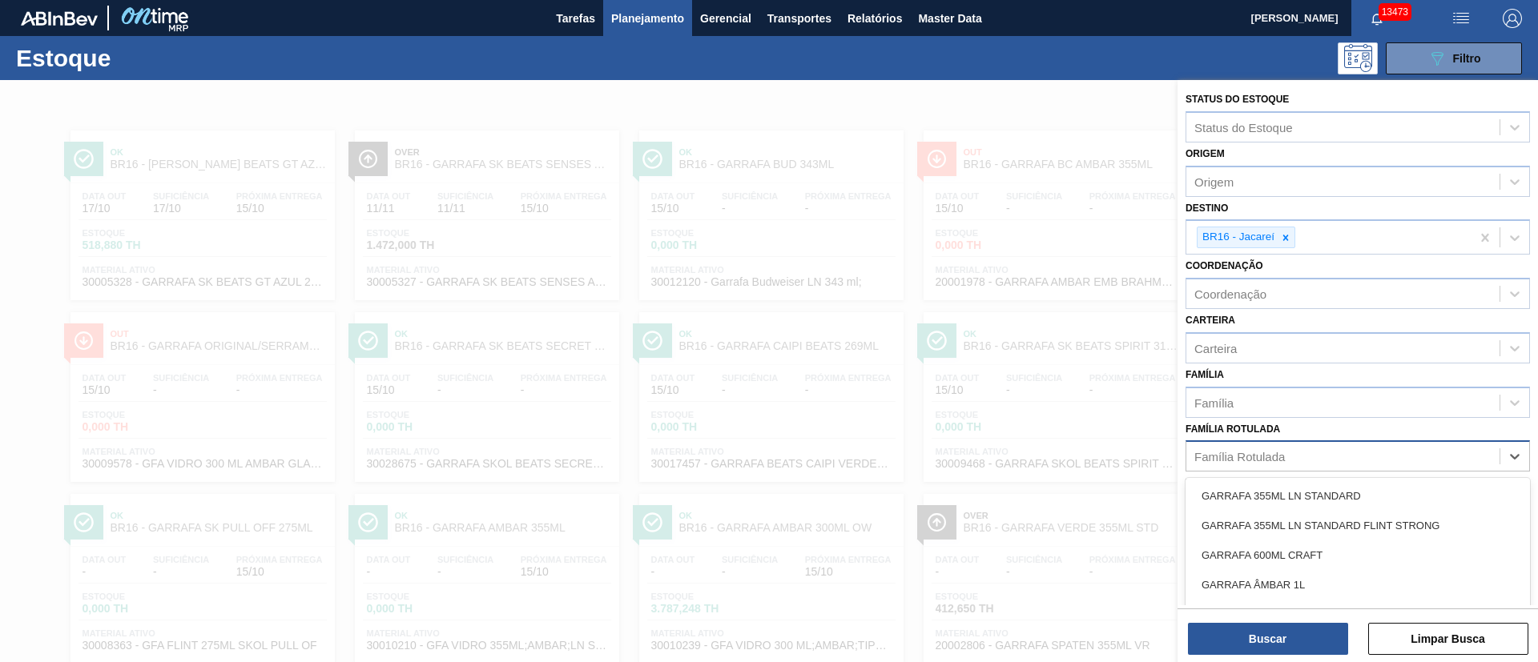
click at [1227, 447] on div "Família Rotulada" at bounding box center [1342, 456] width 313 height 23
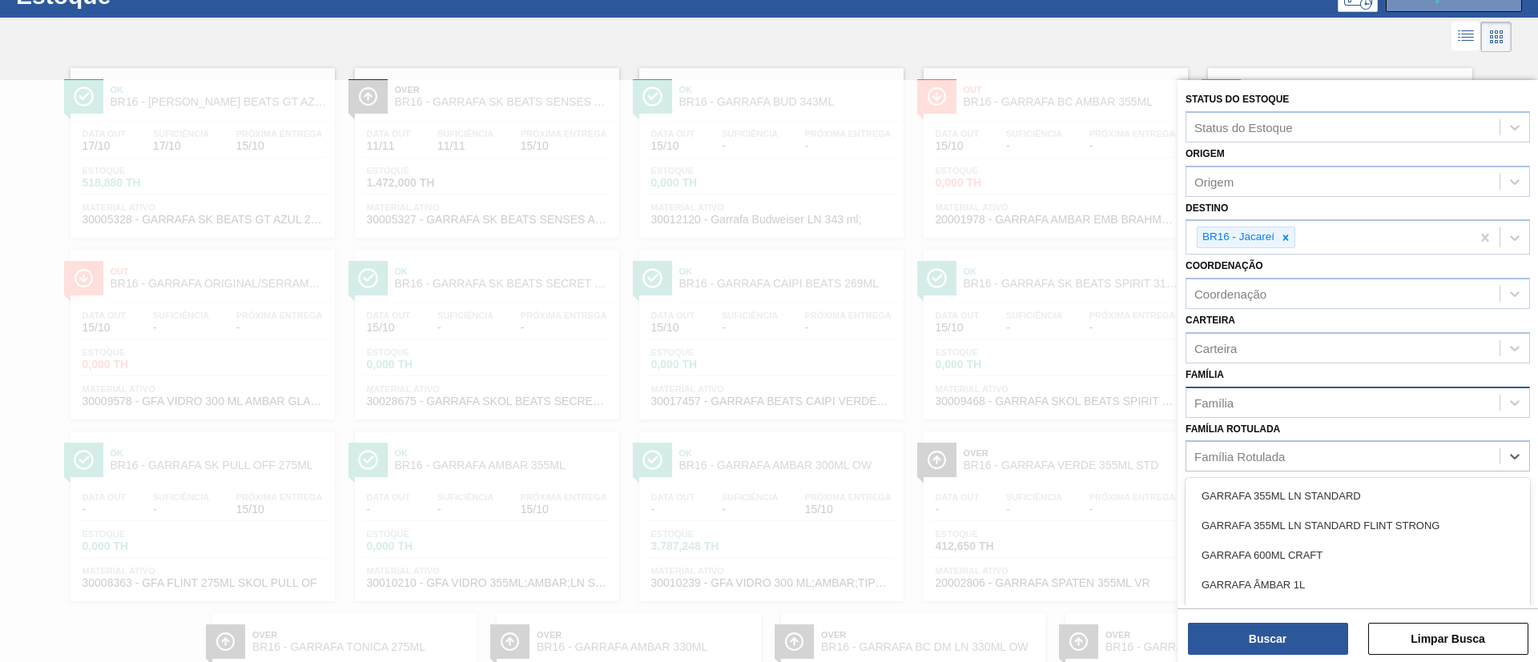
click at [1250, 407] on div "Família" at bounding box center [1342, 402] width 313 height 23
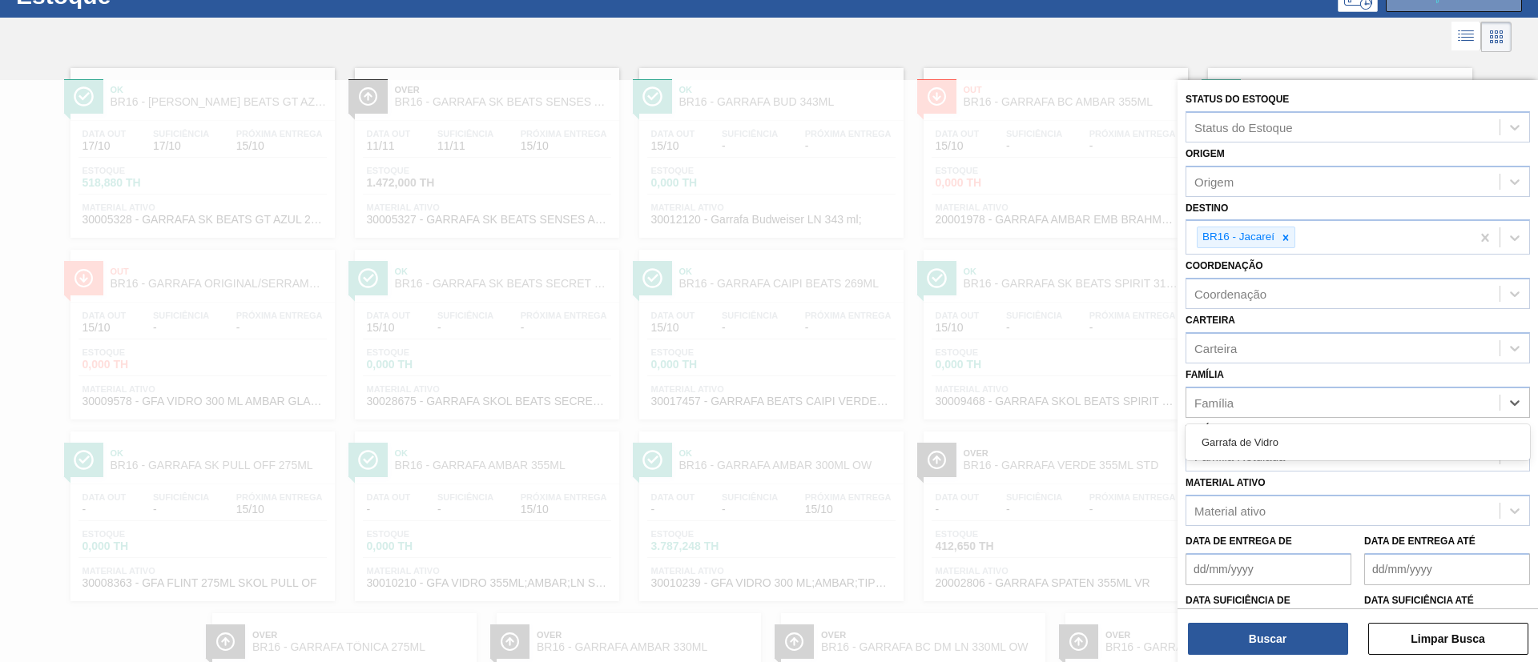
click at [564, 80] on div at bounding box center [769, 411] width 1538 height 662
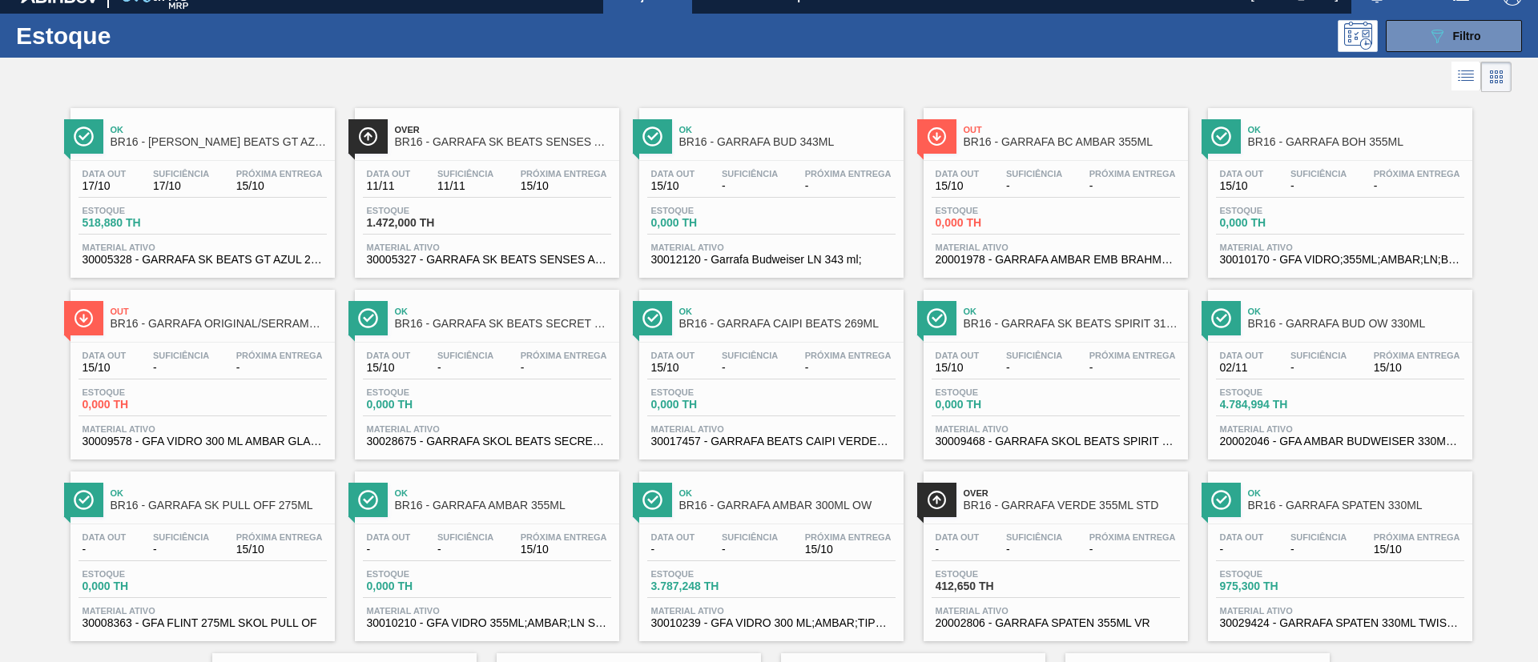
scroll to position [0, 0]
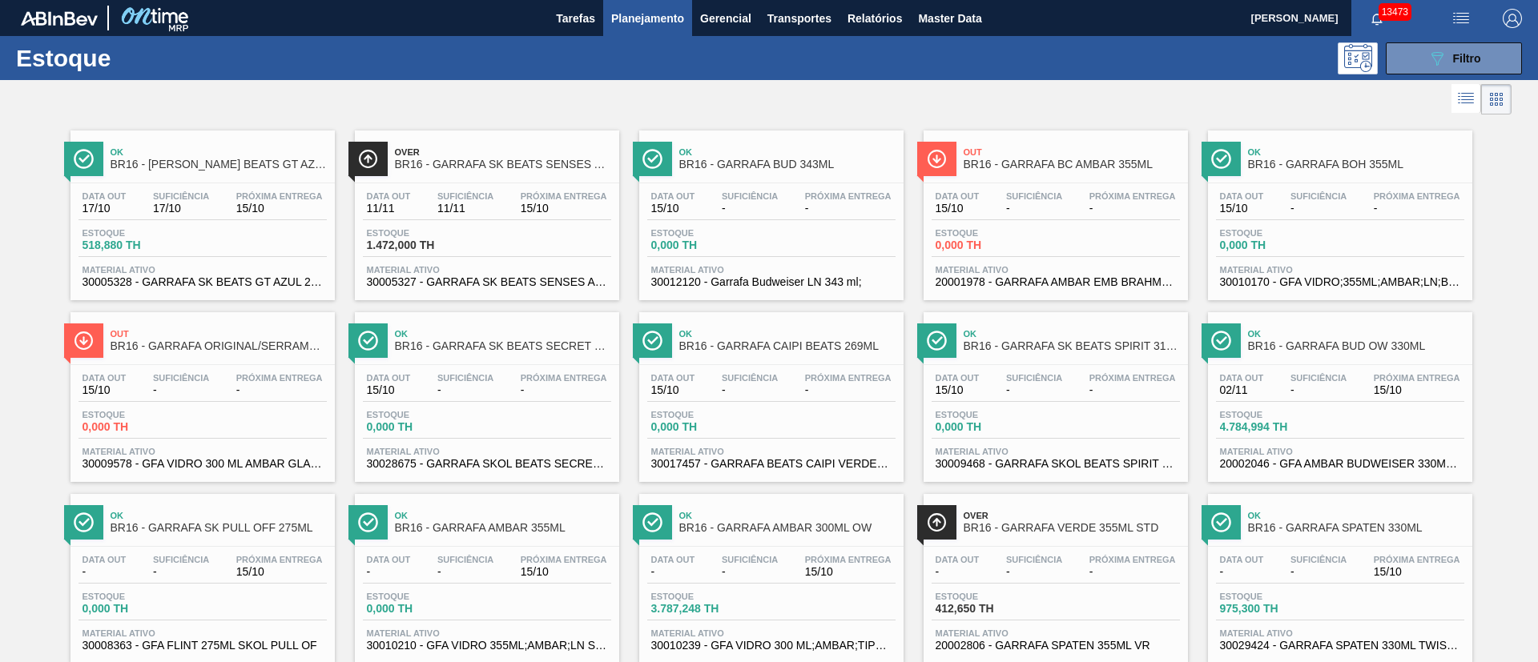
click at [668, 20] on span "Planejamento" at bounding box center [647, 18] width 73 height 19
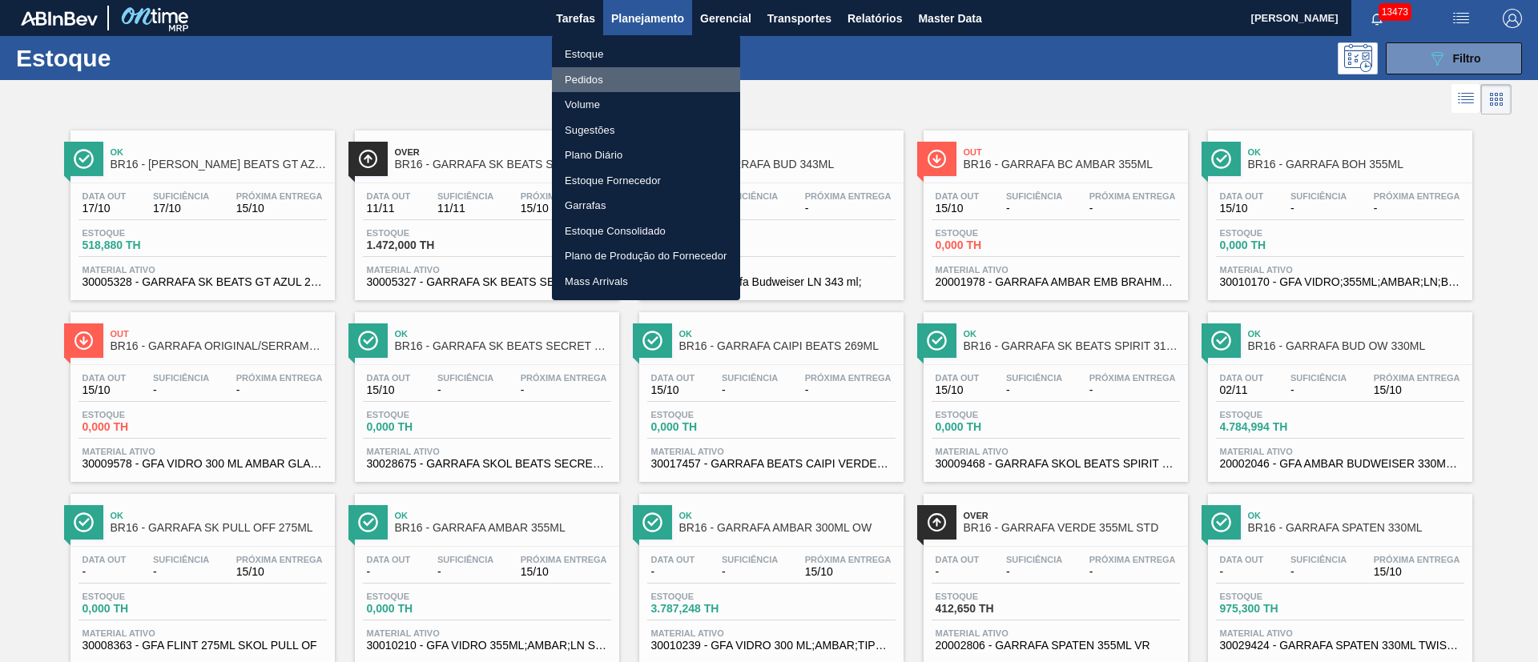
click at [586, 77] on li "Pedidos" at bounding box center [646, 80] width 188 height 26
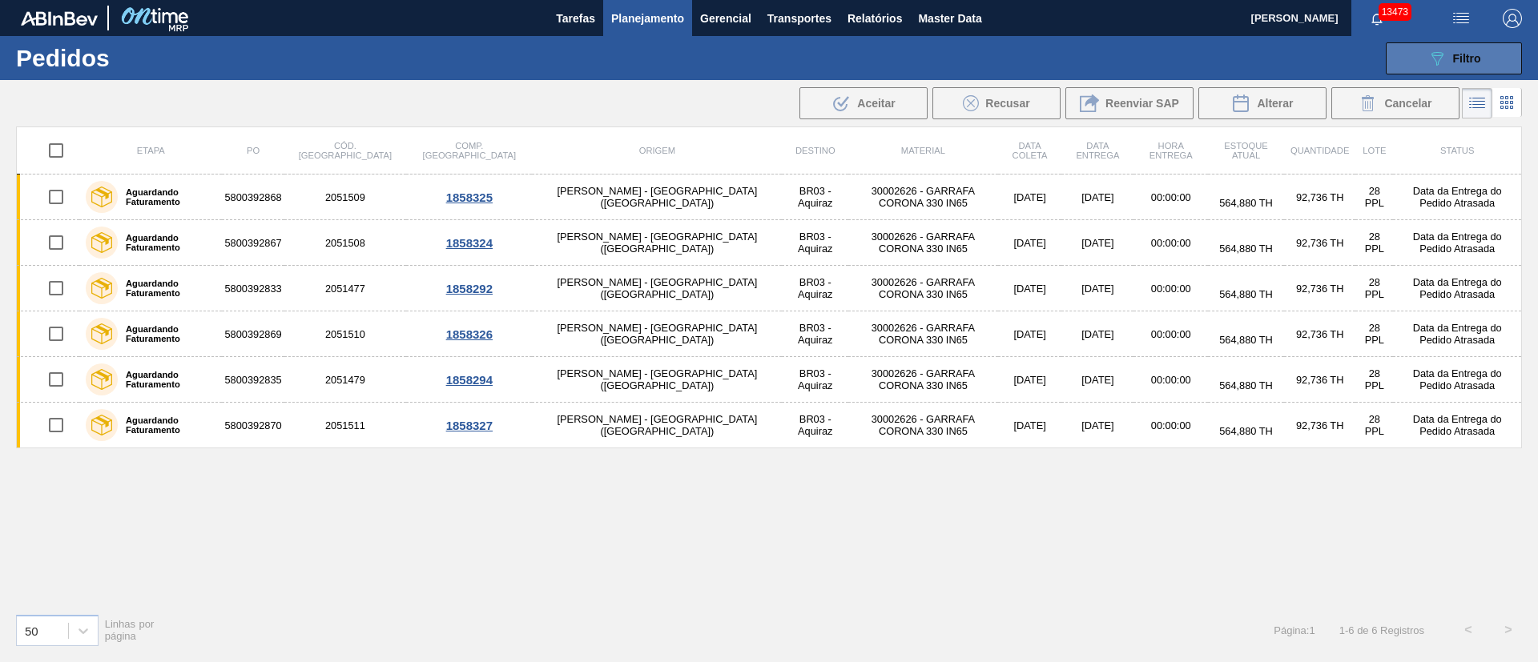
click at [1445, 58] on icon "089F7B8B-B2A5-4AFE-B5C0-19BA573D28AC" at bounding box center [1436, 58] width 19 height 19
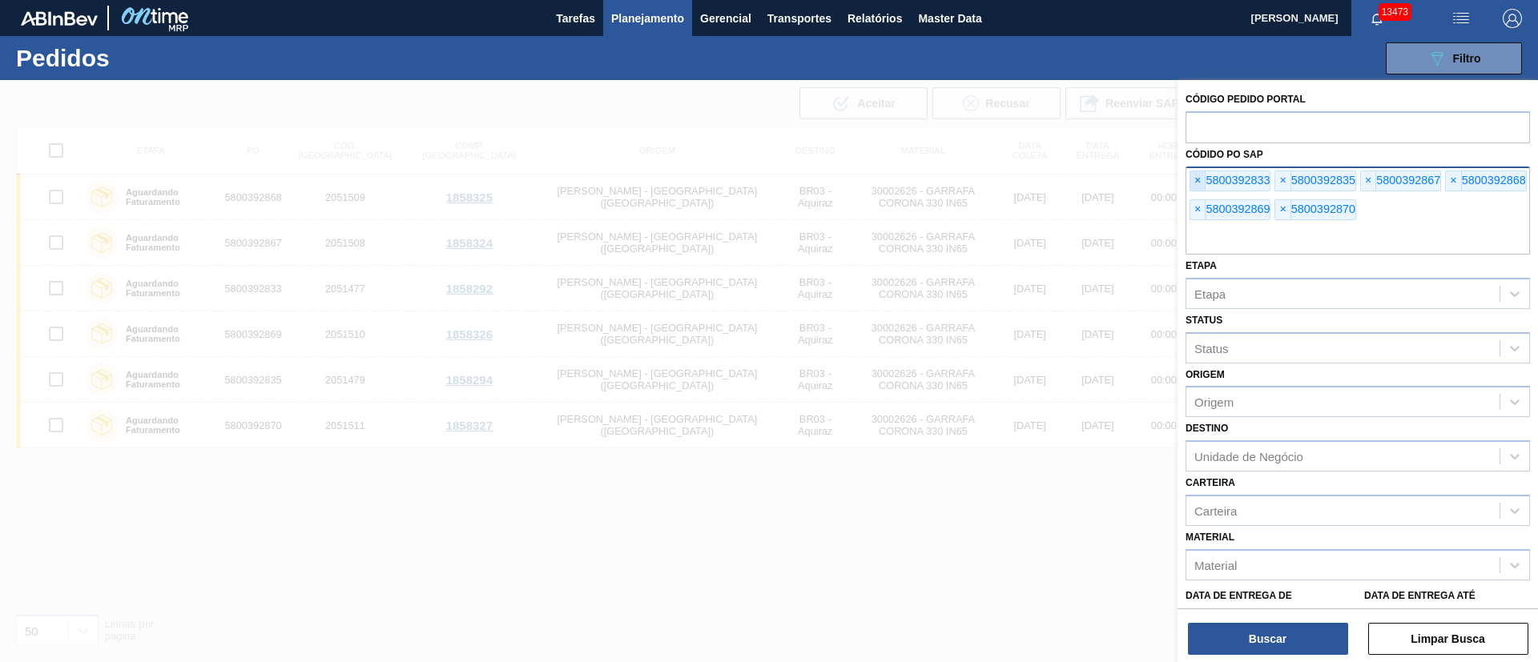
click at [1196, 182] on span "×" at bounding box center [1197, 180] width 15 height 19
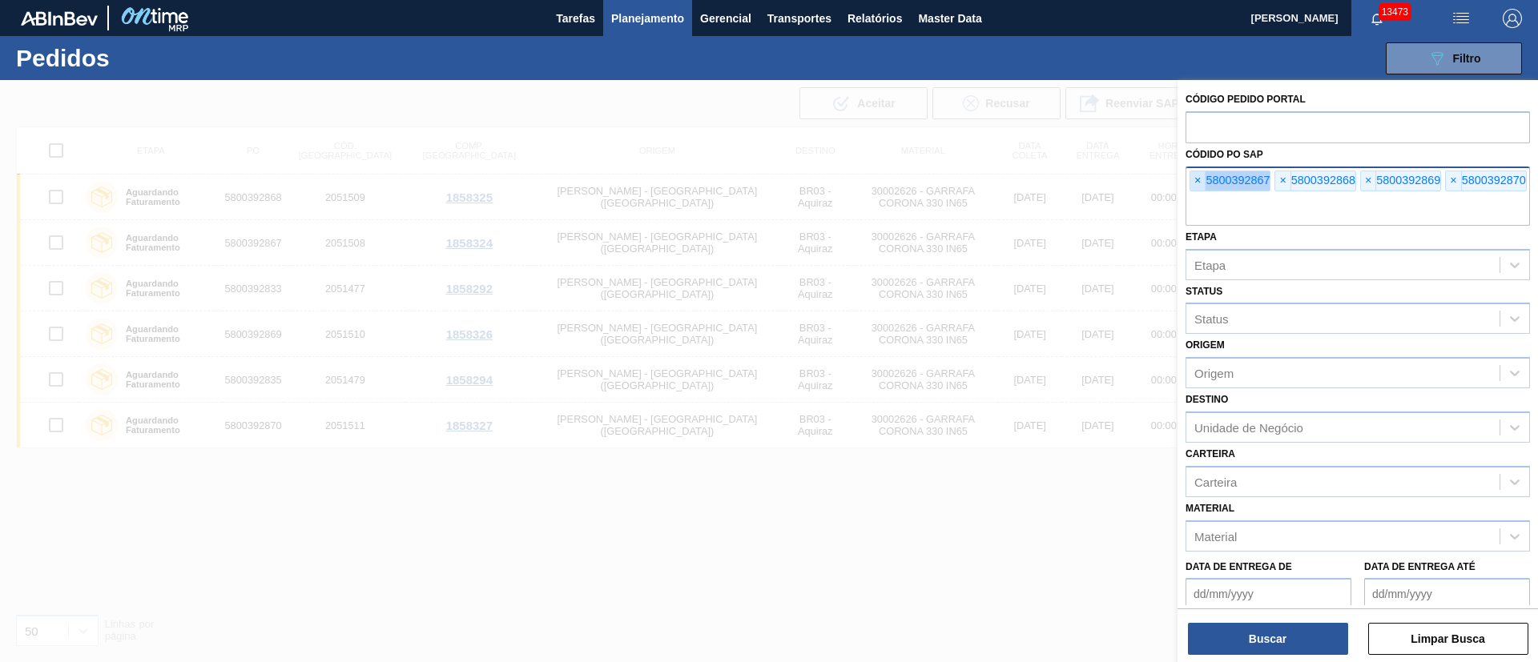
click at [1196, 182] on span "×" at bounding box center [1197, 180] width 15 height 19
click at [1201, 171] on span "×" at bounding box center [1197, 180] width 15 height 19
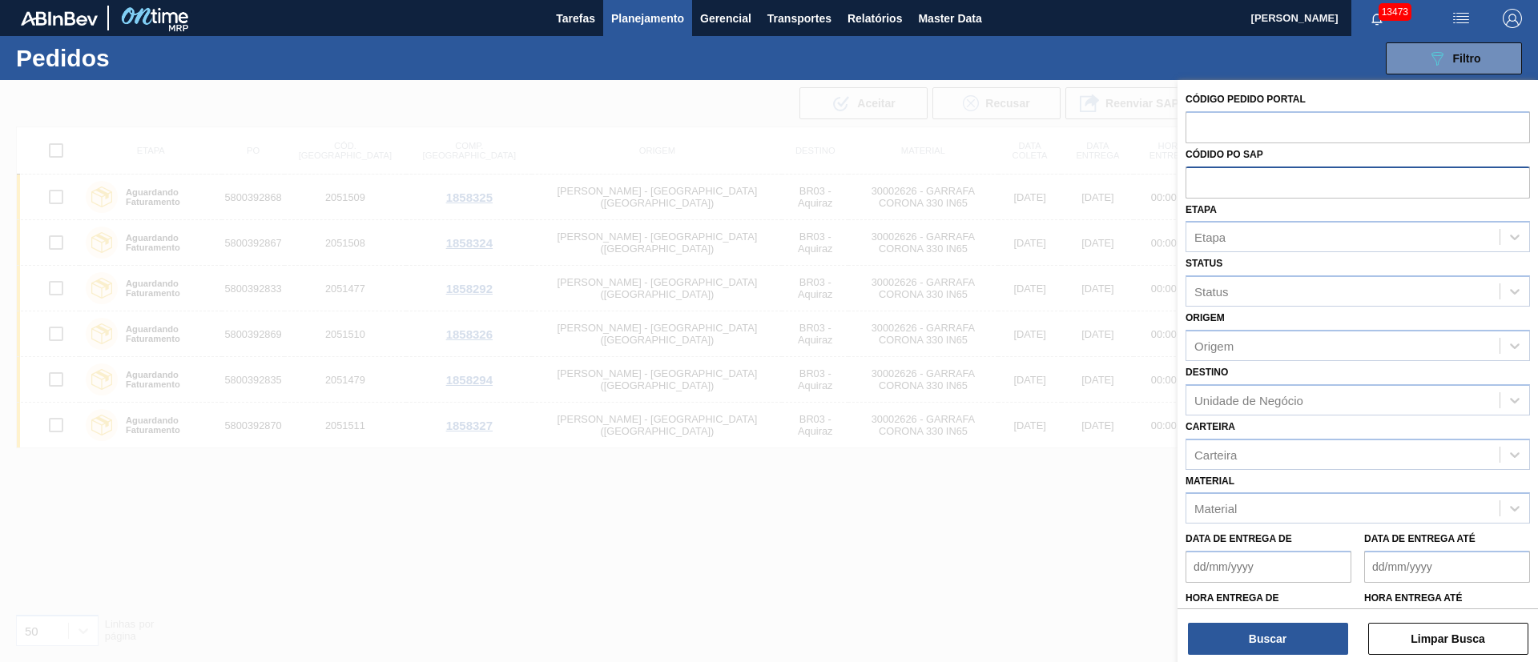
click at [1201, 171] on input "text" at bounding box center [1357, 182] width 344 height 30
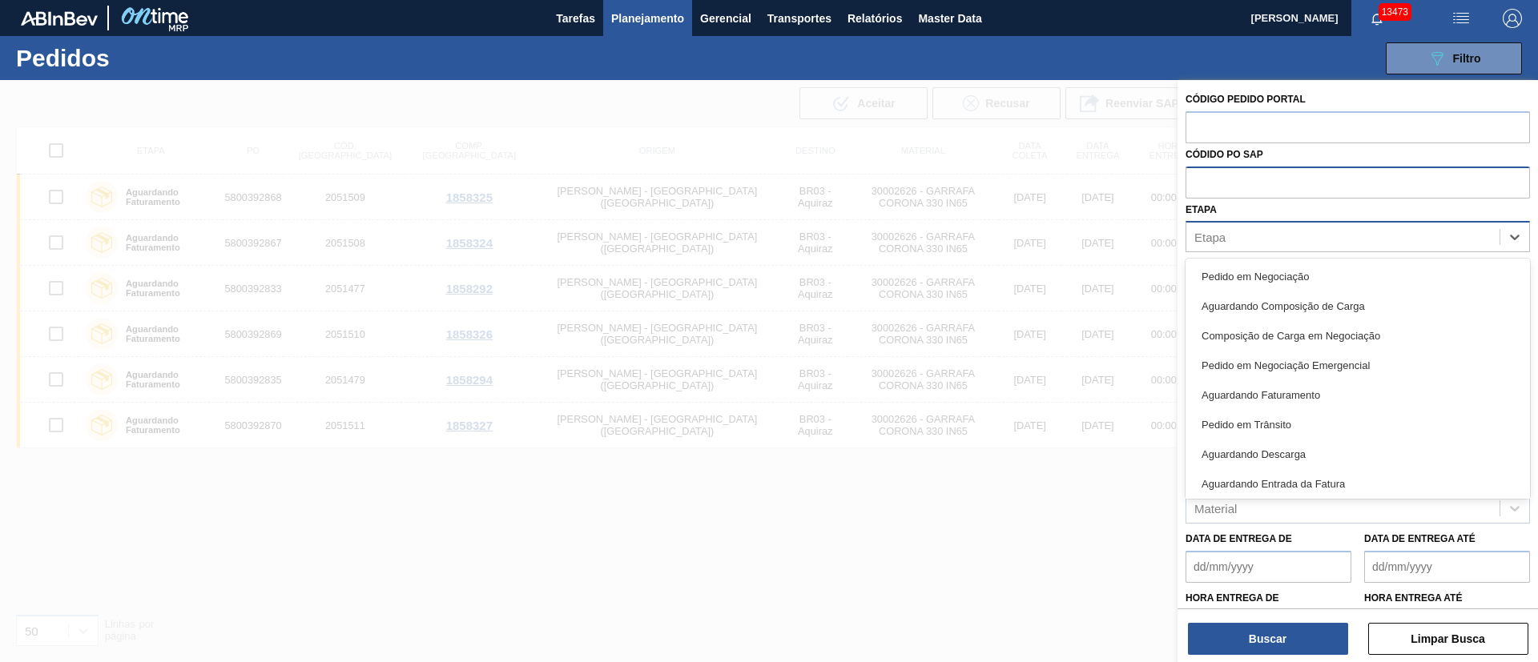
click at [1224, 233] on div "Etapa" at bounding box center [1209, 238] width 31 height 14
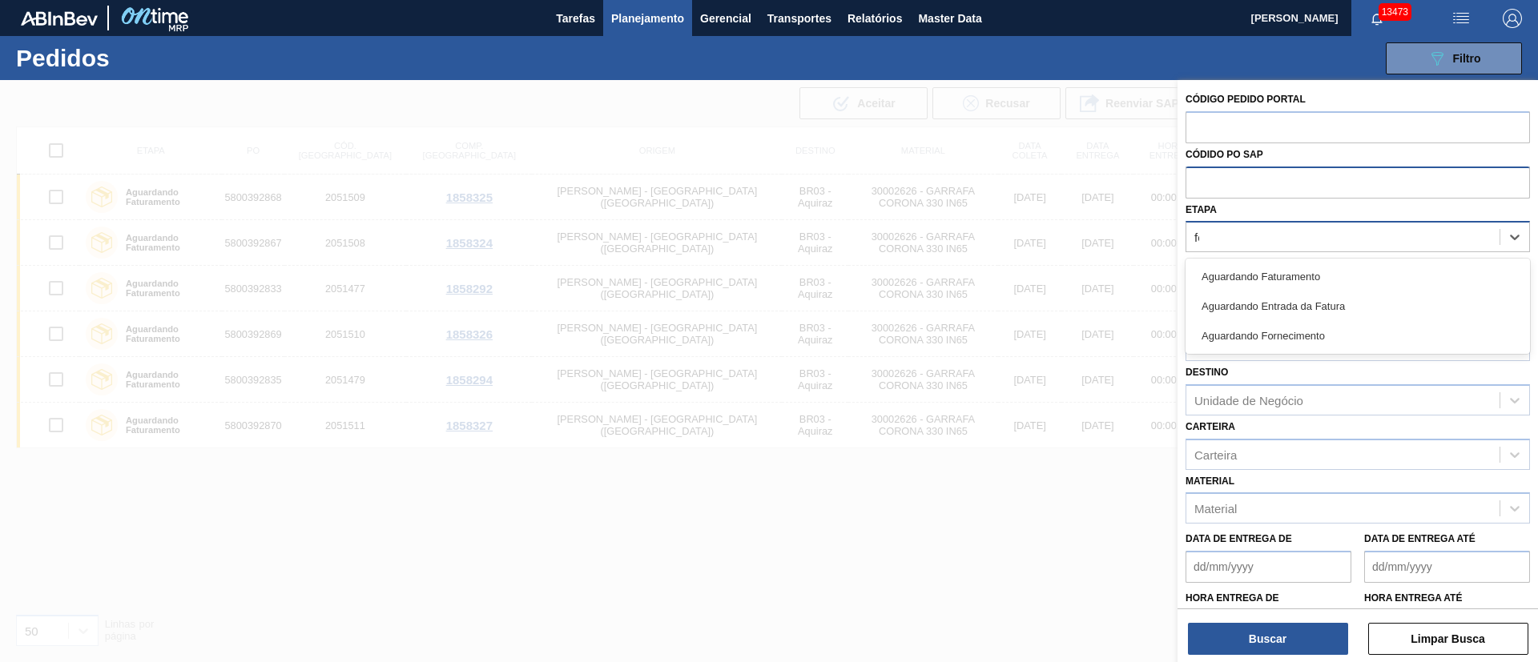
type input "for"
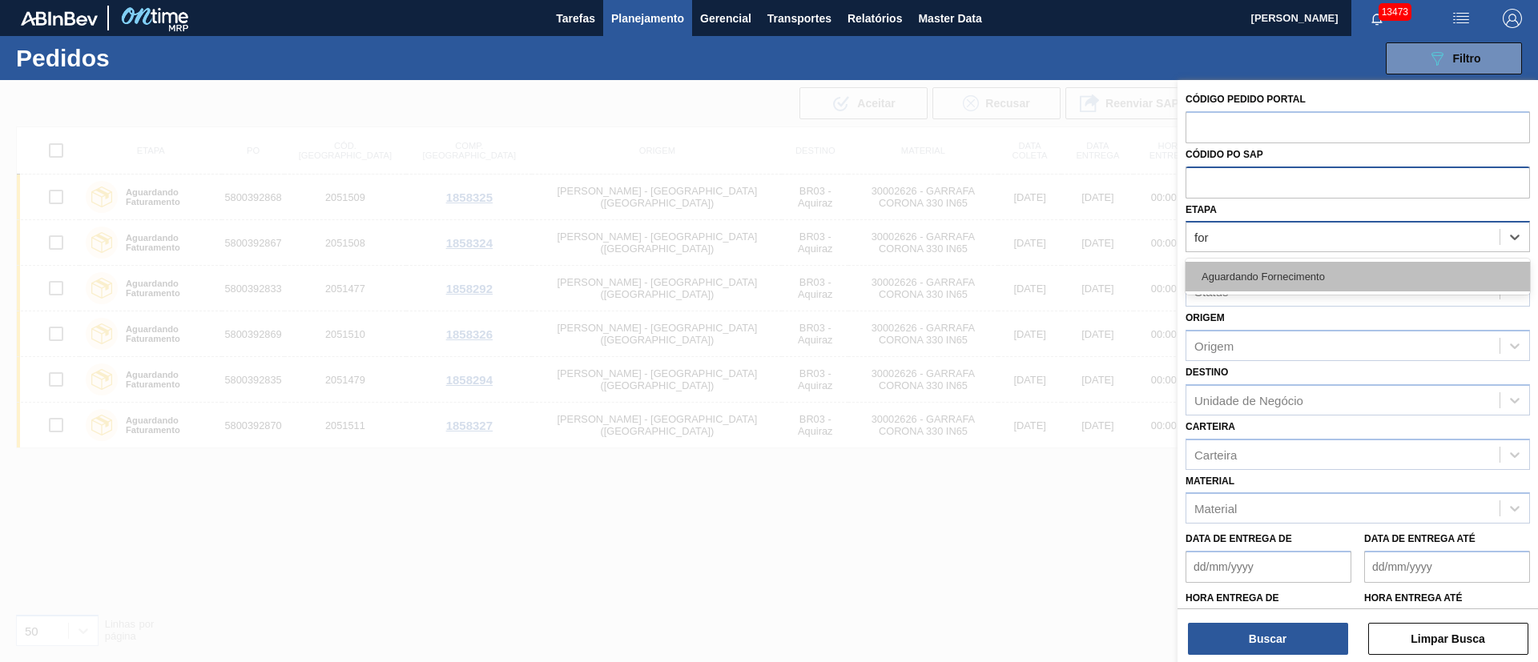
click at [1258, 270] on div "Aguardando Fornecimento" at bounding box center [1357, 277] width 344 height 30
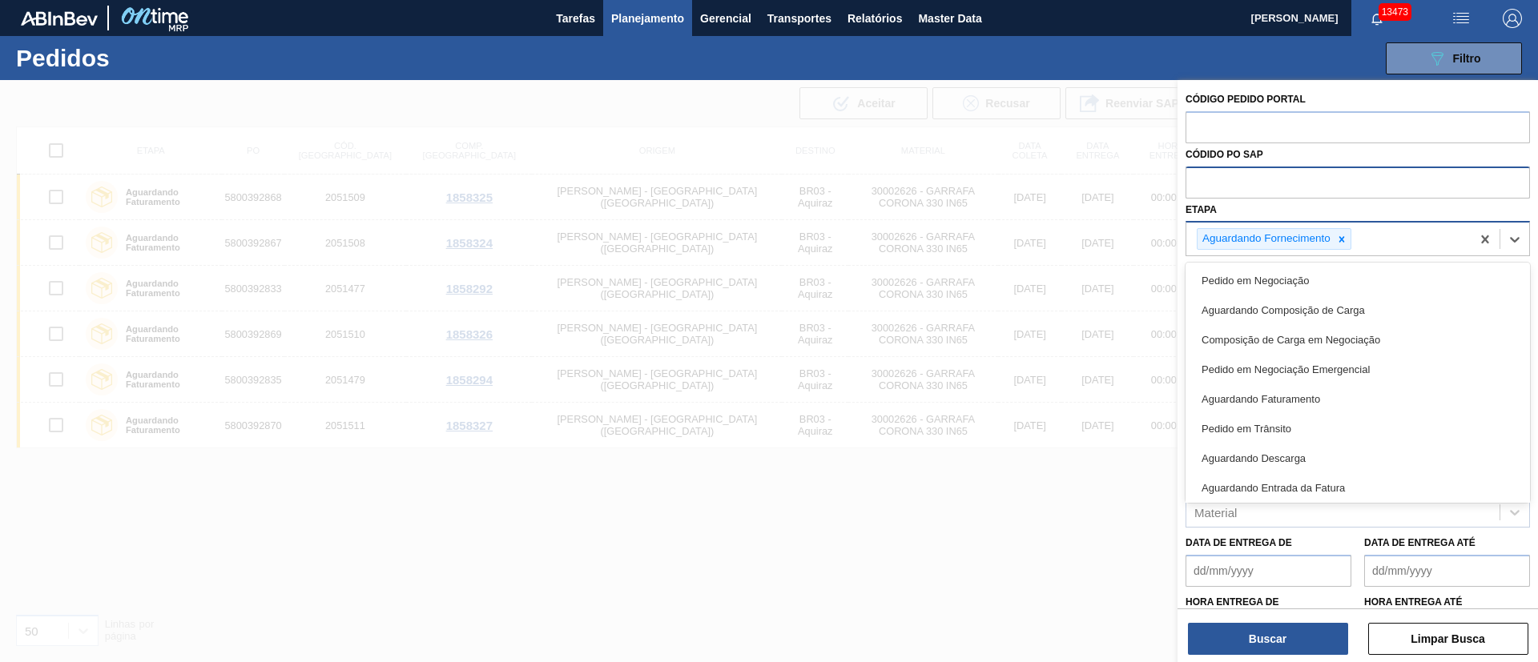
click at [1350, 233] on div "Aguardando Fornecimento" at bounding box center [1274, 239] width 155 height 22
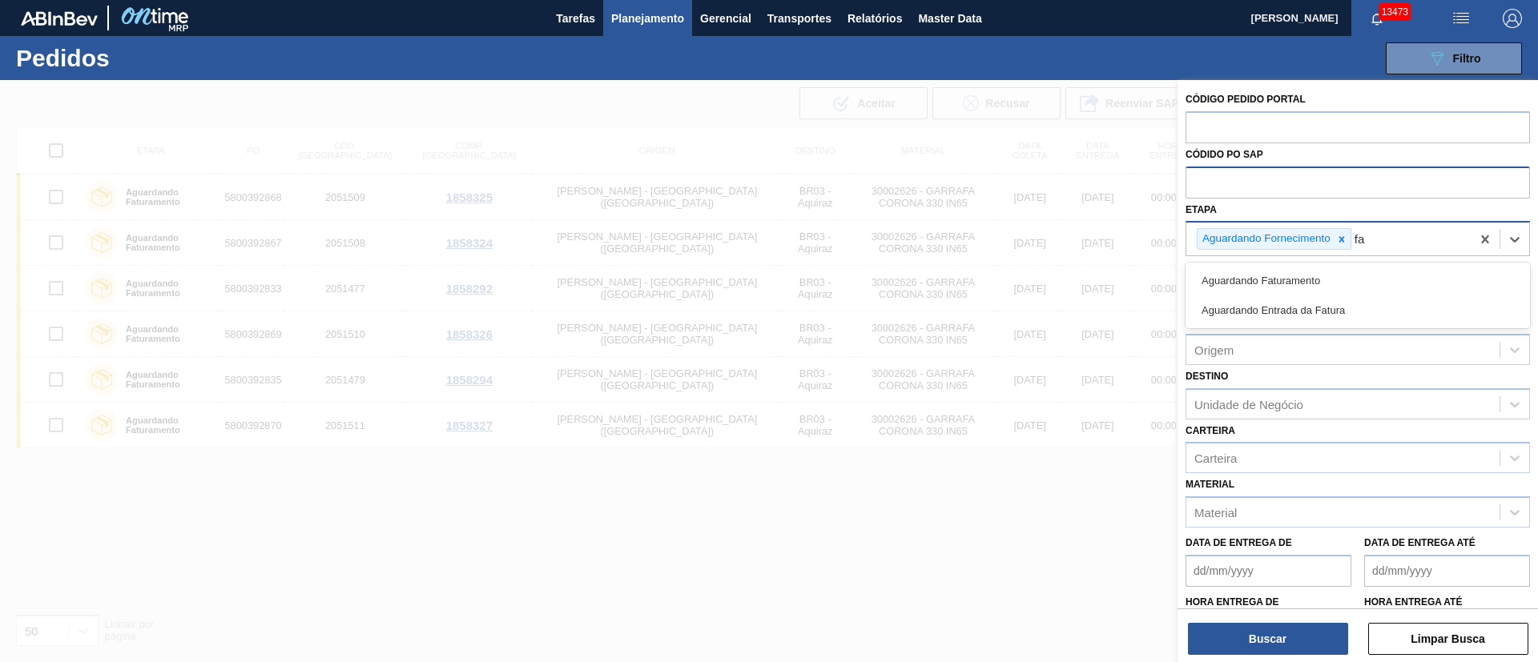
type input "f"
click at [1341, 228] on div "Aguardando Fornecimento" at bounding box center [1274, 239] width 155 height 22
click at [1344, 235] on icon at bounding box center [1341, 239] width 11 height 11
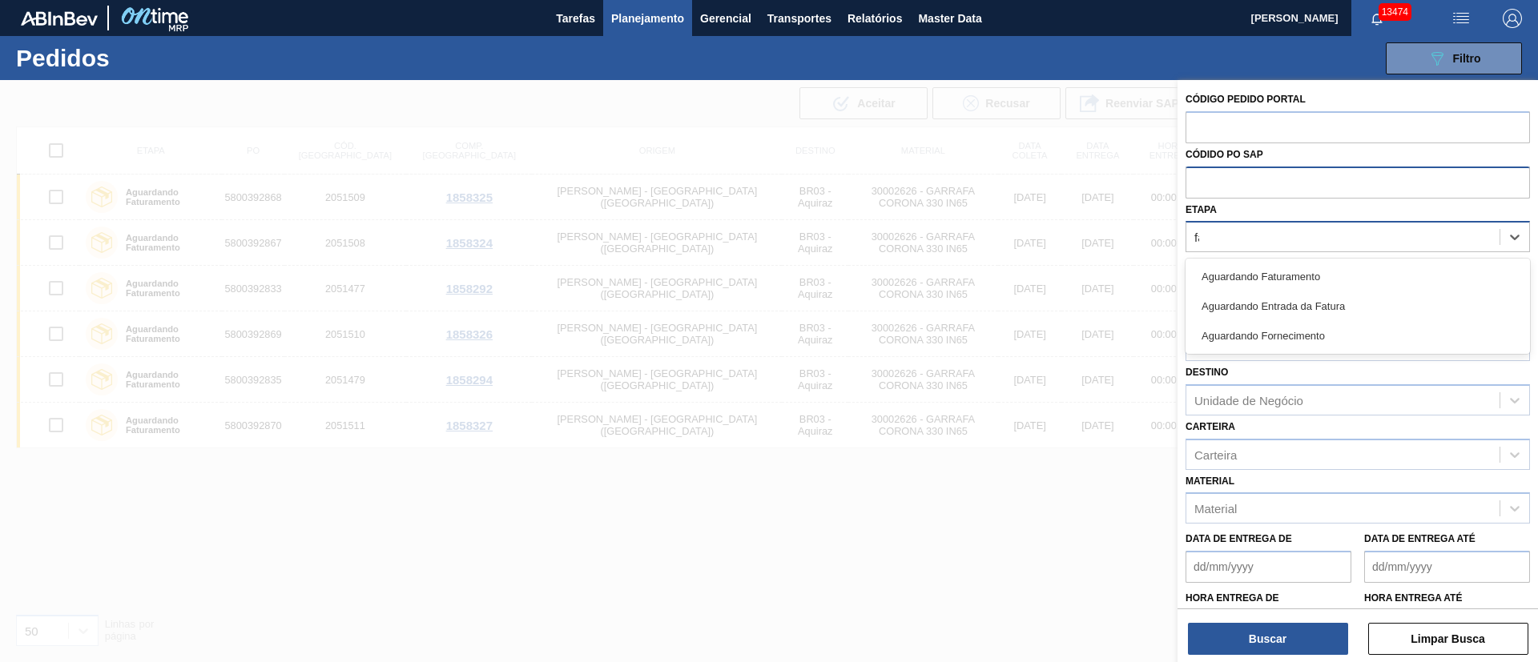
type input "fat"
click at [1329, 276] on div "Aguardando Faturamento" at bounding box center [1357, 277] width 344 height 30
